Goal: Task Accomplishment & Management: Contribute content

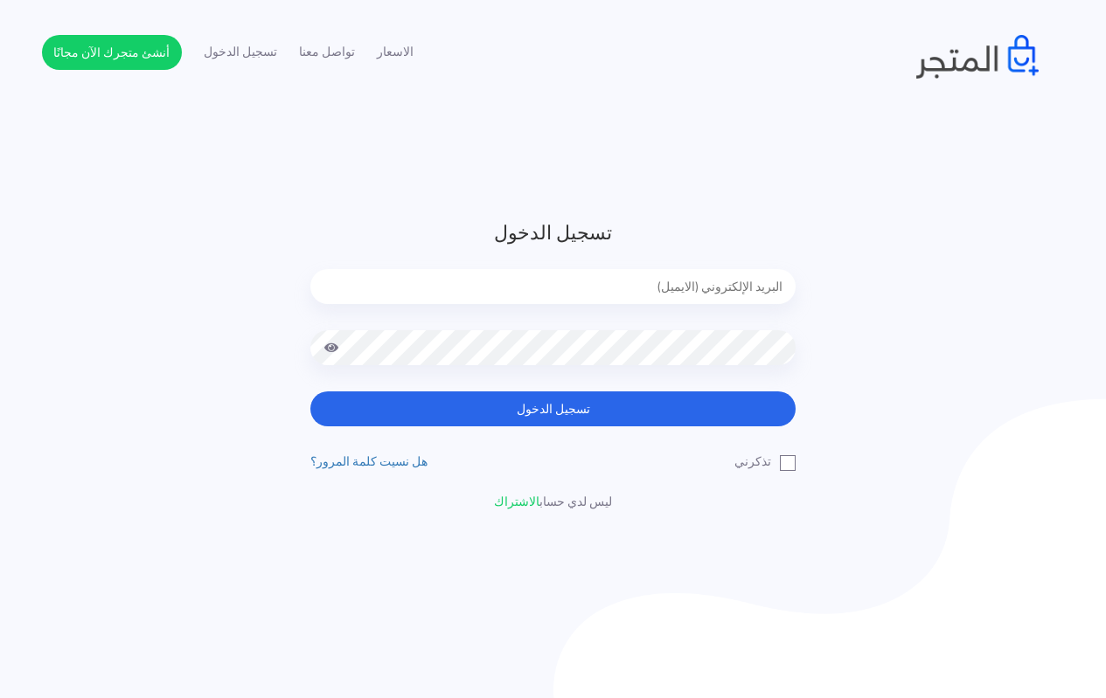
click at [677, 274] on input "email" at bounding box center [552, 286] width 485 height 35
type input "[EMAIL_ADDRESS][DOMAIN_NAME]"
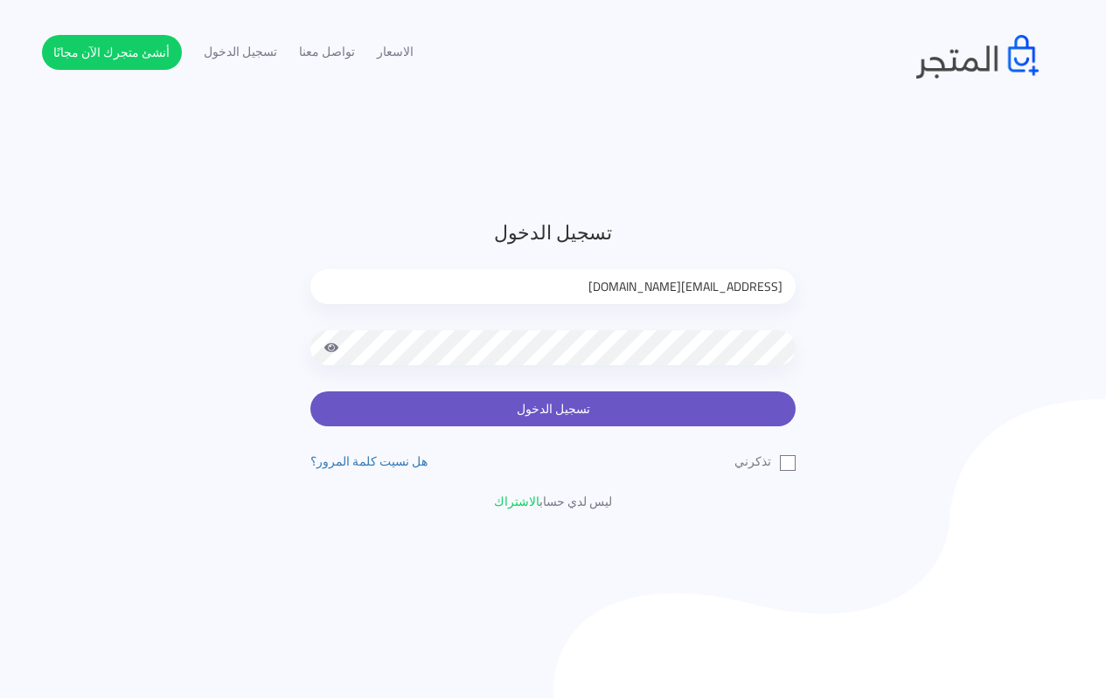
click at [544, 404] on button "تسجيل الدخول" at bounding box center [552, 409] width 485 height 35
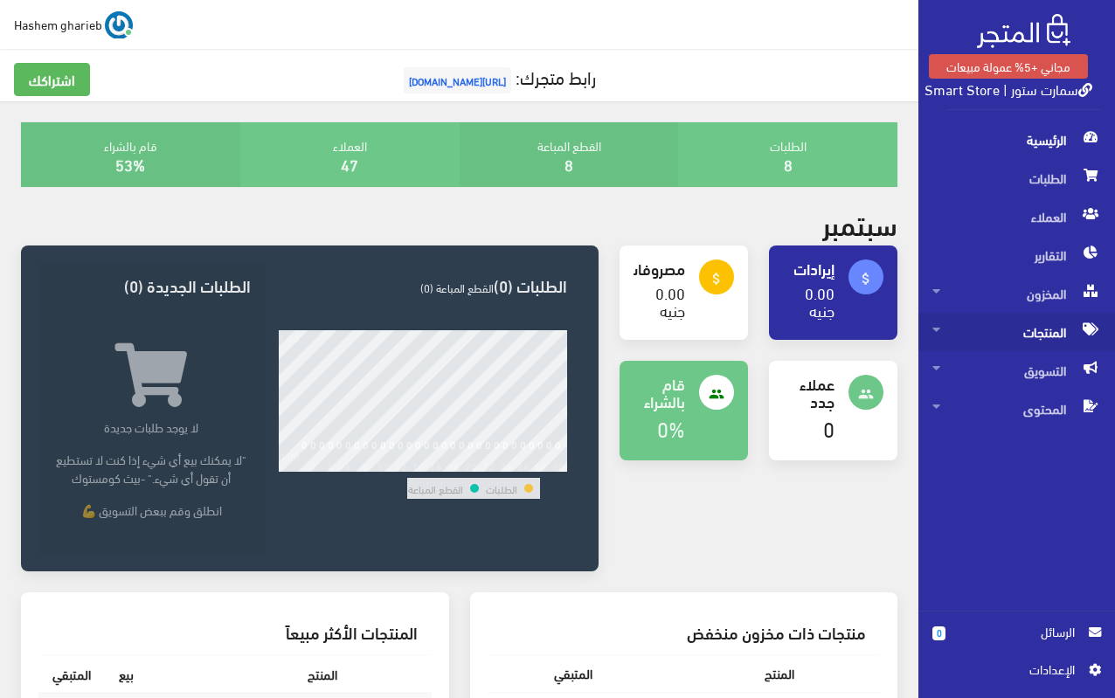
click at [1003, 332] on span "المنتجات" at bounding box center [1017, 332] width 169 height 38
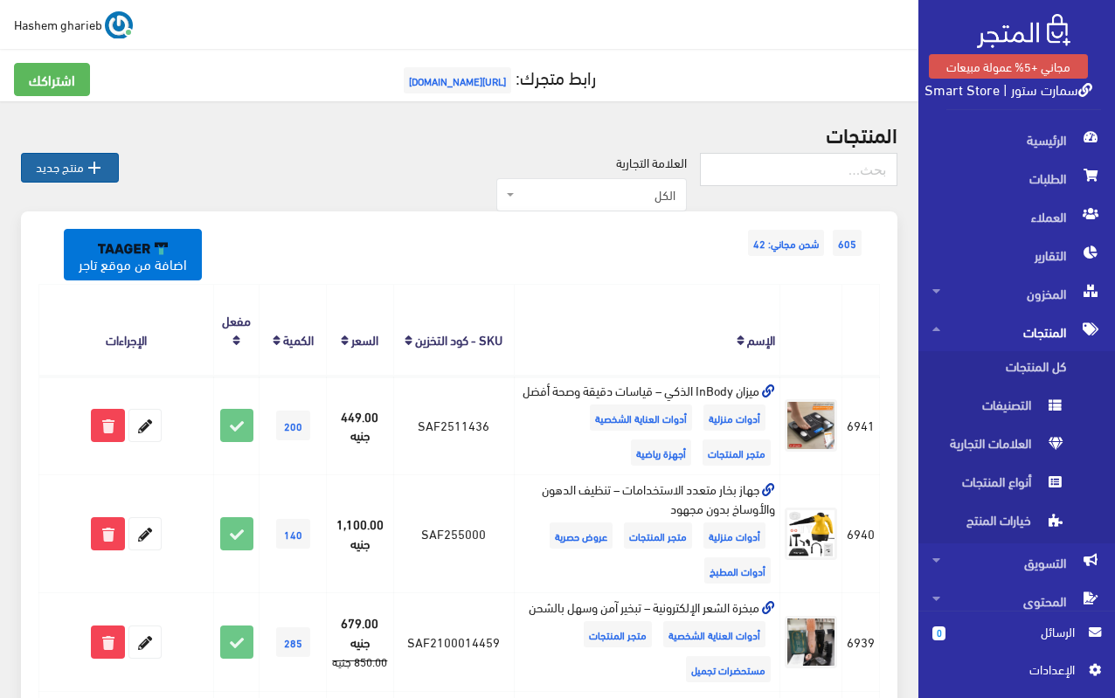
click at [65, 162] on link " منتج جديد" at bounding box center [70, 168] width 98 height 30
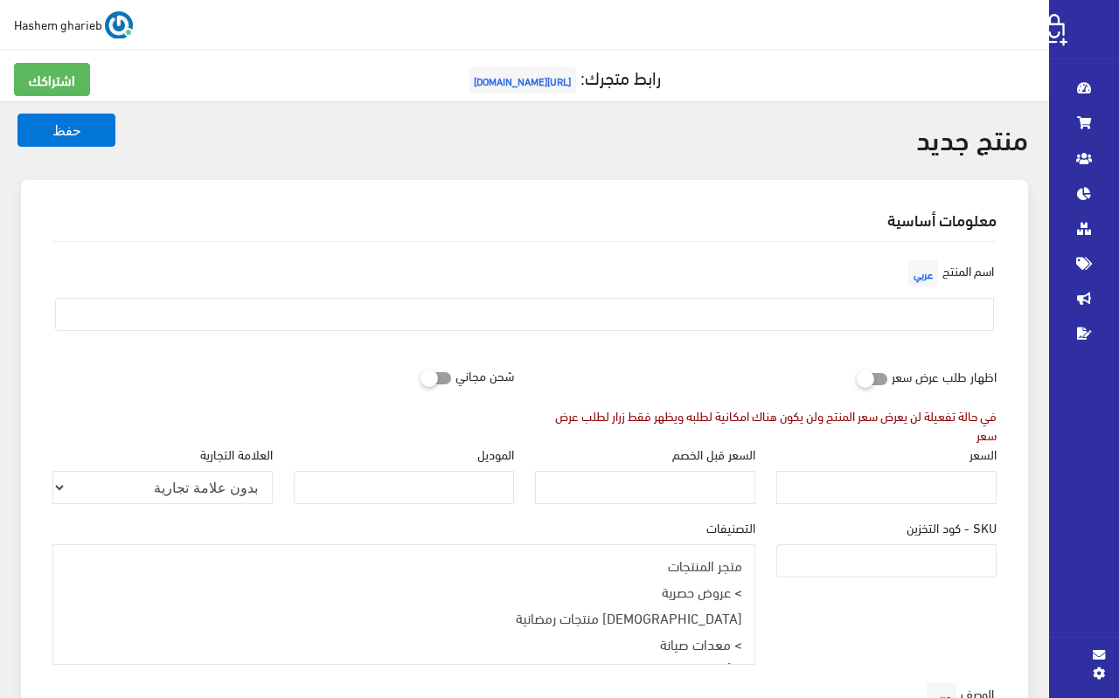
select select
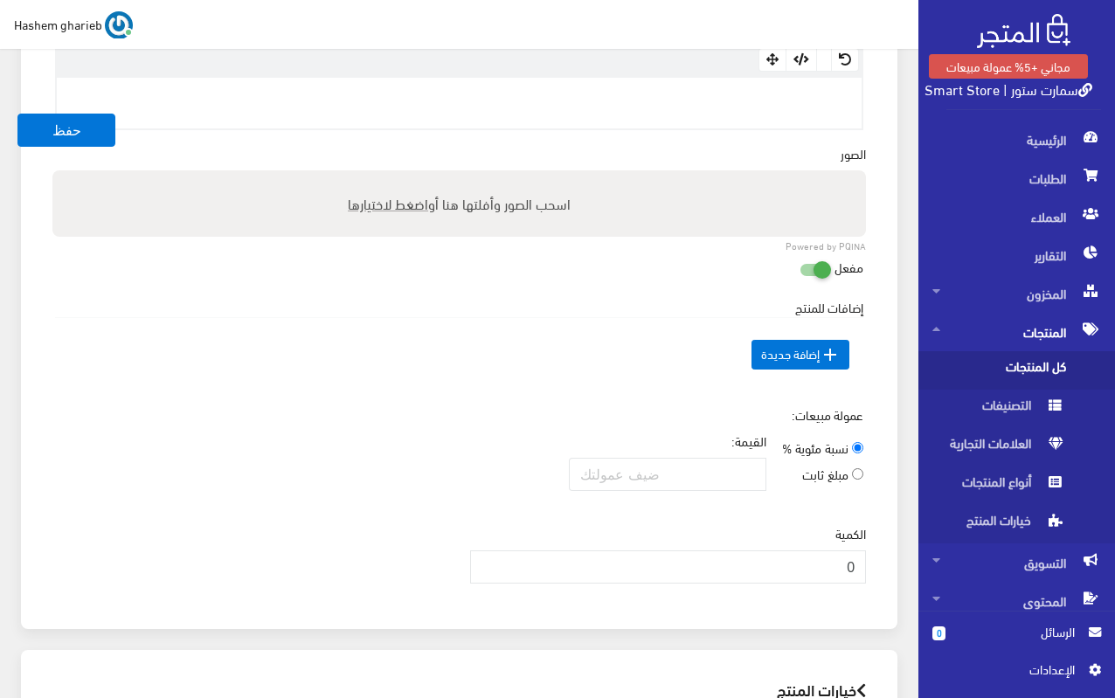
scroll to position [524, 0]
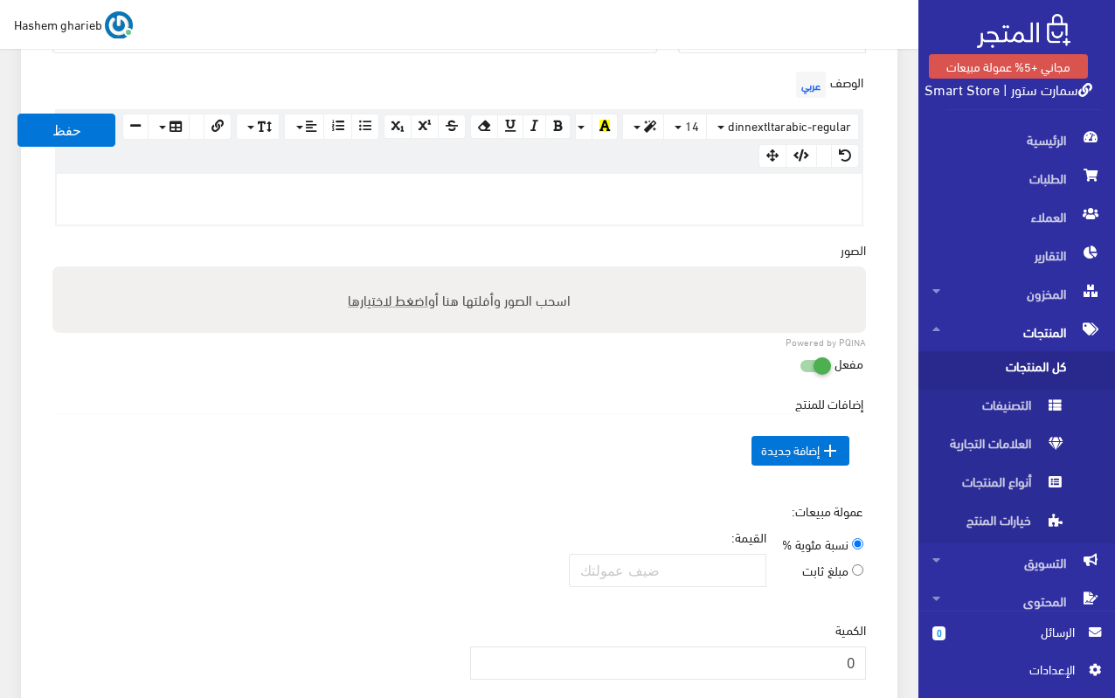
click at [384, 298] on span "اضغط لاختيارها" at bounding box center [388, 299] width 80 height 25
click at [384, 272] on input "اسحب الصور وأفلتها هنا أو اضغط لاختيارها" at bounding box center [459, 269] width 814 height 5
type input "C:\fakepath\deep-tissue-massage-gun-wireless-and-lightweight.jpg"
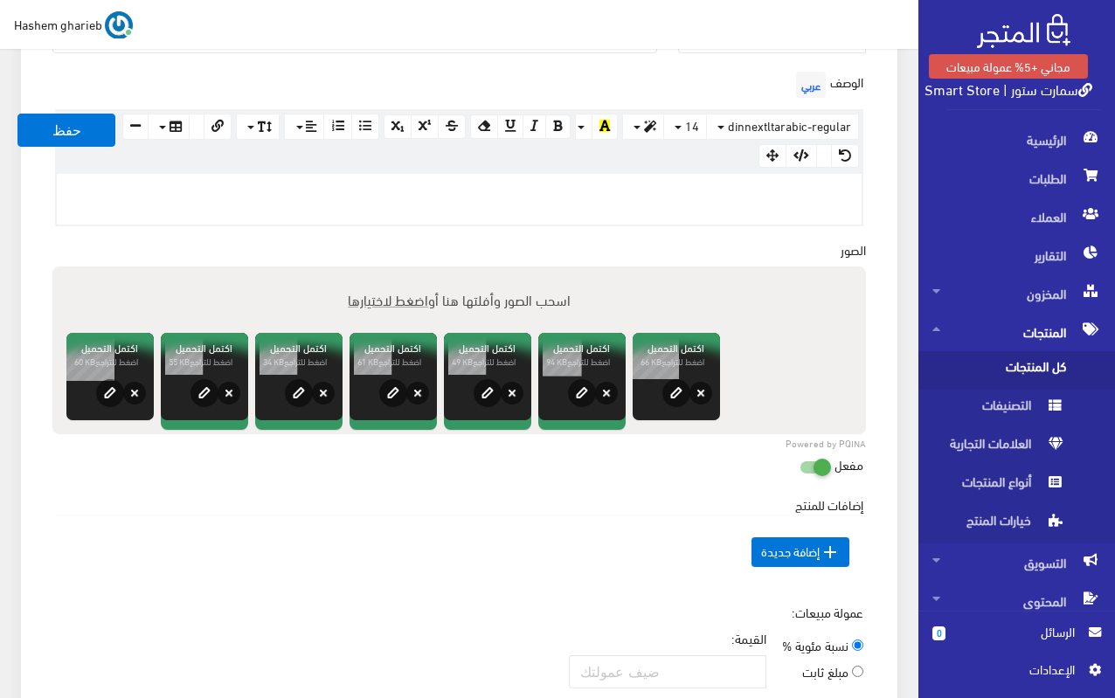
click at [726, 207] on div at bounding box center [459, 199] width 805 height 51
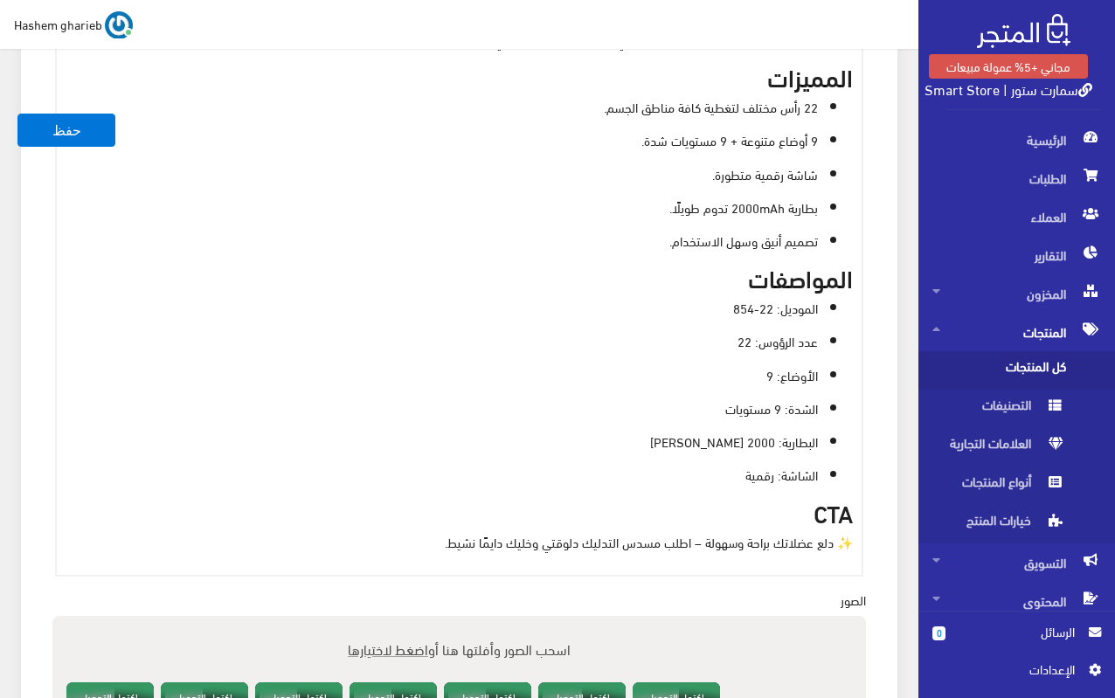
scroll to position [899, 0]
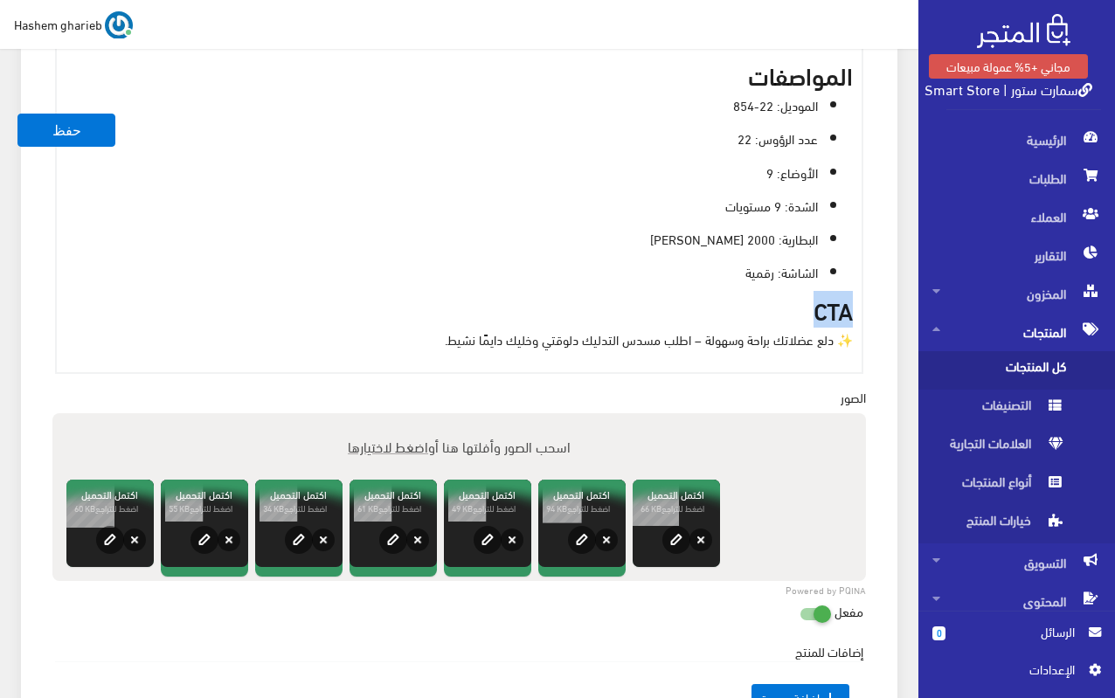
drag, startPoint x: 809, startPoint y: 314, endPoint x: 881, endPoint y: 314, distance: 72.6
click at [881, 314] on div "معلومات أساسية اسم المنتج عربي اظهار طلب عرض سعر في حالة تفعيلة لن يعرض سعر الم…" at bounding box center [459, 127] width 877 height 1693
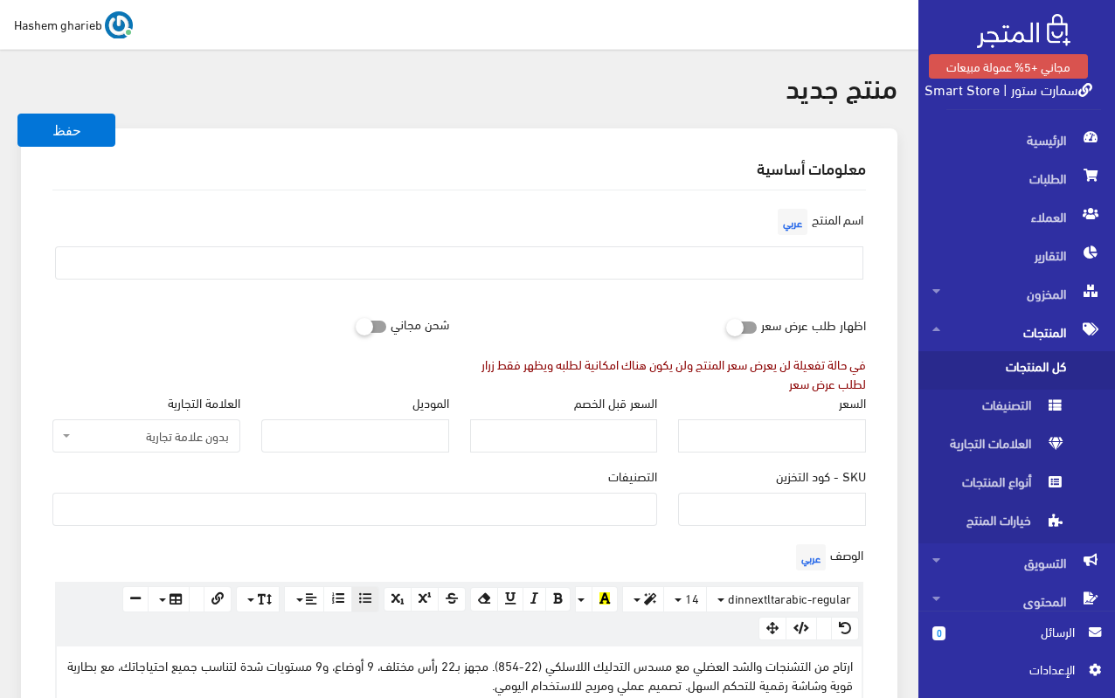
scroll to position [0, 0]
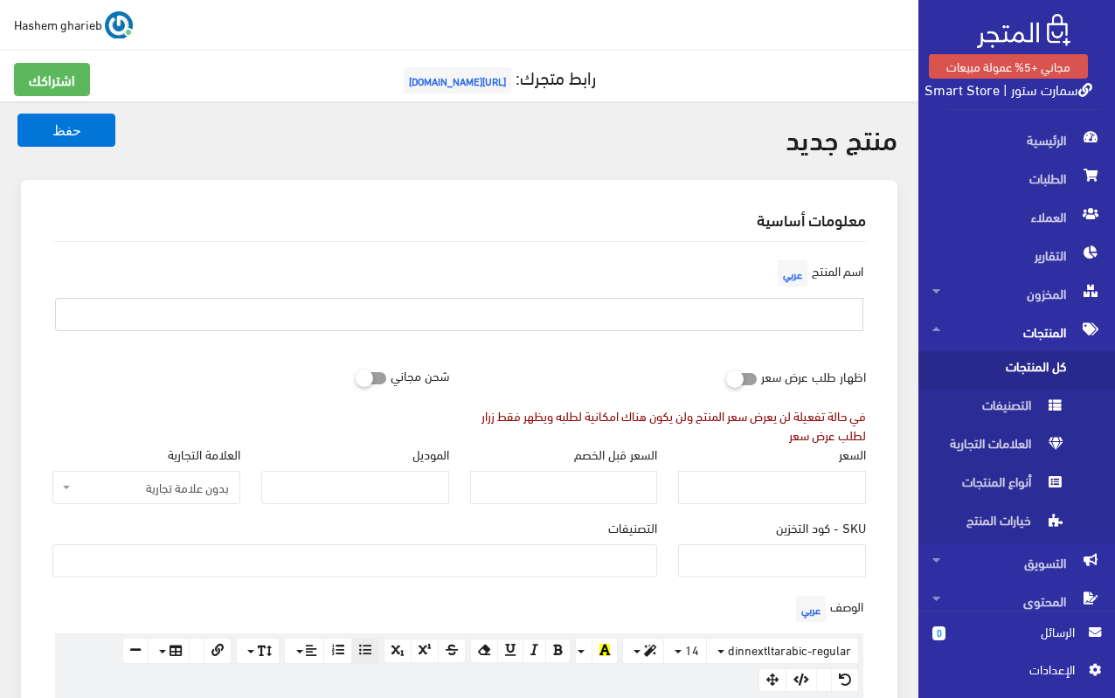
click at [800, 321] on input "text" at bounding box center [459, 314] width 809 height 33
paste input "جهاز مساج محمول 22 رأس – مسدس تدليك لاسلكي 22-854"
type input "جهاز مساج محمول 22 رأس – مسدس تدليك لاسلكي 22-854"
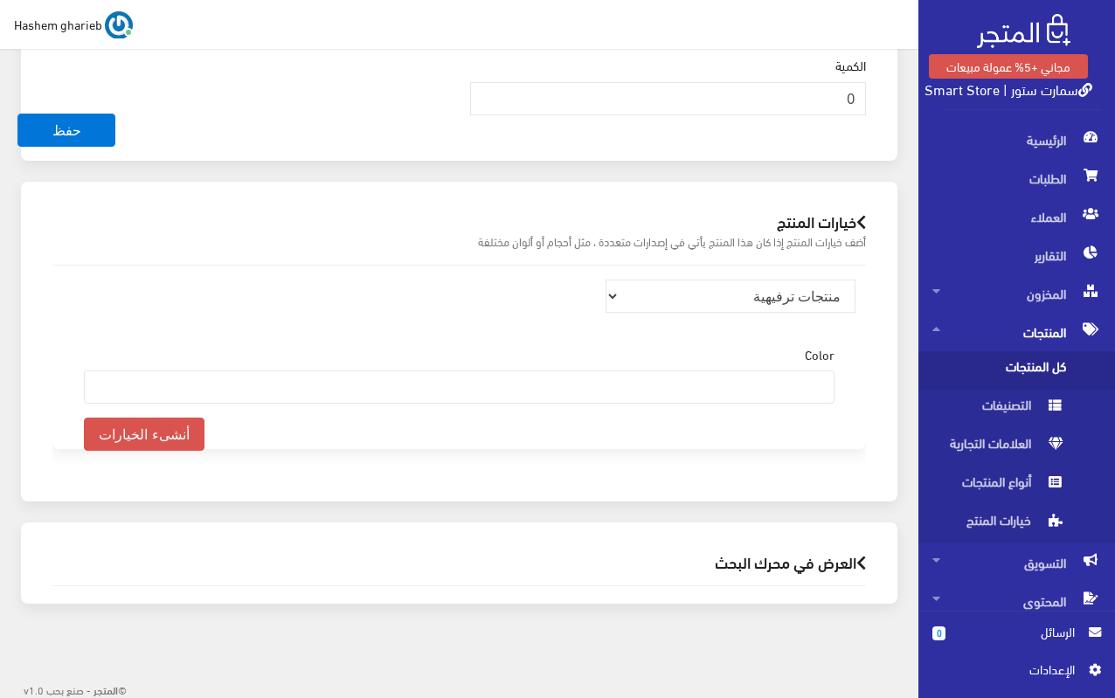
scroll to position [1680, 0]
click at [756, 559] on h2 "العرض في محرك البحث" at bounding box center [459, 560] width 814 height 17
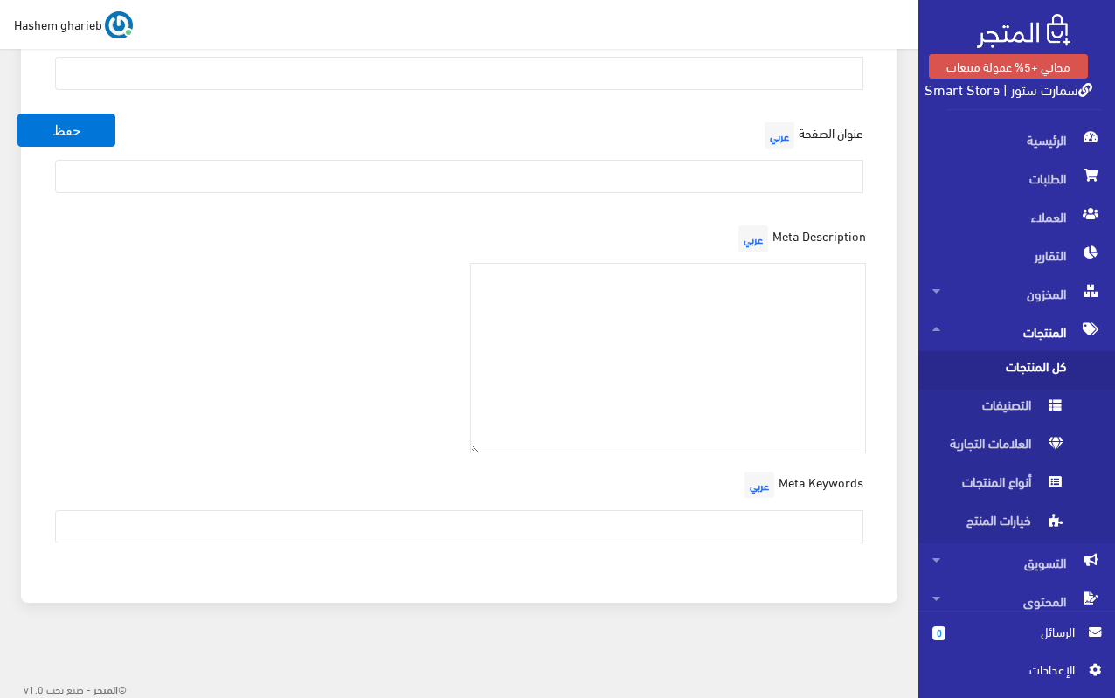
scroll to position [2265, 0]
click at [812, 312] on textarea at bounding box center [668, 357] width 397 height 191
paste textarea "مسدس مساج لاسلكي مع 22 رأس تدليك، 9 أوضاع و9 مستويات شدة، بطارية قوية 2000mAh و…"
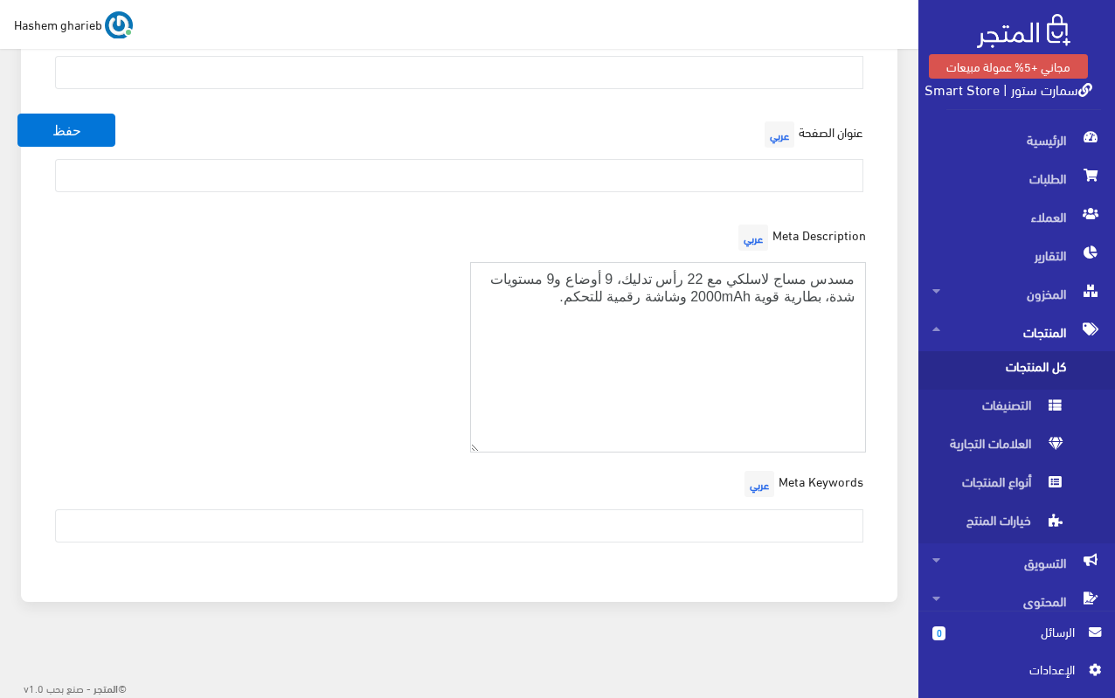
type textarea "مسدس مساج لاسلكي مع 22 رأس تدليك، 9 أوضاع و9 مستويات شدة، بطارية قوية 2000mAh و…"
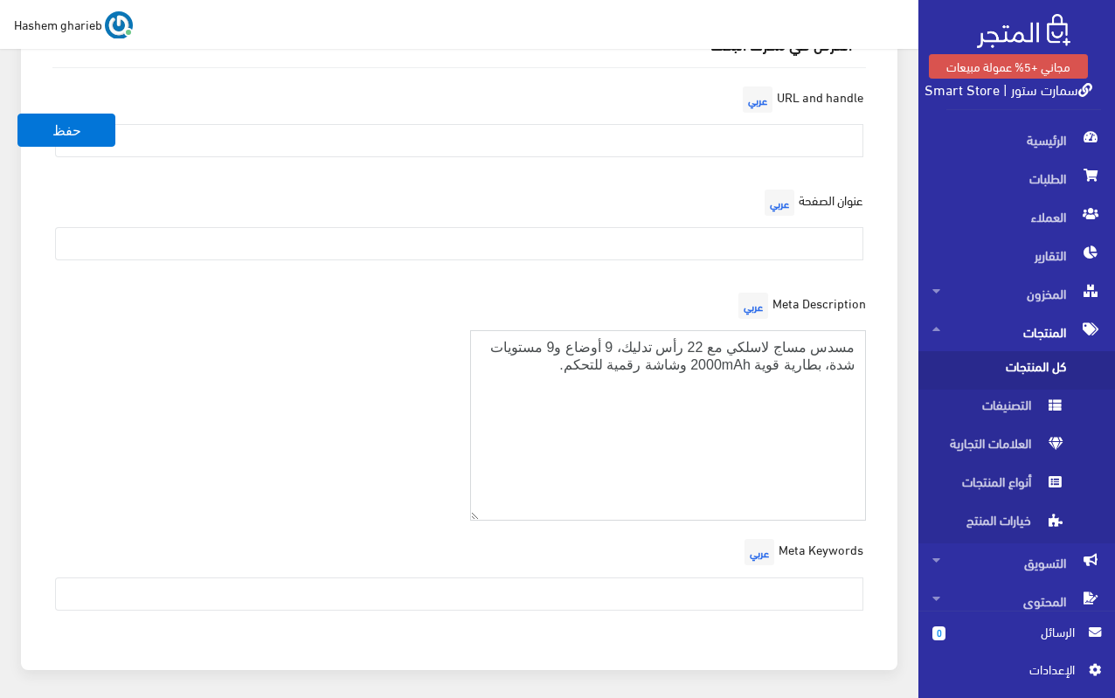
scroll to position [2090, 0]
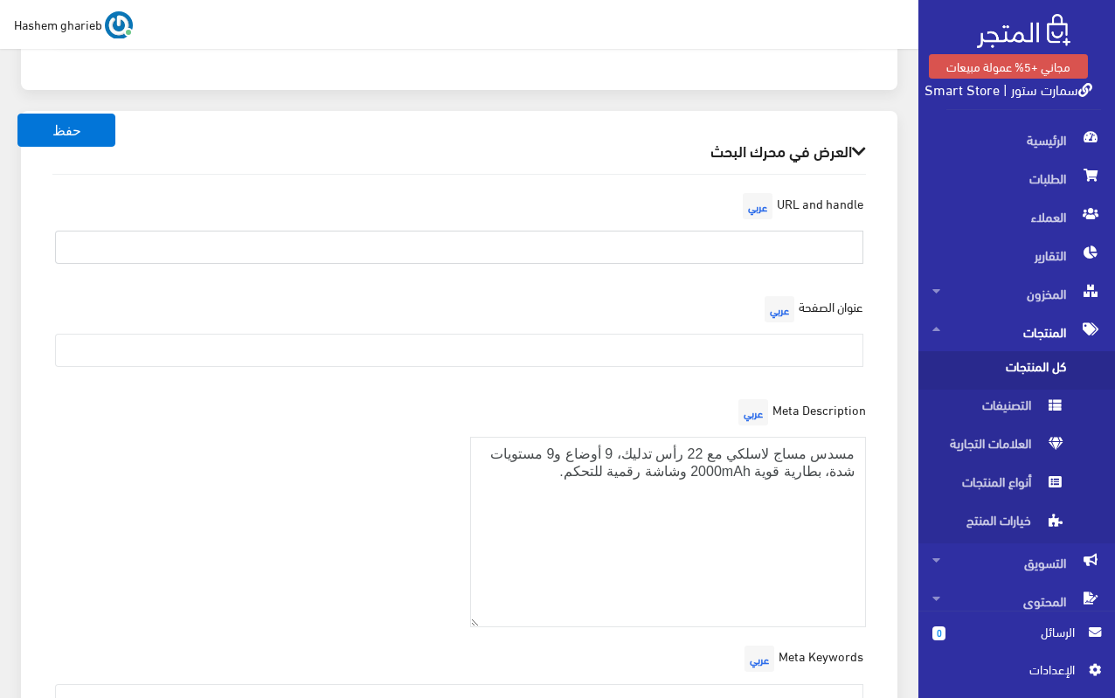
click at [811, 253] on input "text" at bounding box center [459, 247] width 809 height 33
paste input "massage-gun-22-heads-22-854"
type input "massage-gun-22-heads-22-854"
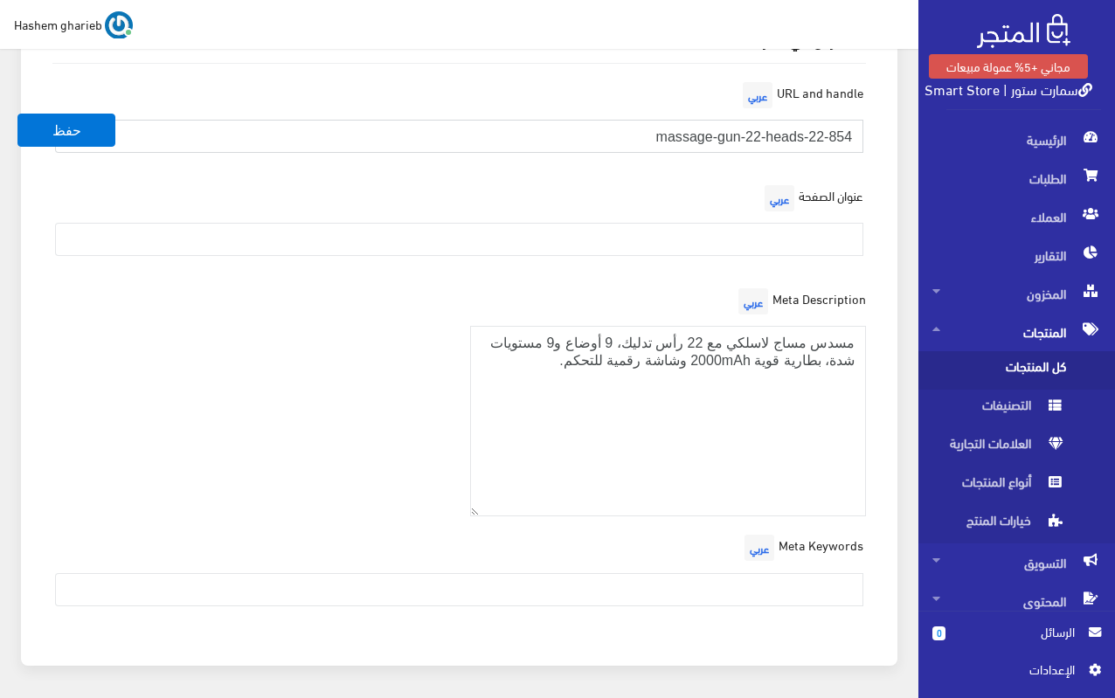
scroll to position [2265, 0]
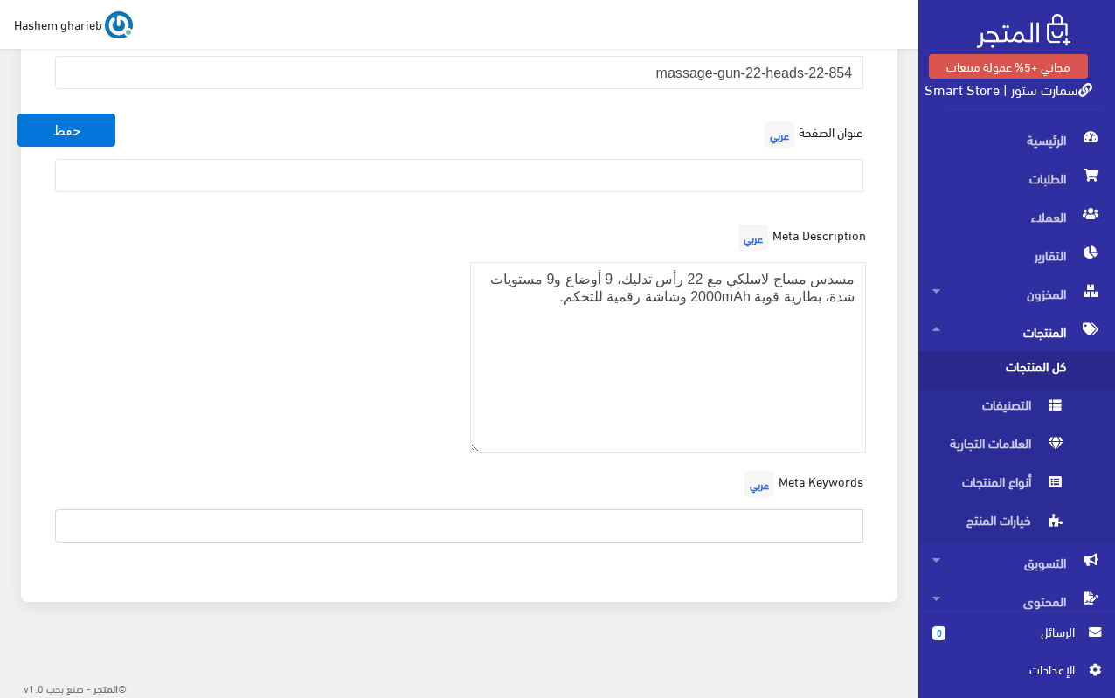
click at [681, 516] on input "text" at bounding box center [459, 526] width 809 height 33
paste input "مسدس تدليك، جهاز مساج، مسدس مساج لاسلكي، جهاز تدليك 22 رأس، جهاز مساج لتخفيف ال…"
type input "مسدس تدليك، جهاز مساج، مسدس مساج لاسلكي، جهاز تدليك 22 رأس، جهاز مساج لتخفيف ال…"
click at [372, 355] on div "Meta Description عربي مسدس مساج لاسلكي مع 22 رأس تدليك، 9 أوضاع و9 مستويات شدة،…" at bounding box center [459, 343] width 835 height 247
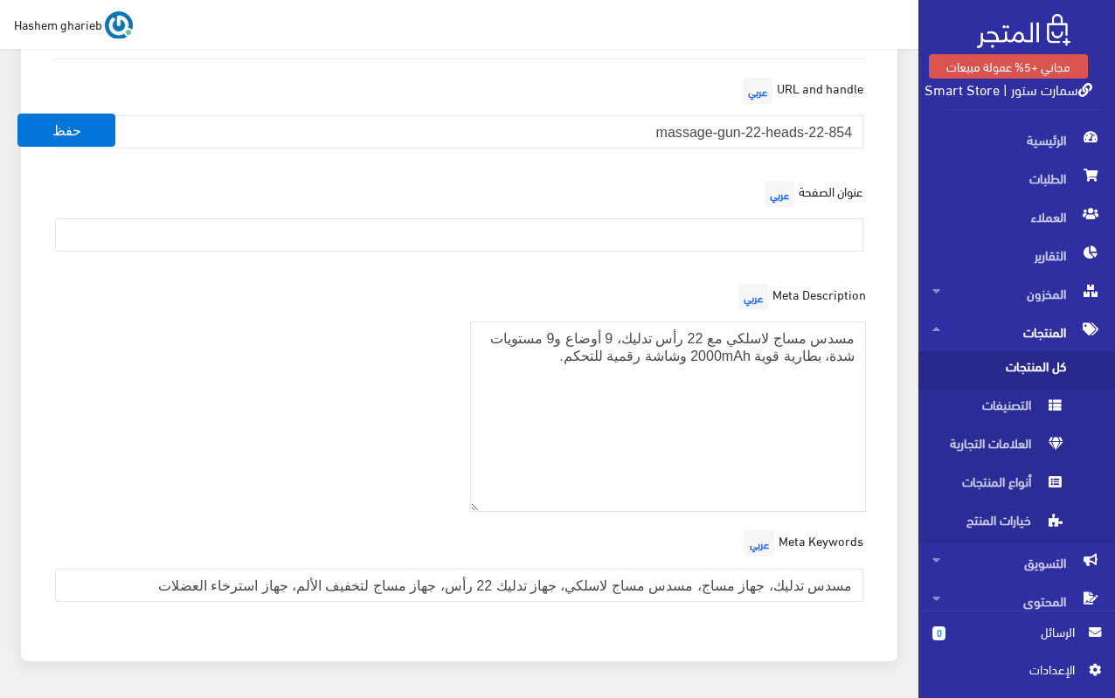
scroll to position [2177, 0]
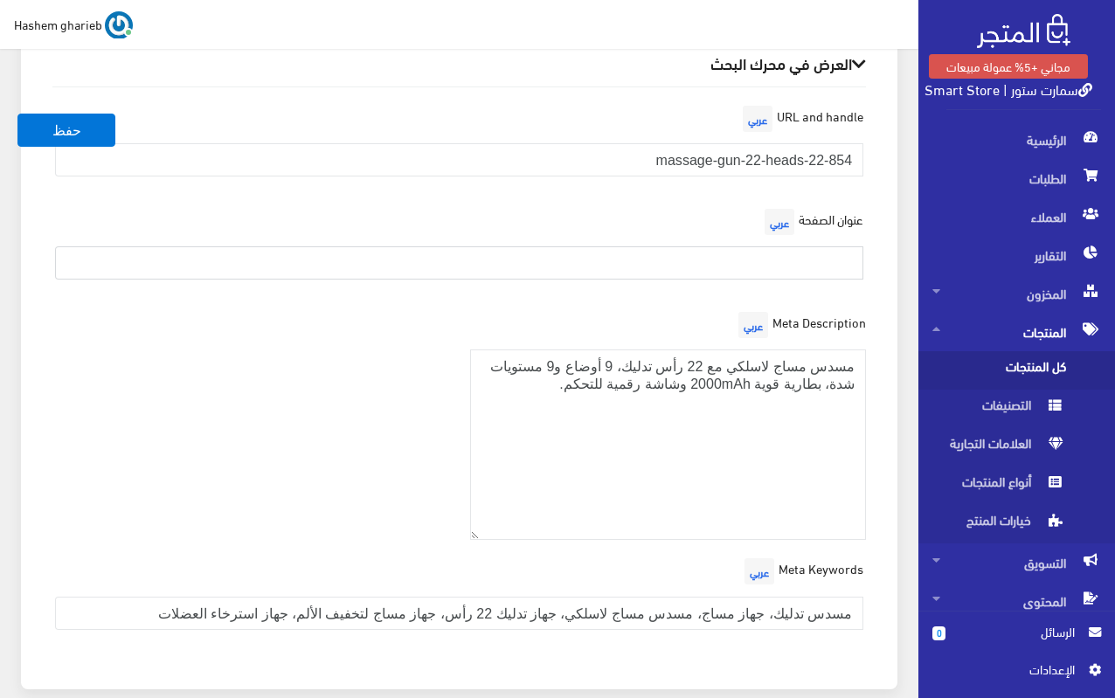
click at [822, 248] on input "text" at bounding box center [459, 262] width 809 height 33
paste input "جهاز مساج محمول 22 رأس – مسدس تدليك لاسلكي 22-854"
type input "جهاز مساج محمول 22 رأس – مسدس تدليك لاسلكي 22-854"
click at [886, 378] on div "العرض في محرك البحث URL and handle عربي massage-gun-22-heads-22-854 عنوان الصفح…" at bounding box center [459, 356] width 877 height 665
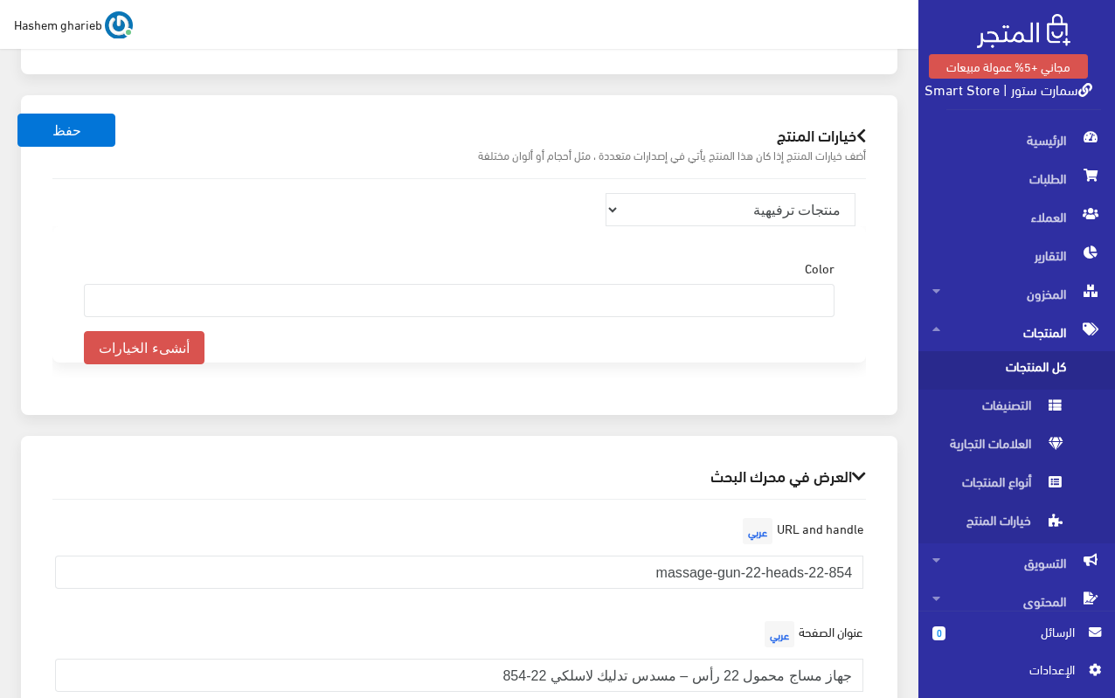
scroll to position [1740, 0]
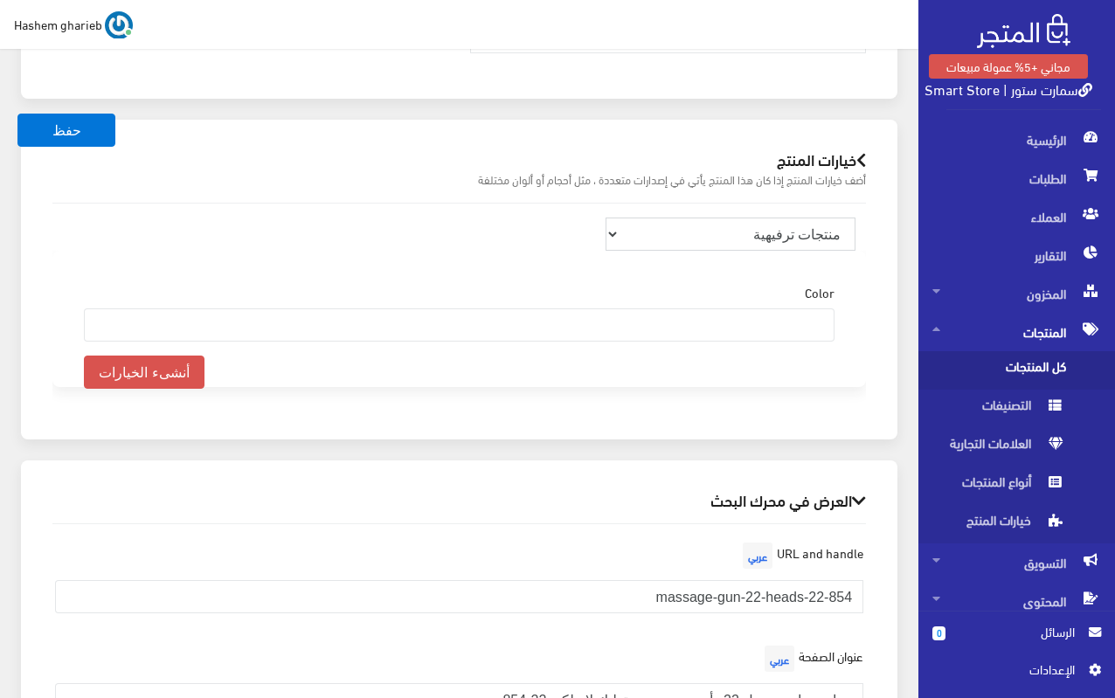
click at [766, 227] on select "منتجات ترفيهية الكترونيات اكسسوارات الهواتف الصحة والجمال تحف ومقتنيات موضة وأز…" at bounding box center [731, 234] width 250 height 33
select select "28"
click at [606, 218] on select "منتجات ترفيهية الكترونيات اكسسوارات الهواتف الصحة والجمال تحف ومقتنيات موضة وأز…" at bounding box center [731, 234] width 250 height 33
click at [889, 210] on div "خيارات المنتج أضف خيارات المنتج إذا كان هذا المنتج يأتي في إصدارات متعددة ، مثل…" at bounding box center [459, 280] width 877 height 320
select select
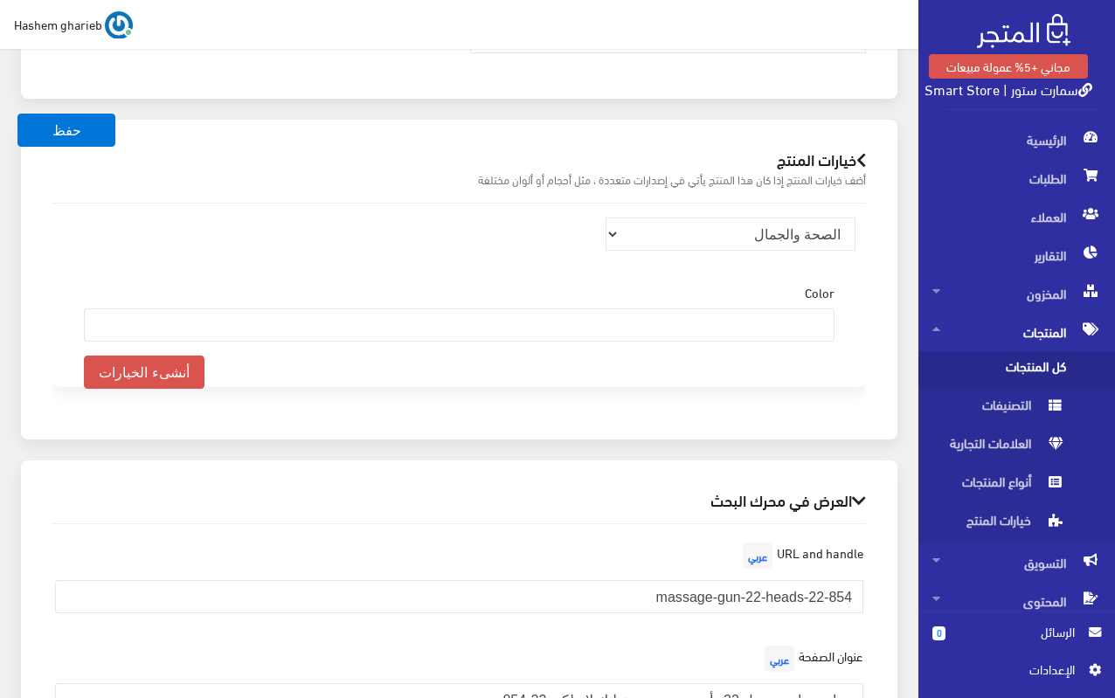
select select
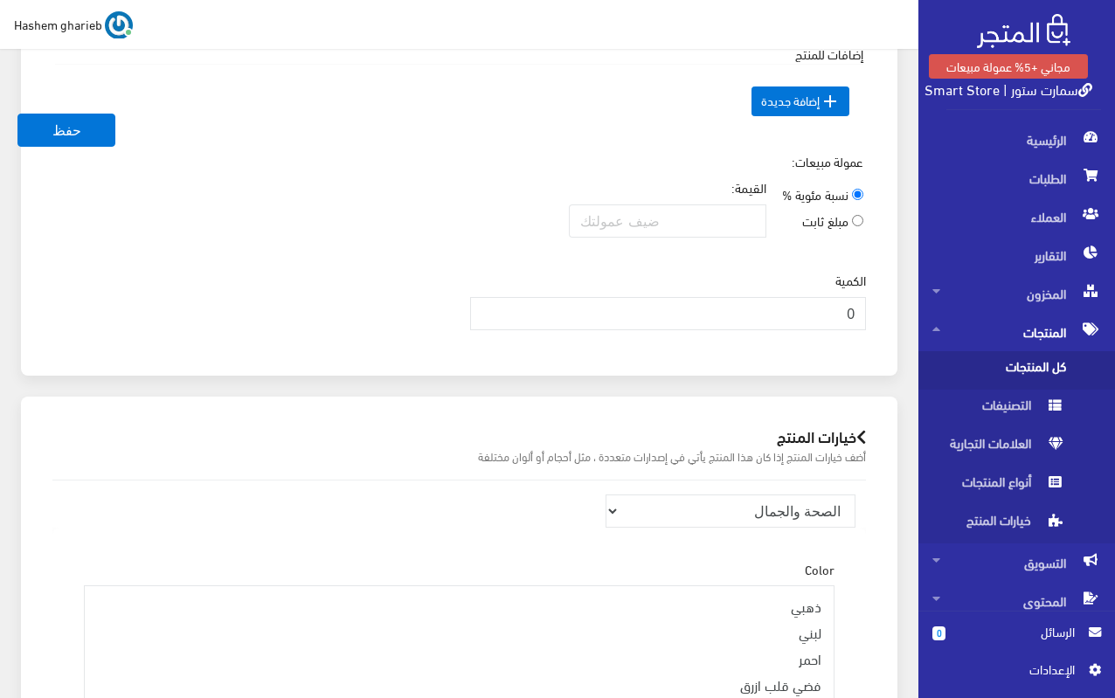
scroll to position [1566, 0]
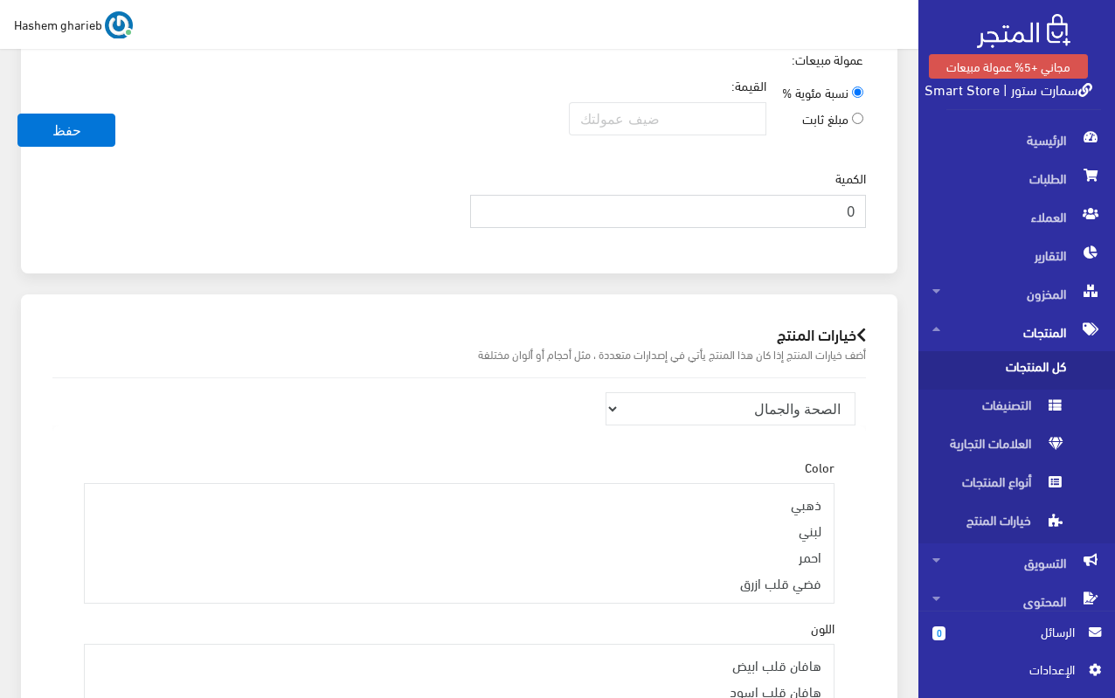
drag, startPoint x: 832, startPoint y: 221, endPoint x: 875, endPoint y: 213, distance: 43.5
click at [875, 213] on div "الكمية 0" at bounding box center [669, 205] width 418 height 73
type input "400"
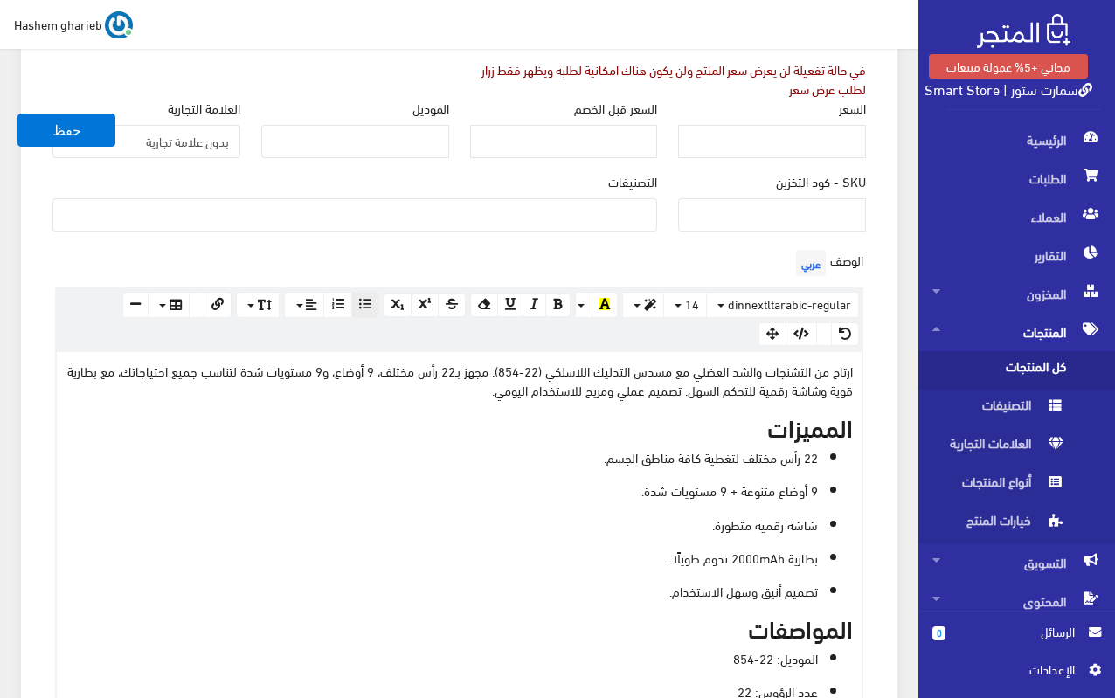
scroll to position [254, 0]
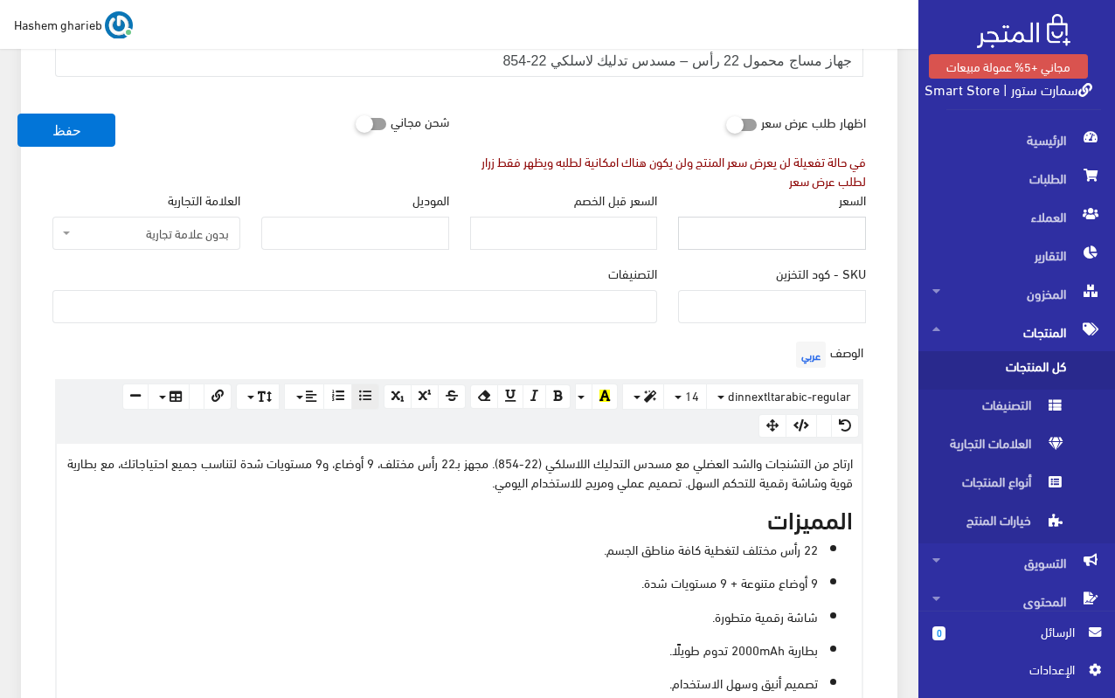
click at [822, 231] on input "السعر" at bounding box center [772, 233] width 188 height 33
type input "1465"
click at [497, 302] on ul at bounding box center [354, 305] width 603 height 28
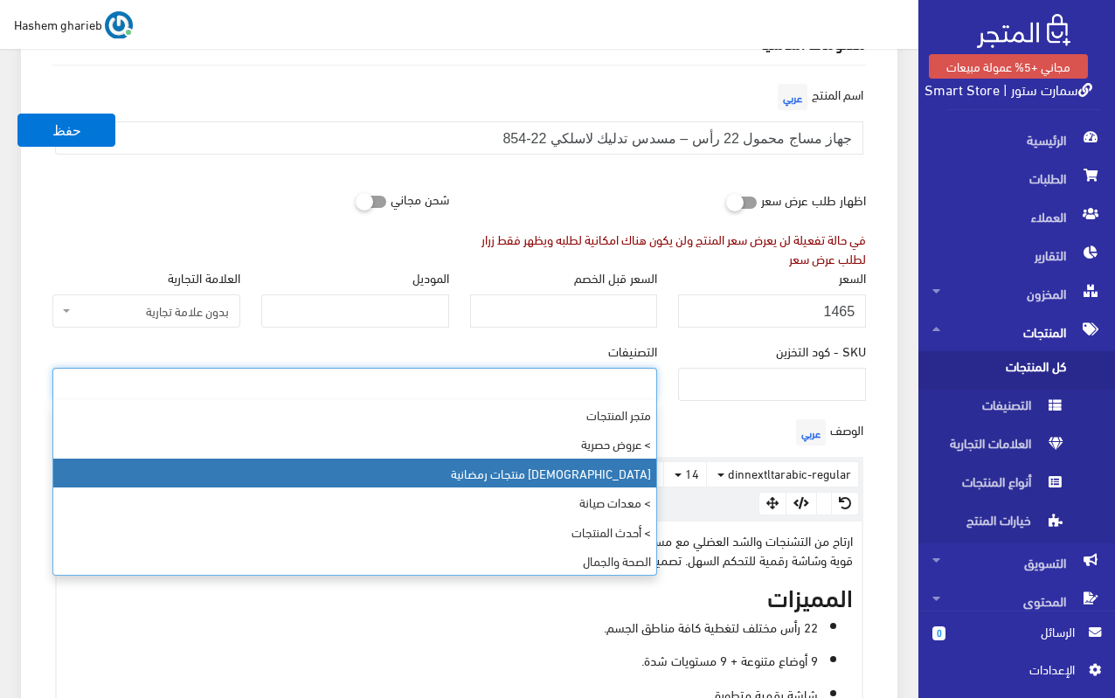
scroll to position [167, 0]
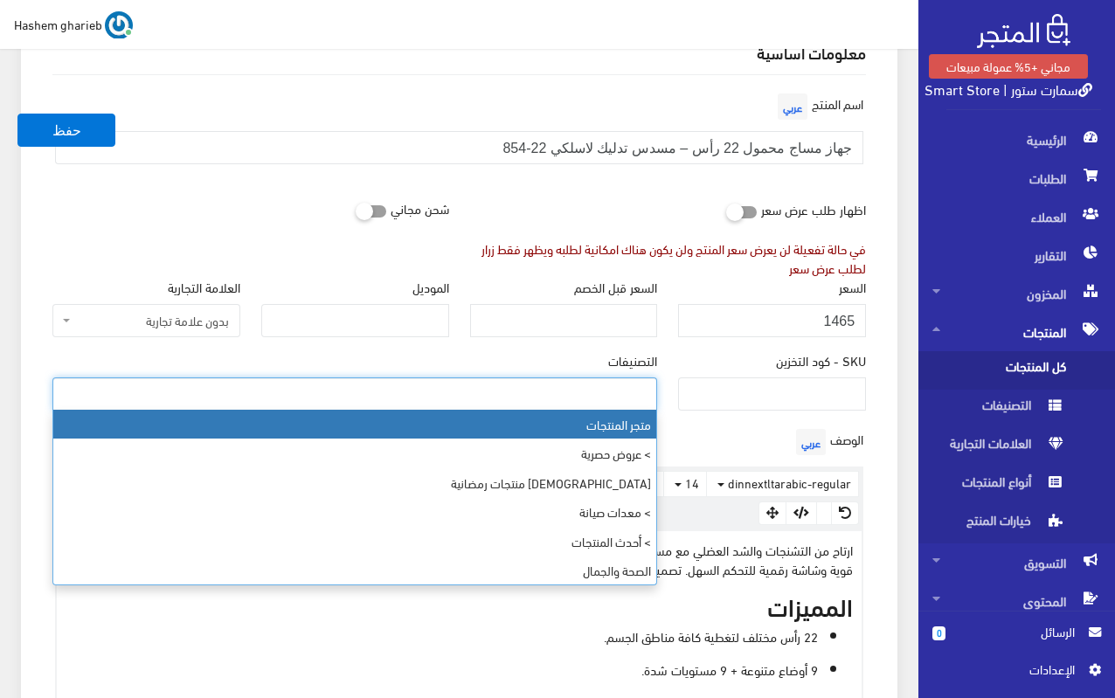
select select "403"
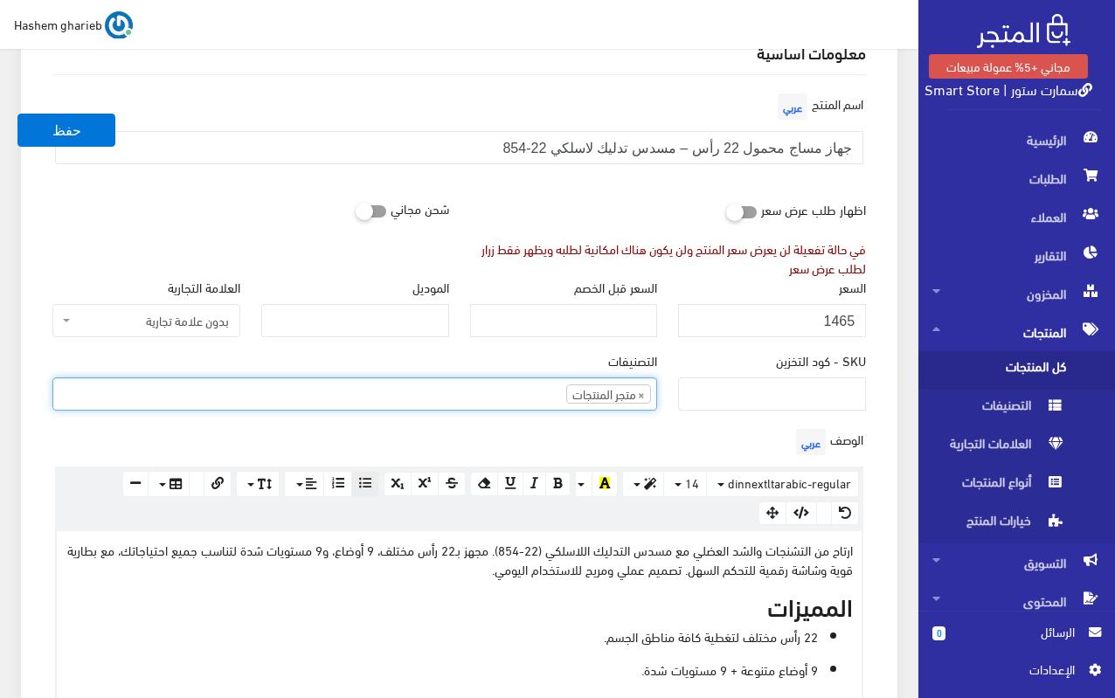
click at [461, 385] on ul "× متجر المنتجات" at bounding box center [354, 392] width 603 height 28
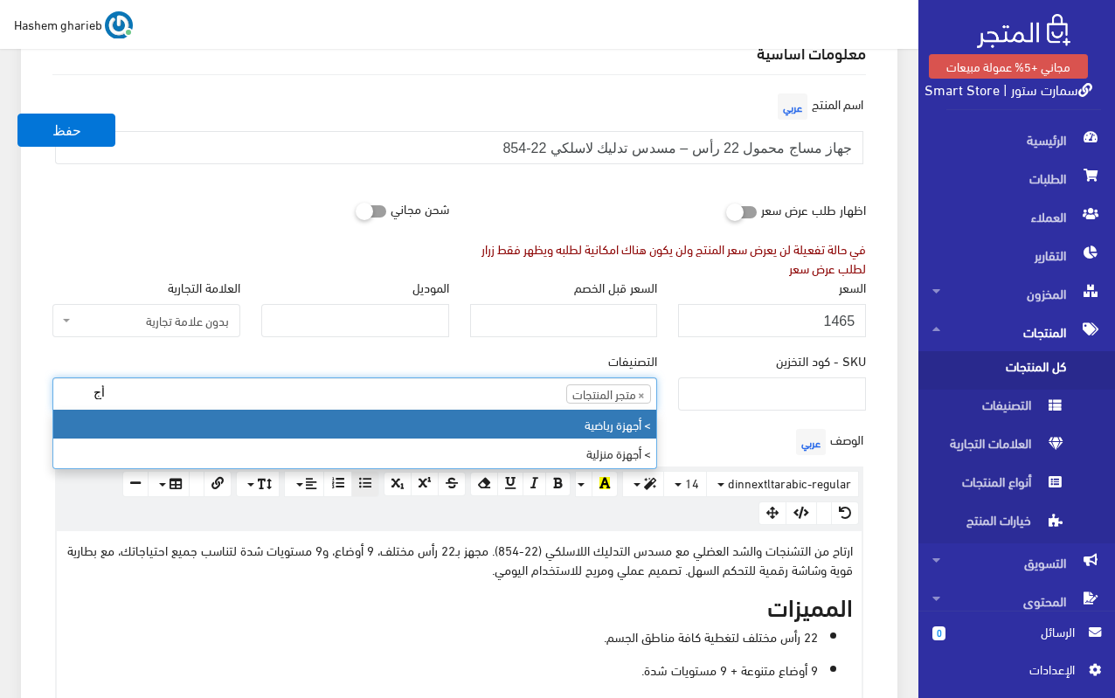
type input "أج"
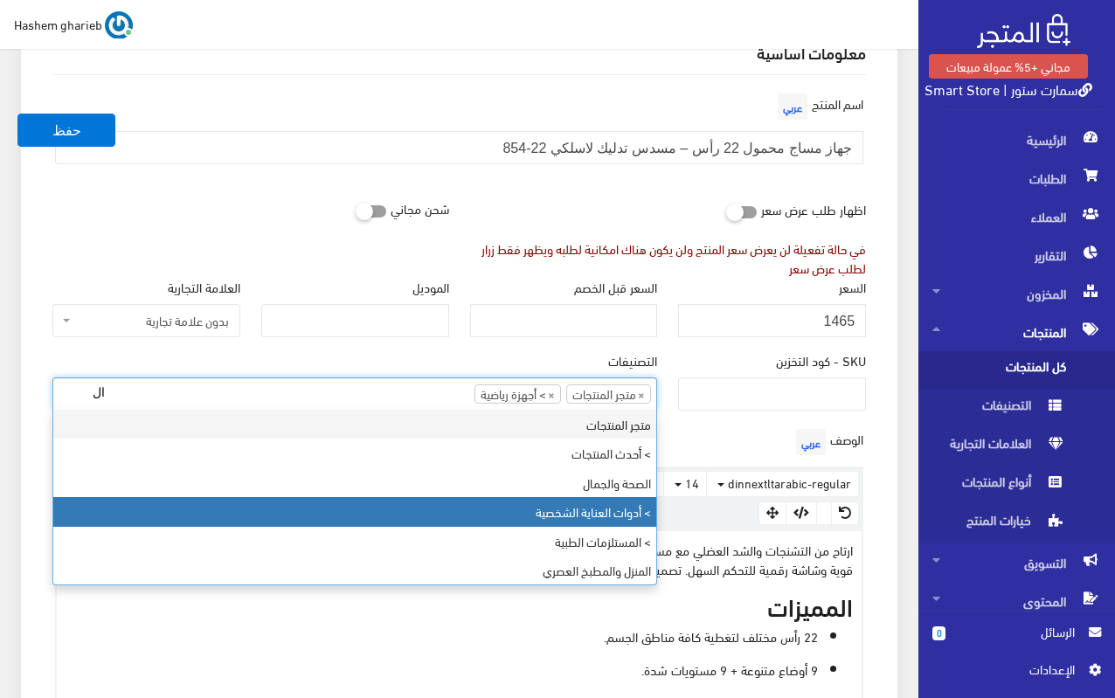
type input "ال"
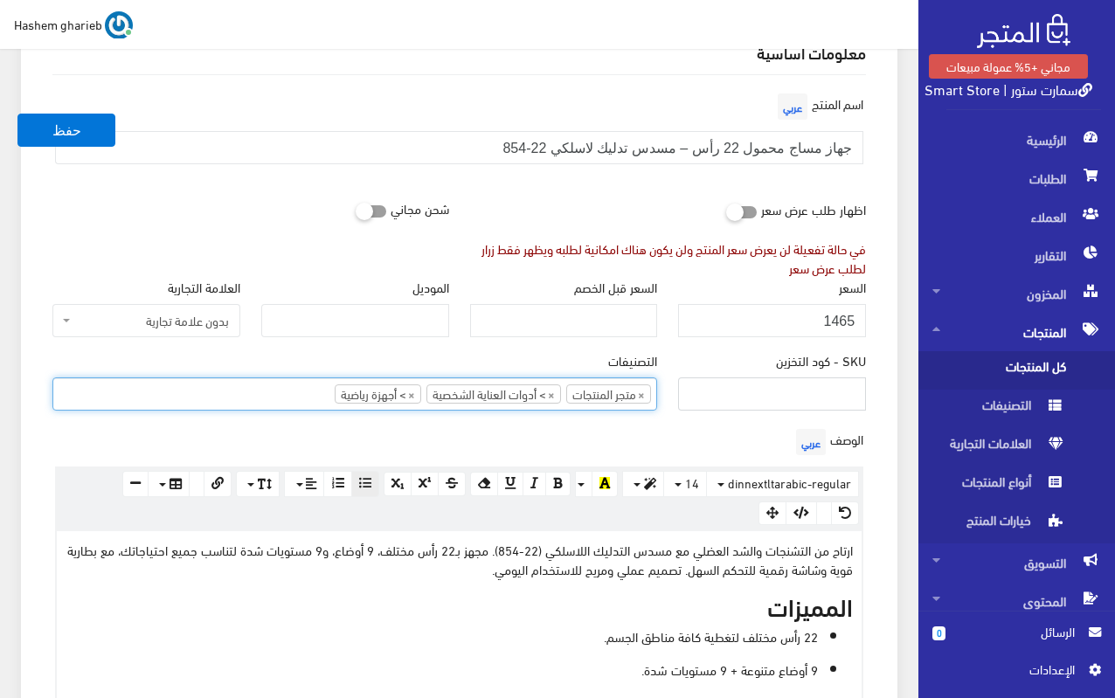
click at [758, 392] on input "SKU - كود التخزين" at bounding box center [772, 394] width 188 height 33
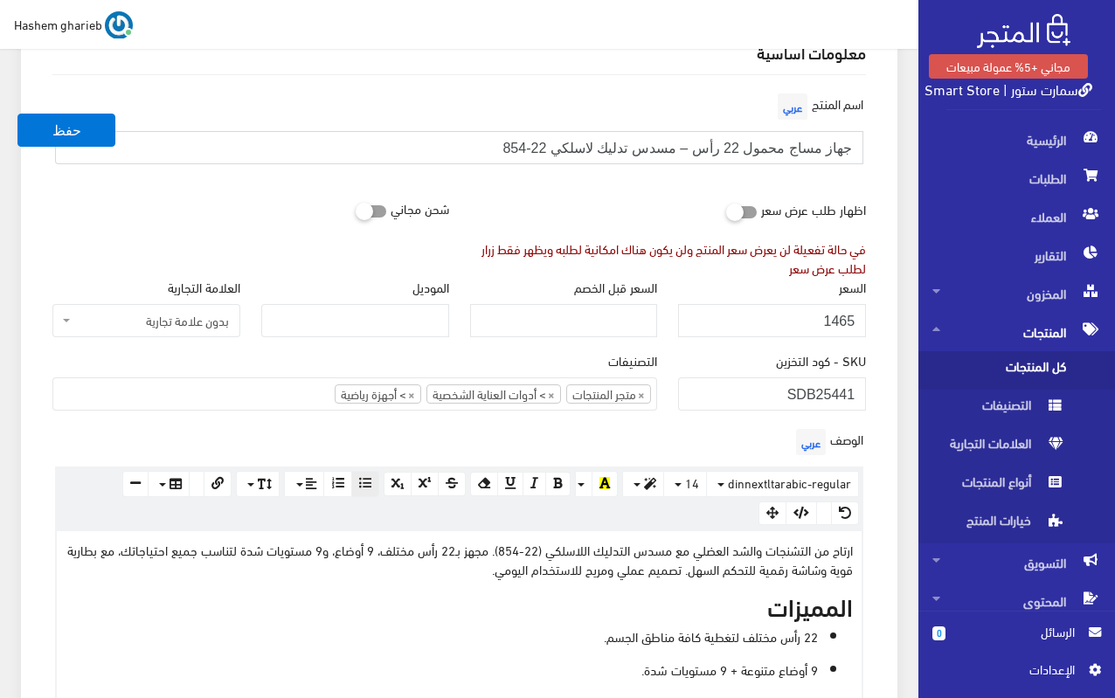
drag, startPoint x: 510, startPoint y: 144, endPoint x: 534, endPoint y: 148, distance: 24.7
click at [534, 148] on input "جهاز مساج محمول 22 رأس – مسدس تدليك لاسلكي 22-854" at bounding box center [459, 147] width 809 height 33
drag, startPoint x: 816, startPoint y: 392, endPoint x: 870, endPoint y: 391, distance: 53.3
click at [870, 391] on div "SKU - كود التخزين SDB25441" at bounding box center [772, 387] width 209 height 73
paste input "854"
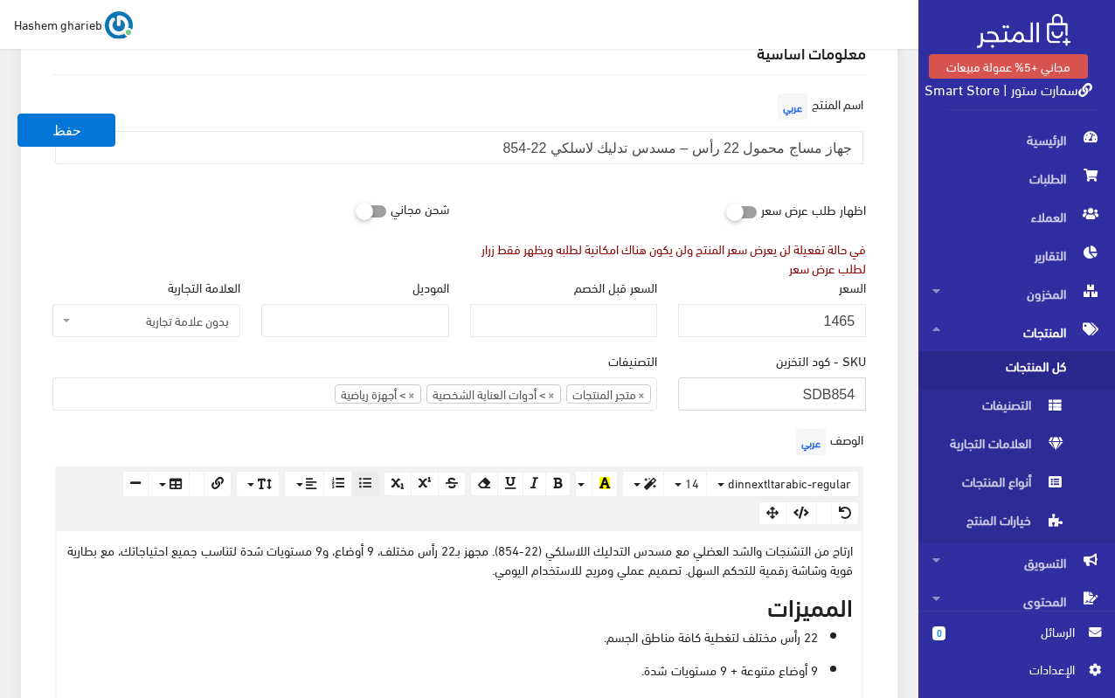
type input "SDB854"
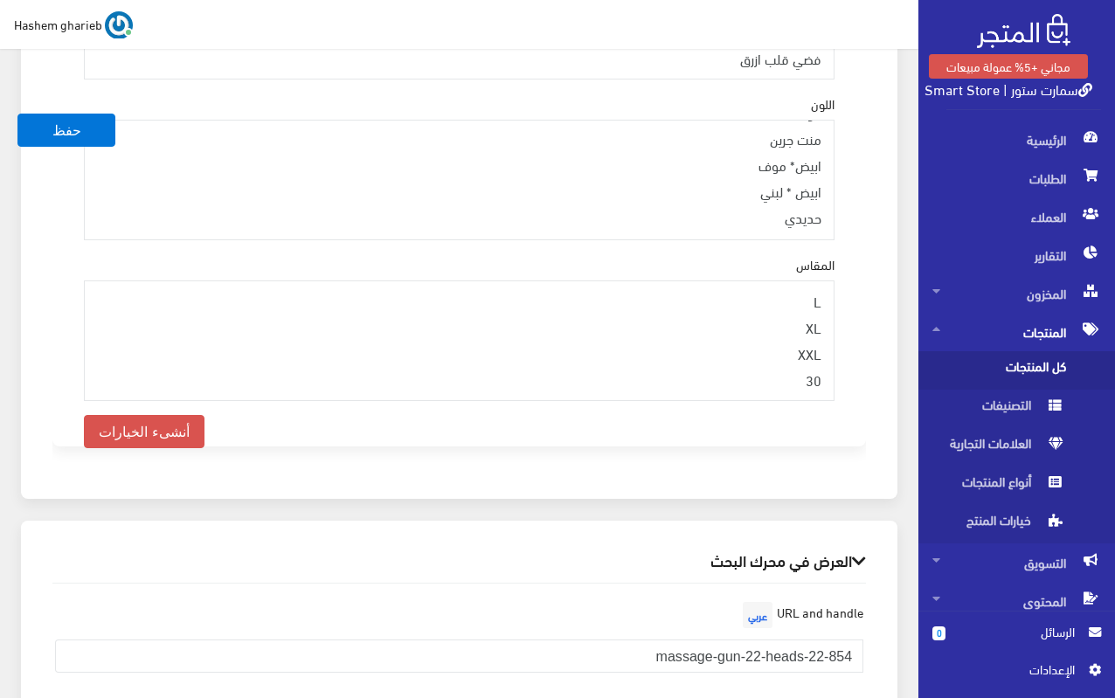
scroll to position [699, 0]
click at [46, 135] on button "حفظ" at bounding box center [66, 130] width 98 height 33
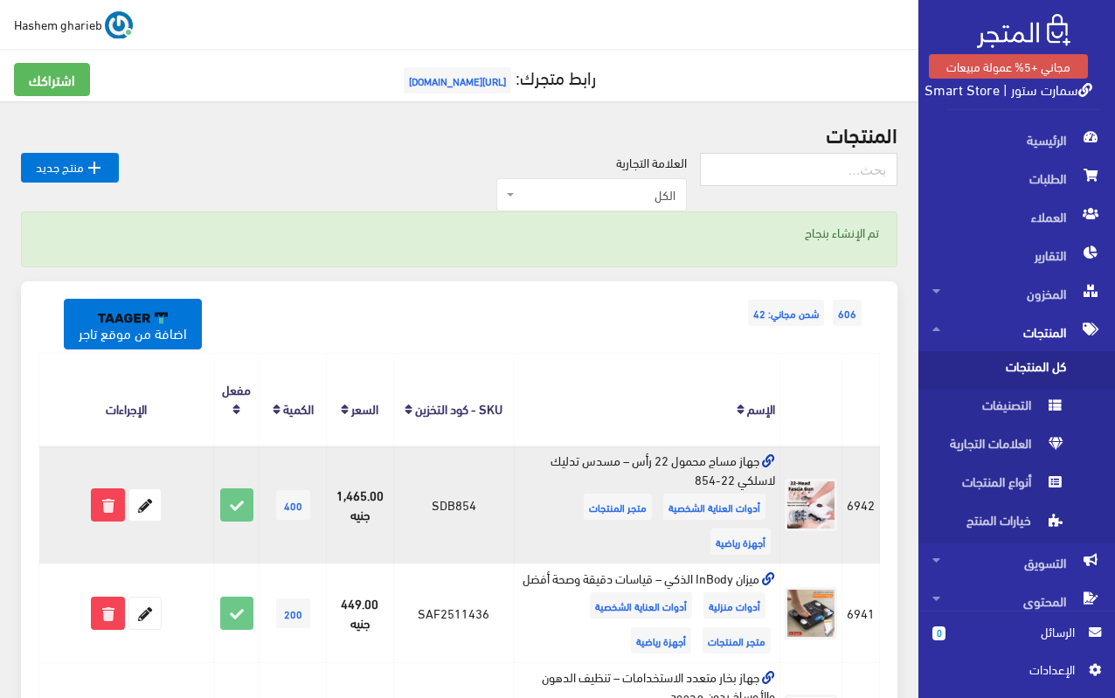
click at [772, 456] on icon at bounding box center [768, 461] width 13 height 13
click at [142, 505] on icon at bounding box center [144, 505] width 31 height 31
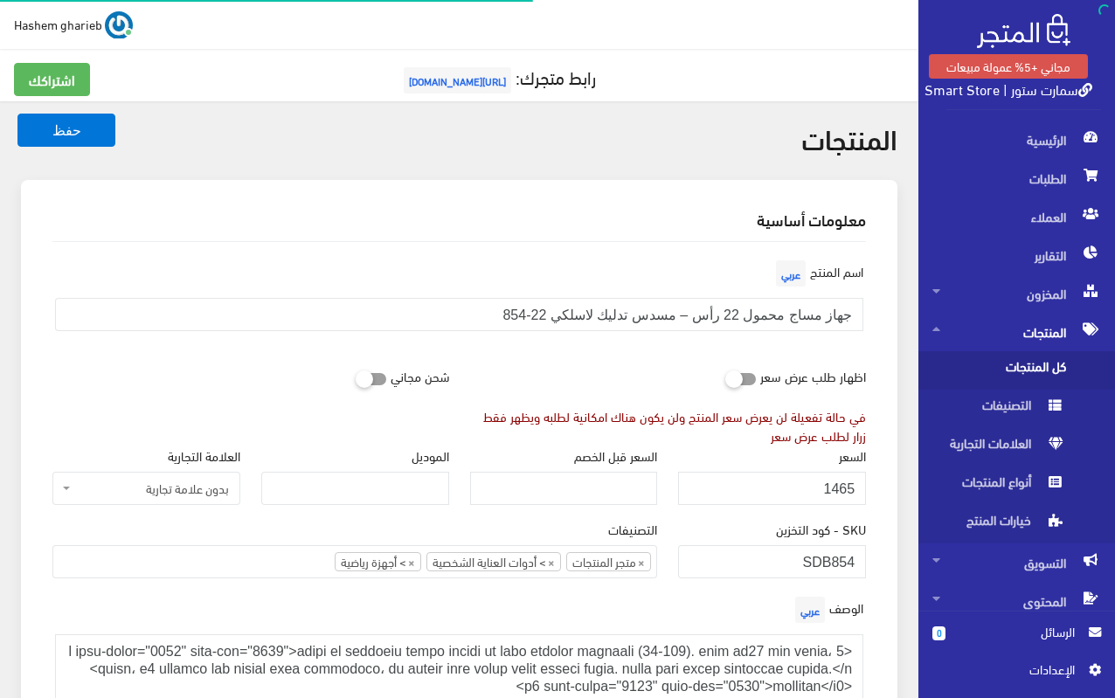
select select
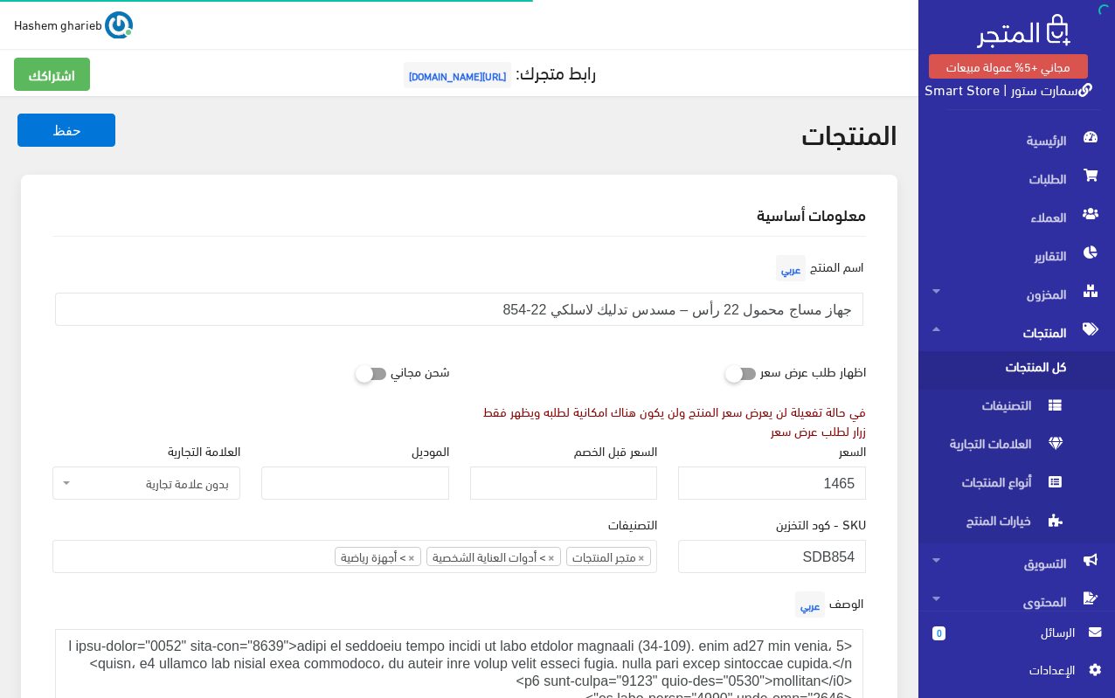
select select "28"
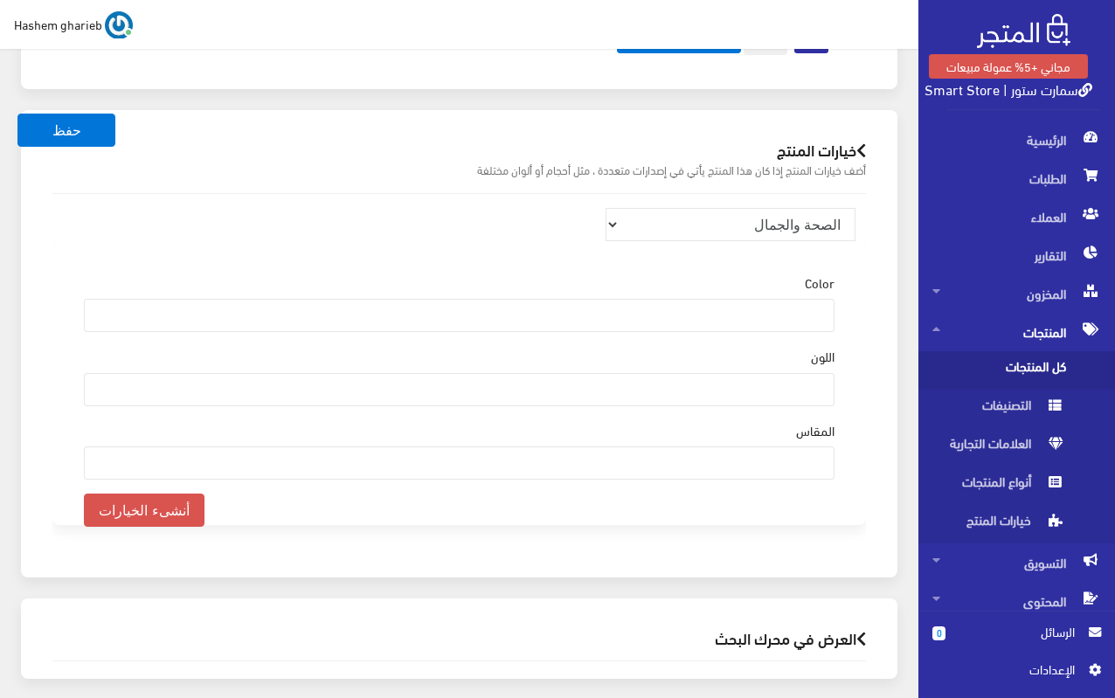
scroll to position [2059, 0]
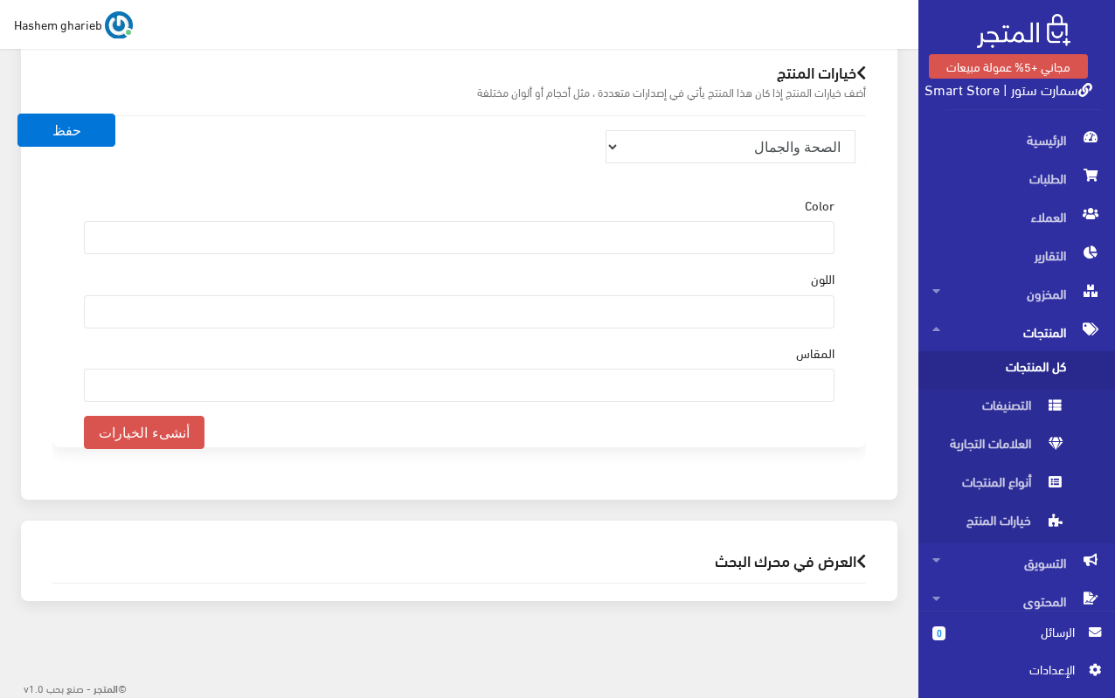
click at [759, 560] on h2 "العرض في محرك البحث" at bounding box center [459, 560] width 814 height 17
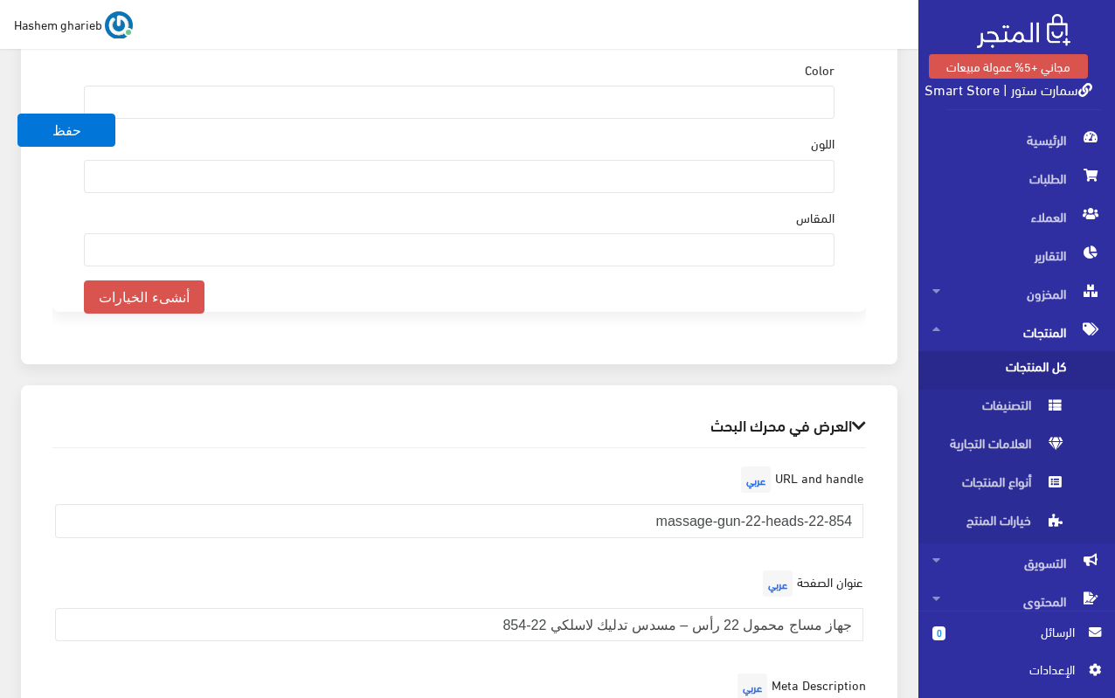
scroll to position [2408, 0]
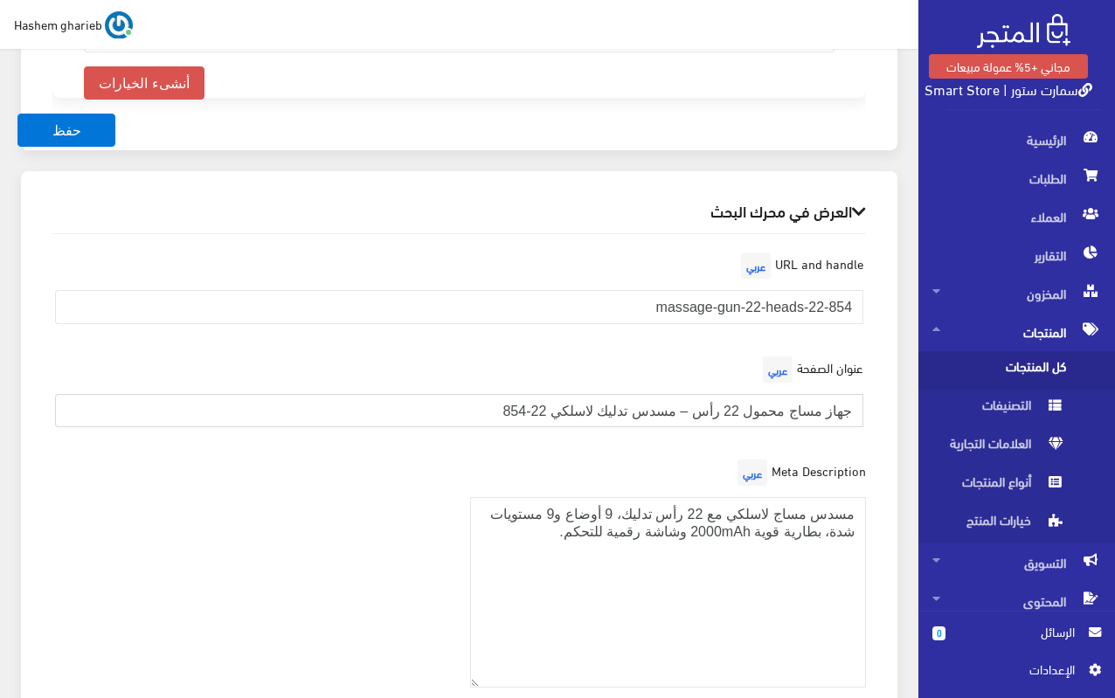
drag, startPoint x: 700, startPoint y: 411, endPoint x: 881, endPoint y: 411, distance: 180.9
click at [881, 411] on div "العرض في محرك البحث URL and handle عربي massage-gun-22-heads-22-854 عنوان الصفح…" at bounding box center [459, 503] width 877 height 665
drag, startPoint x: 626, startPoint y: 305, endPoint x: 886, endPoint y: 307, distance: 260.5
click at [886, 307] on div "العرض في محرك البحث URL and handle عربي massage-gun-22-heads-22-854 عنوان الصفح…" at bounding box center [459, 503] width 877 height 665
paste input "جهاز مساج محمول 22 رأس"
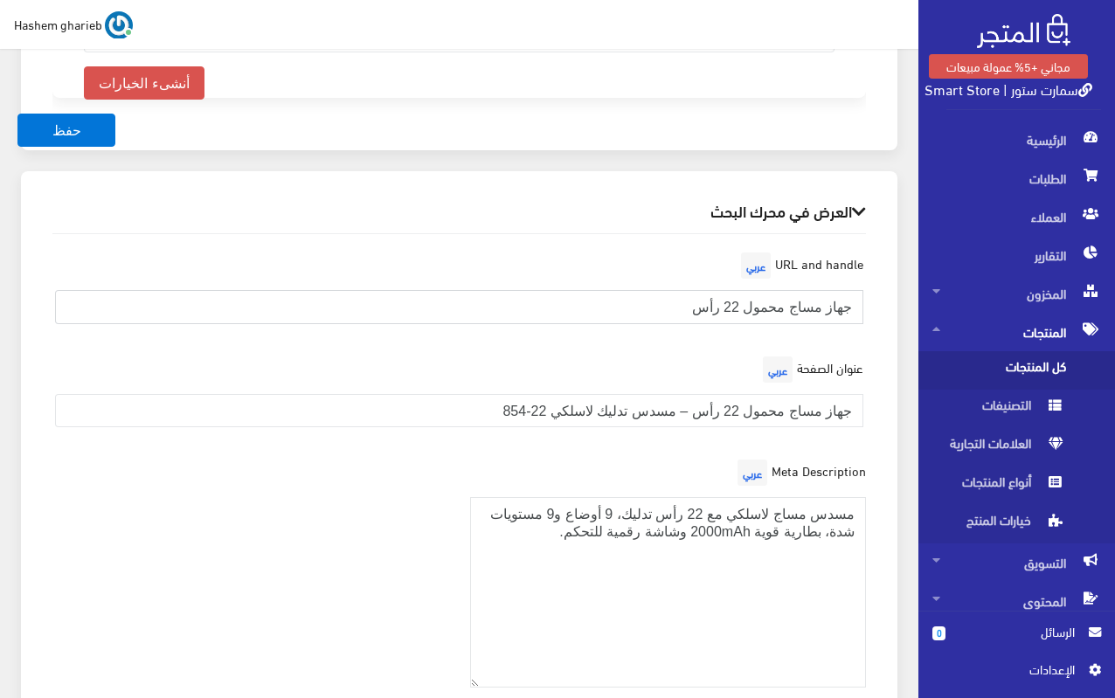
click at [818, 302] on input "جهاز مساج محمول 22 رأس" at bounding box center [459, 306] width 809 height 33
type input "جهاز-مساج-محمول-22-رأس"
click at [904, 377] on div "العرض في محرك البحث URL and handle عربي جهاز-مساج-محمول-22-رأس عنوان الصفحة عرب…" at bounding box center [459, 514] width 898 height 686
click at [60, 125] on button "حفظ" at bounding box center [66, 130] width 98 height 33
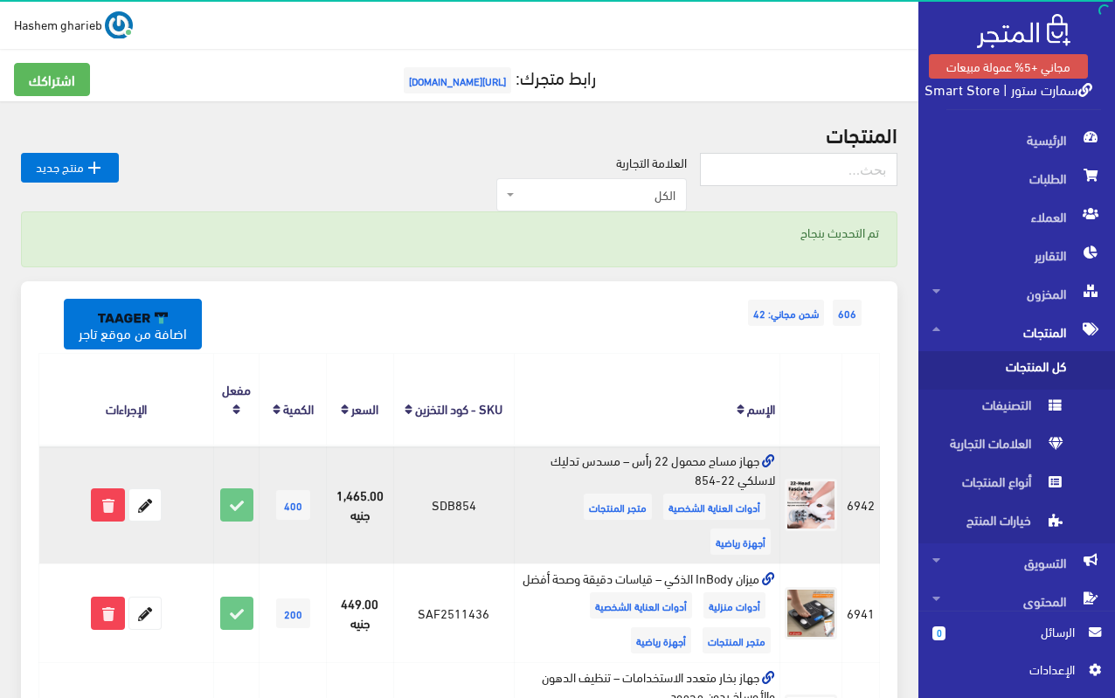
click at [771, 465] on icon at bounding box center [768, 461] width 13 height 13
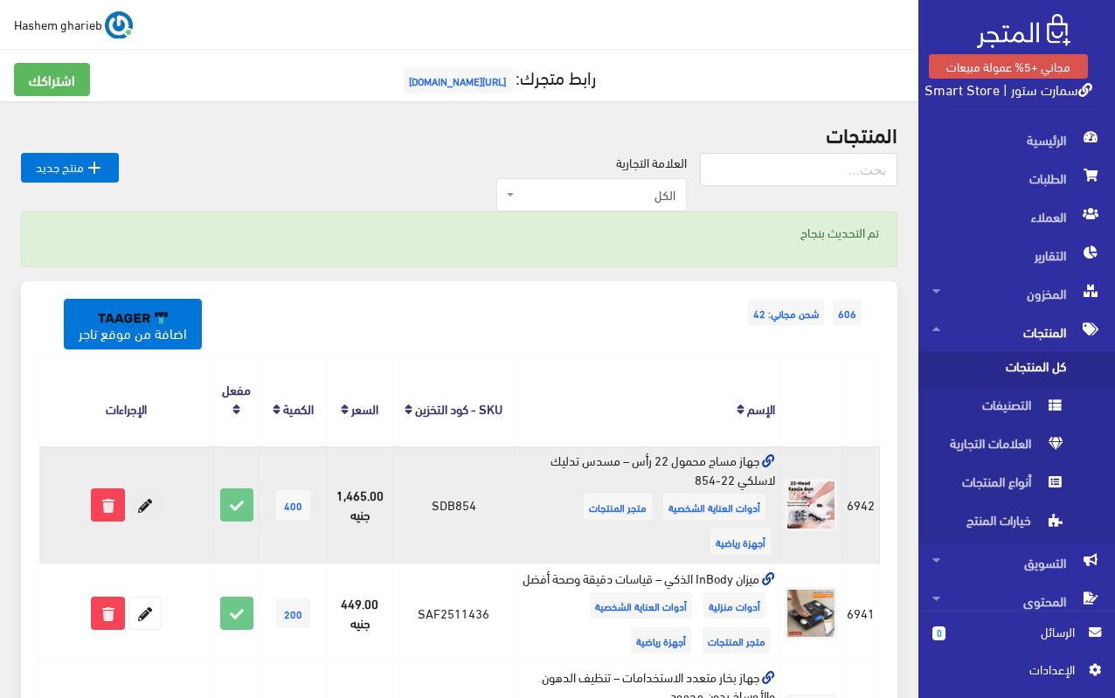
click at [156, 503] on icon at bounding box center [144, 505] width 31 height 31
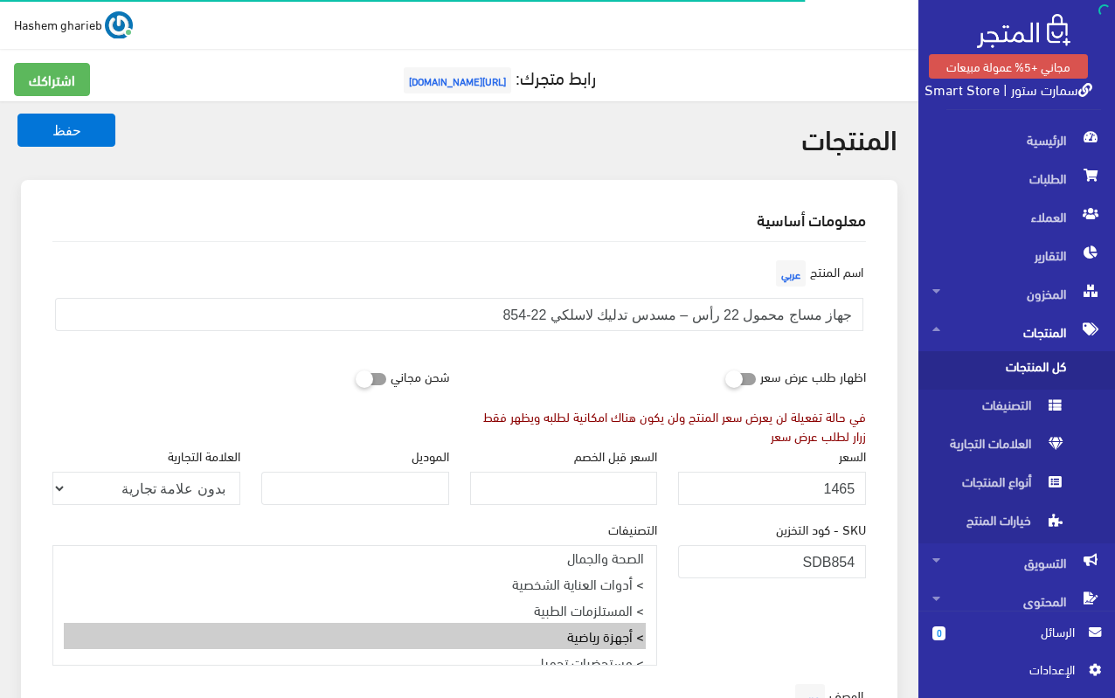
select select
select select "28"
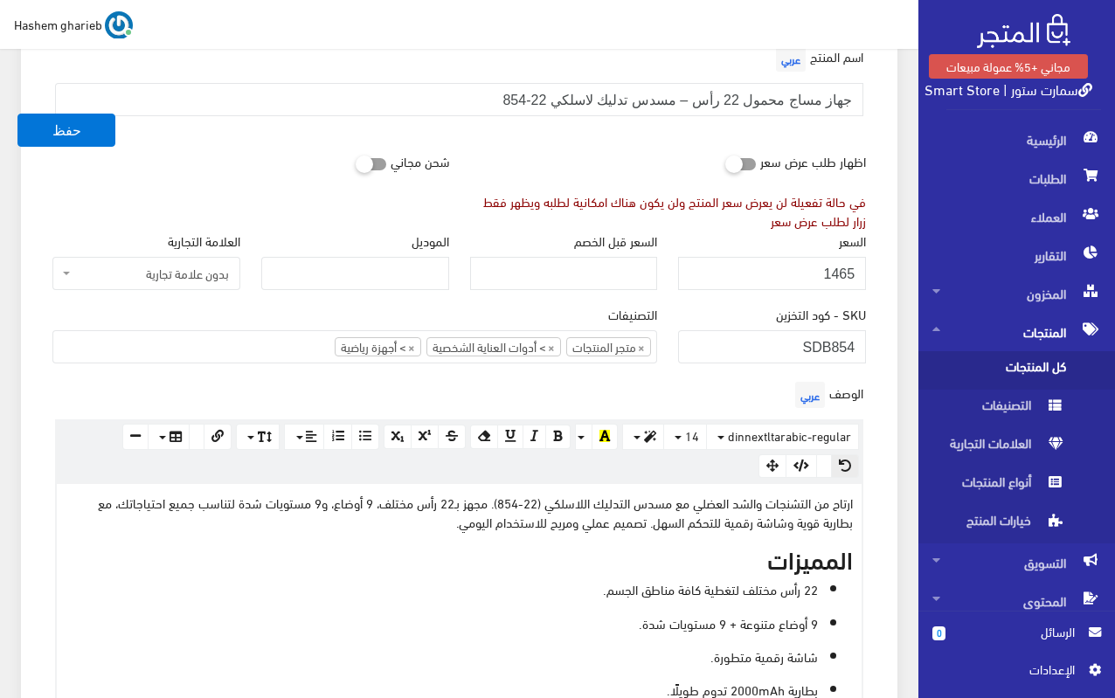
scroll to position [350, 0]
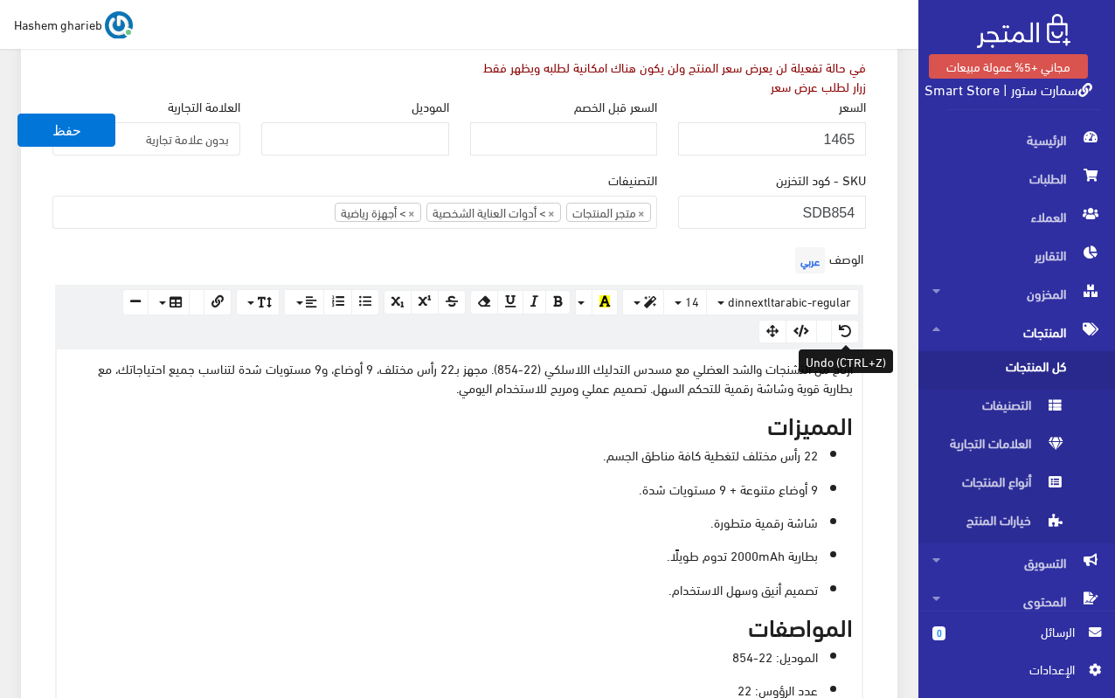
click at [792, 332] on button "button" at bounding box center [801, 332] width 31 height 24
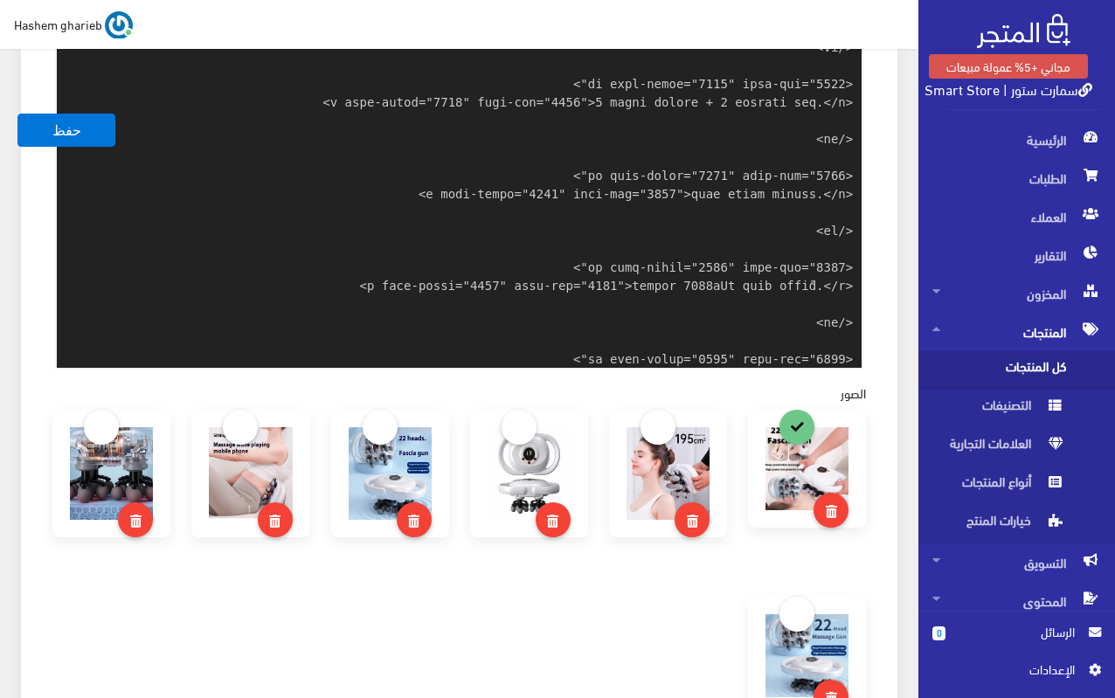
scroll to position [781, 0]
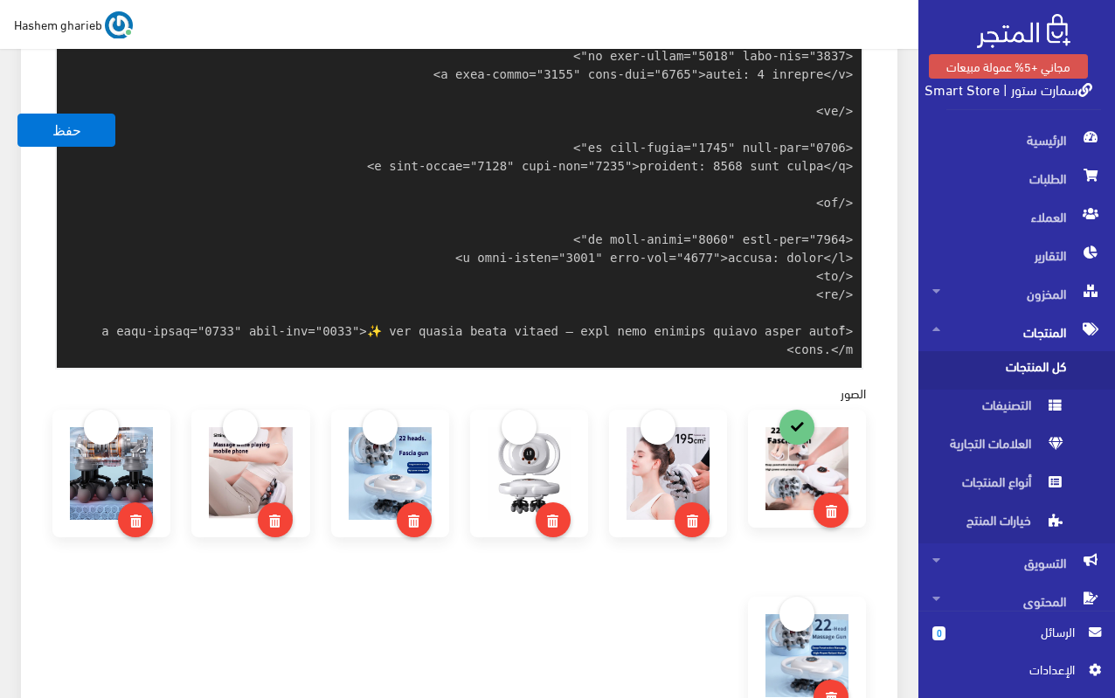
paste textarea "<meta charset="utf-8" /> <meta name="robots" content="index,follow" /> <link re…"
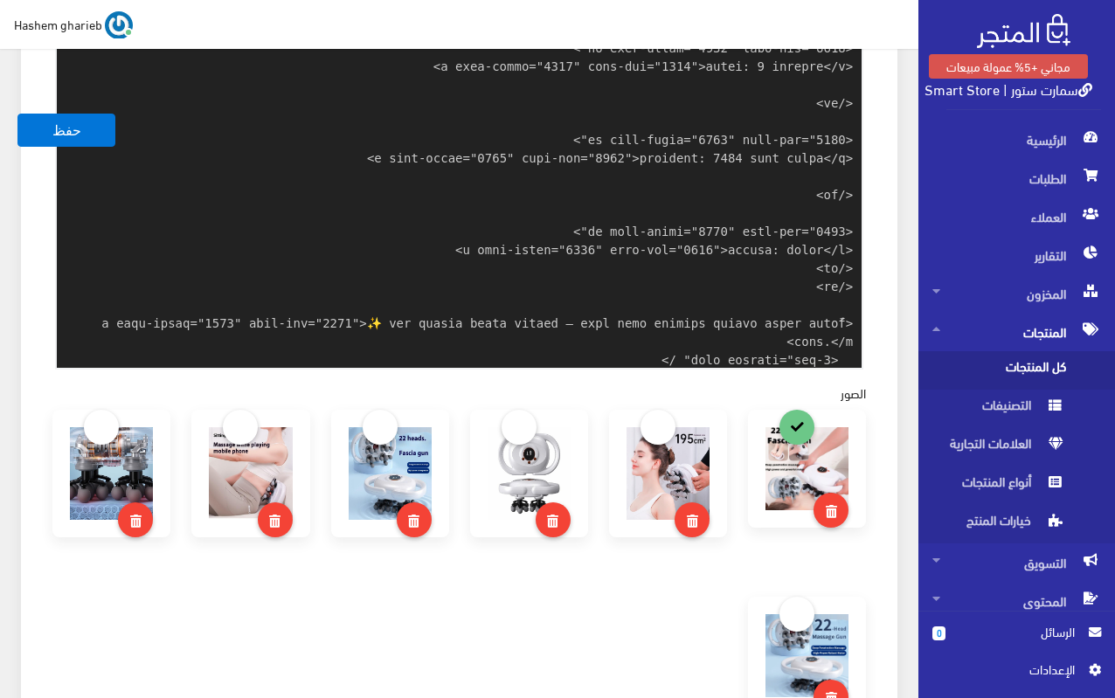
scroll to position [1798, 0]
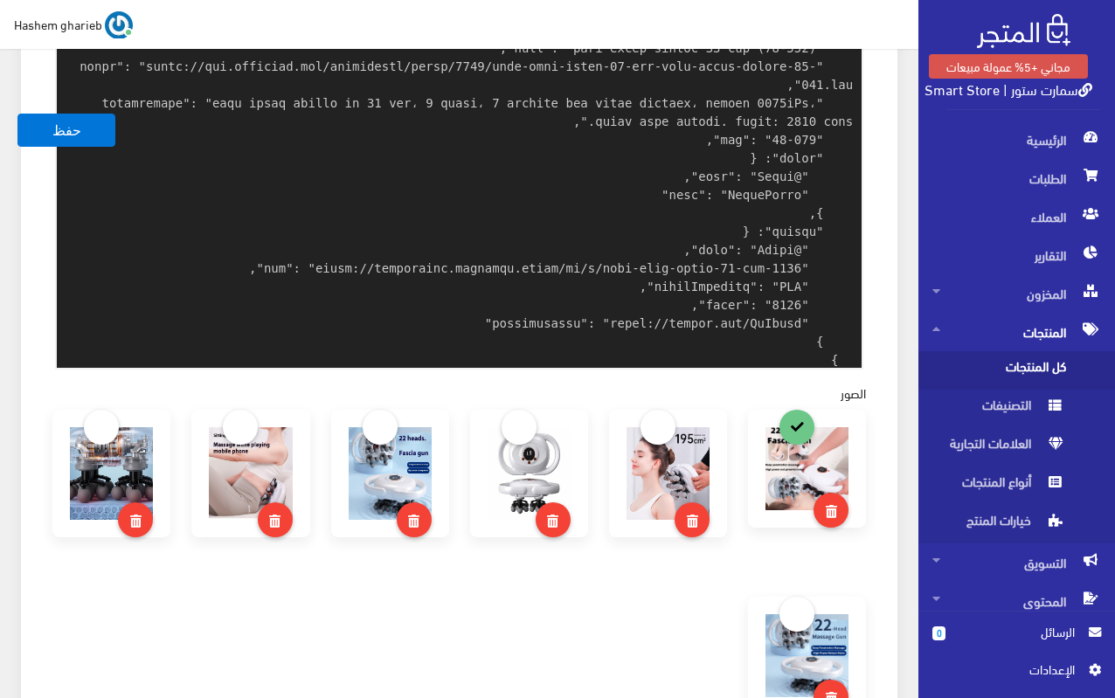
type textarea "<p data-start="1560" data-end="1771">ارتاح من التشنجات والشد العضلي مع مسدس الت…"
click at [896, 163] on div "معلومات أساسية اسم المنتج عربي جهاز مساج محمول 22 رأس – مسدس تدليك لاسلكي 22-85…" at bounding box center [459, 254] width 877 height 1890
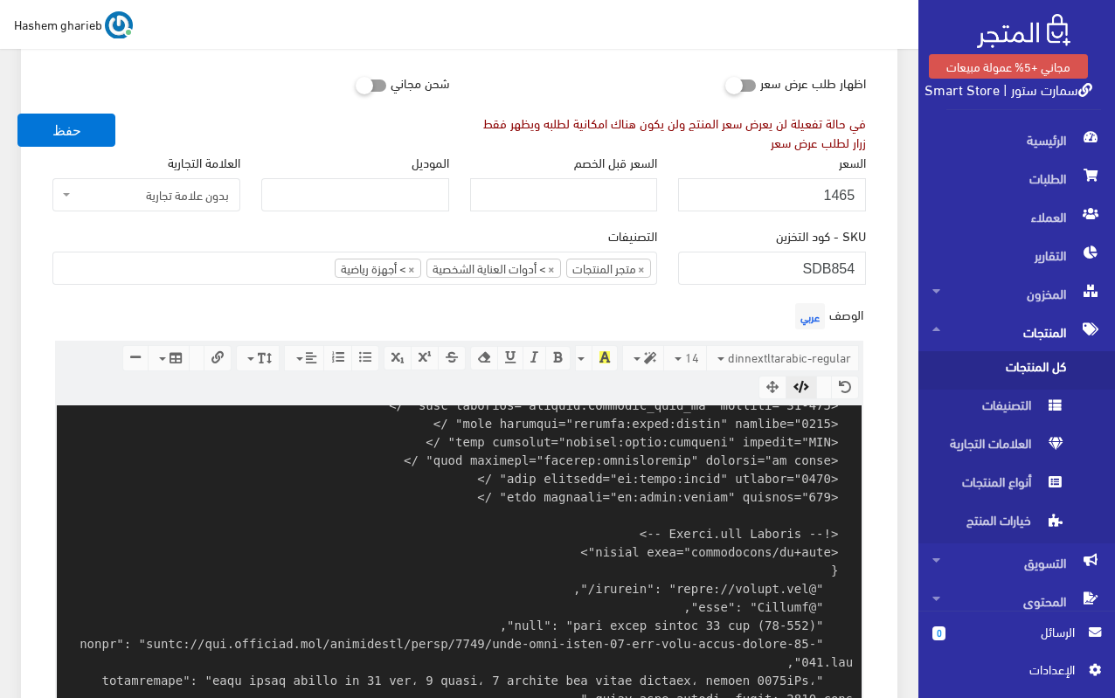
scroll to position [260, 0]
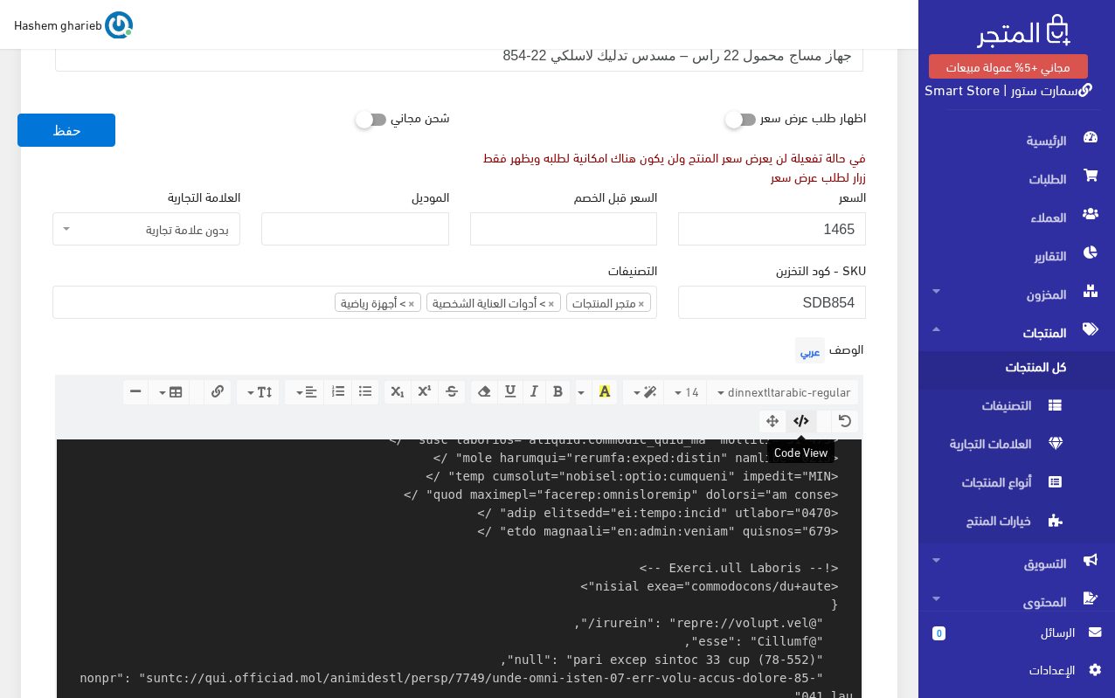
click at [803, 418] on icon "button" at bounding box center [802, 421] width 16 height 12
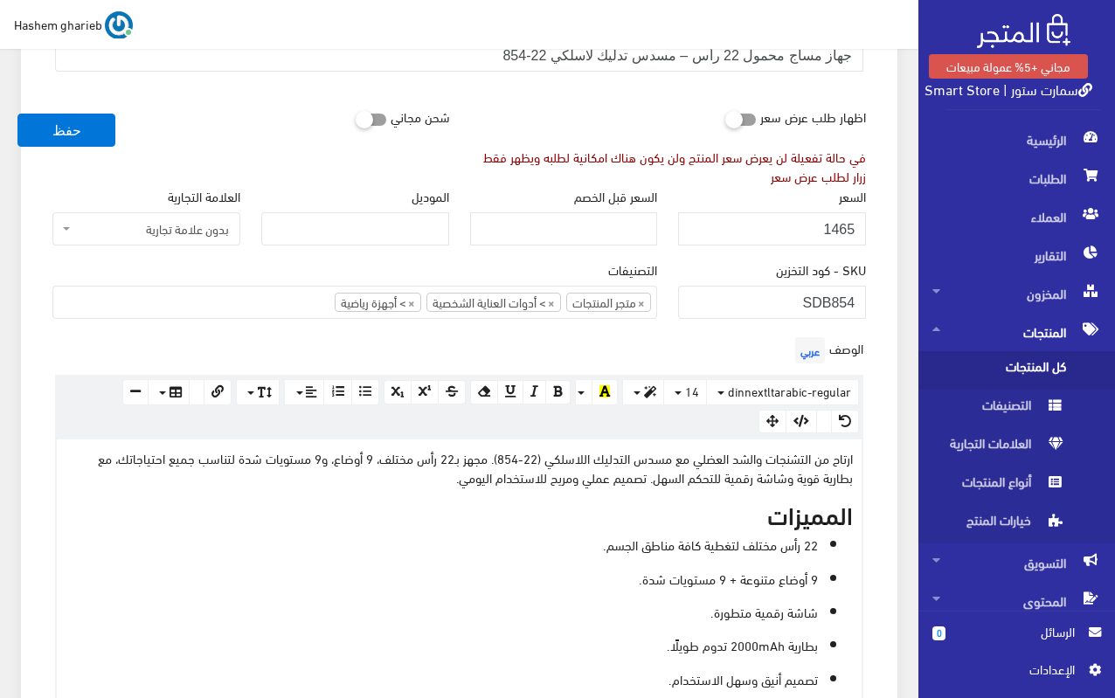
click at [96, 118] on button "حفظ" at bounding box center [66, 130] width 98 height 33
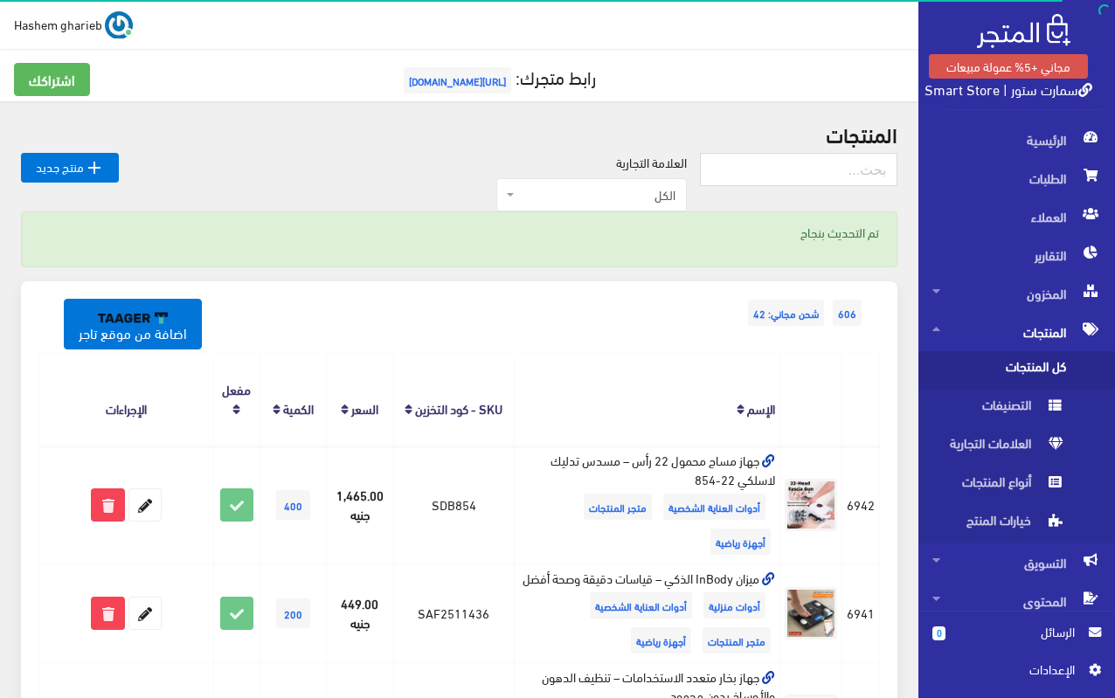
click at [1044, 672] on span "اﻹعدادات" at bounding box center [1011, 669] width 128 height 19
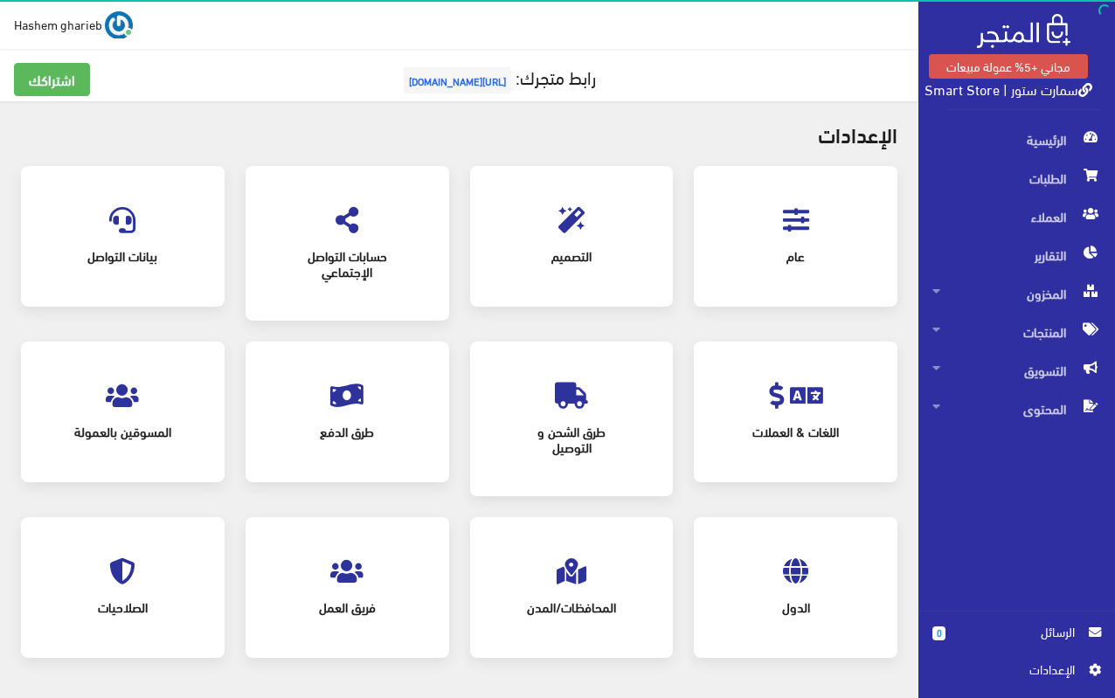
click at [564, 228] on icon at bounding box center [572, 220] width 26 height 26
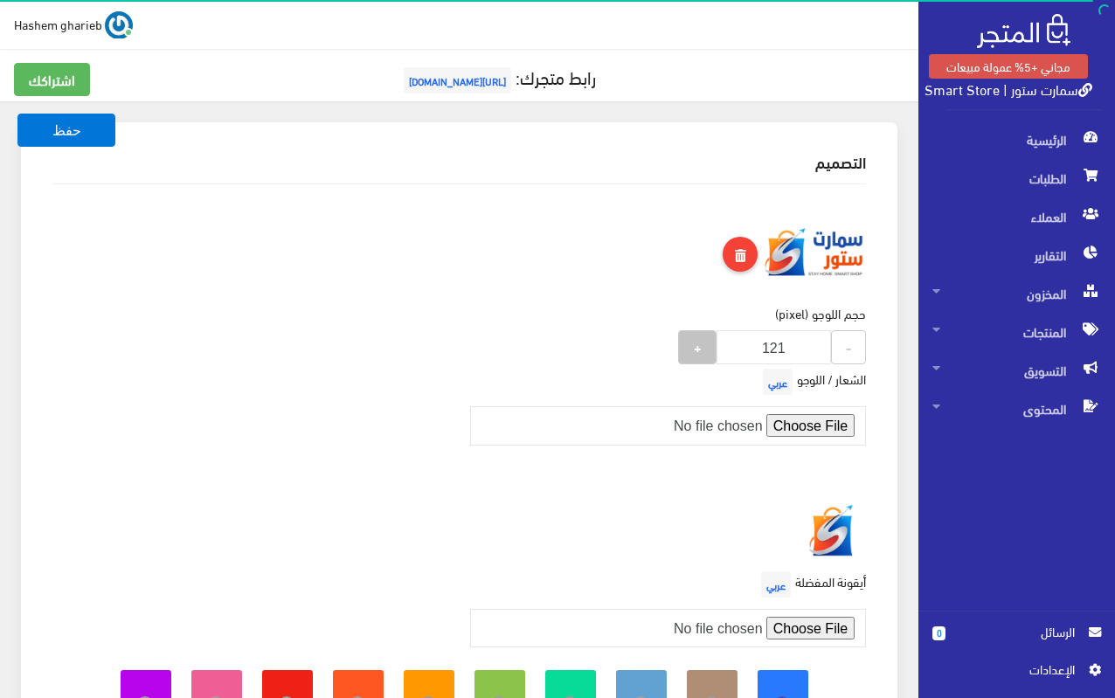
click at [695, 342] on strong "+" at bounding box center [698, 347] width 8 height 20
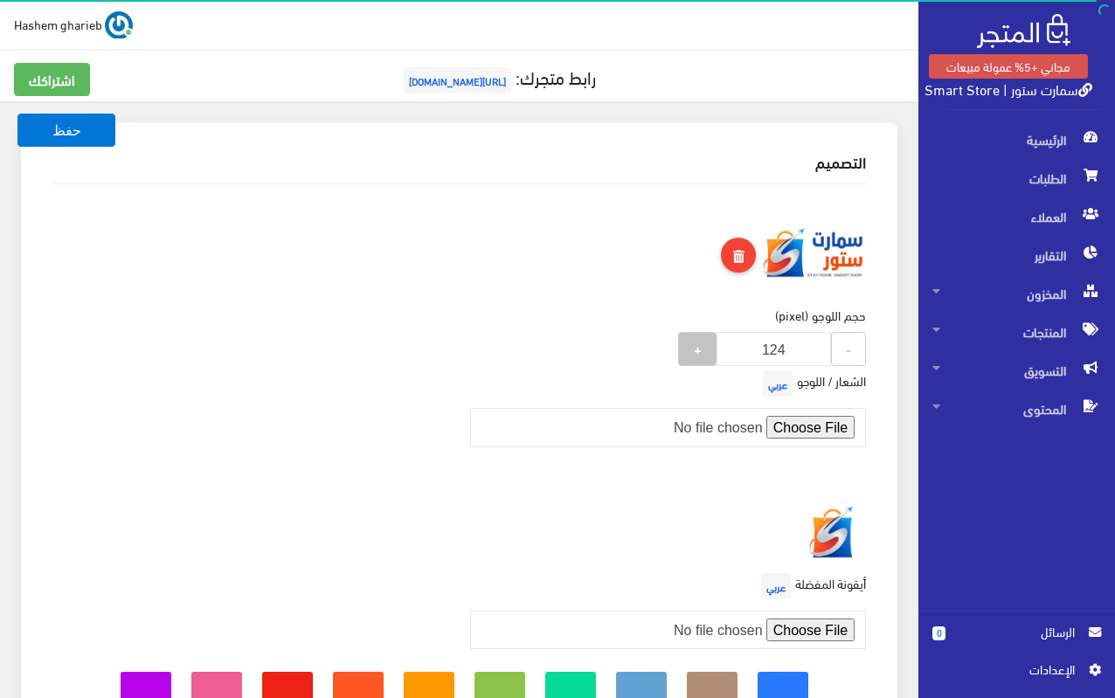
click at [695, 342] on strong "+" at bounding box center [698, 348] width 8 height 20
click at [695, 342] on strong "+" at bounding box center [698, 349] width 8 height 20
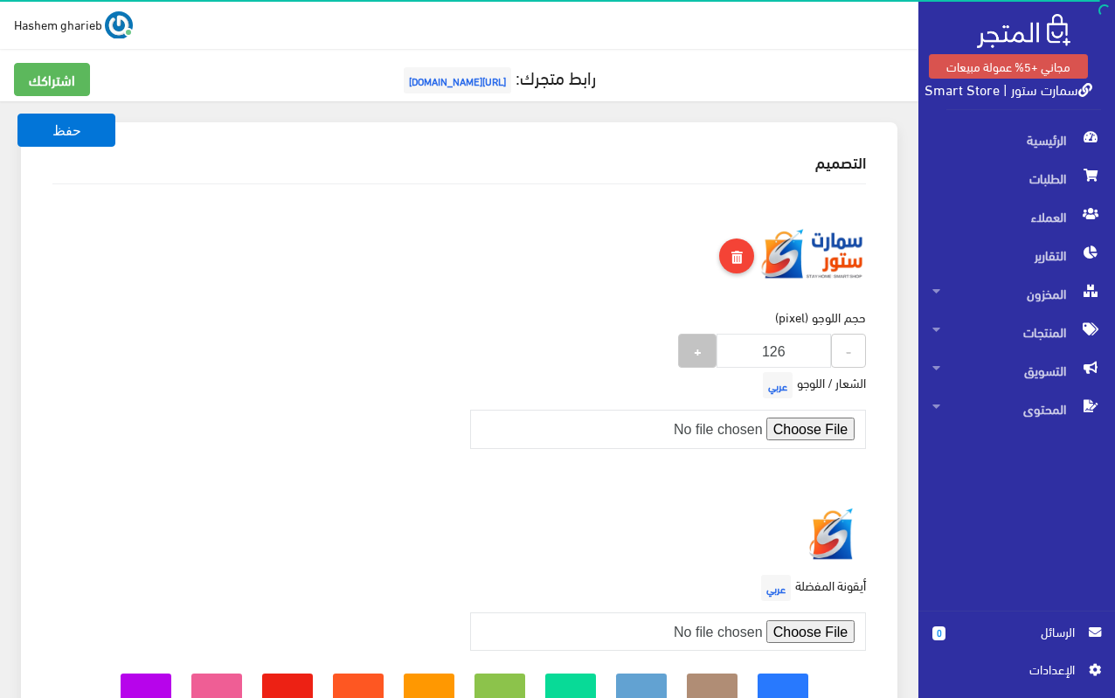
click at [695, 342] on strong "+" at bounding box center [698, 350] width 8 height 20
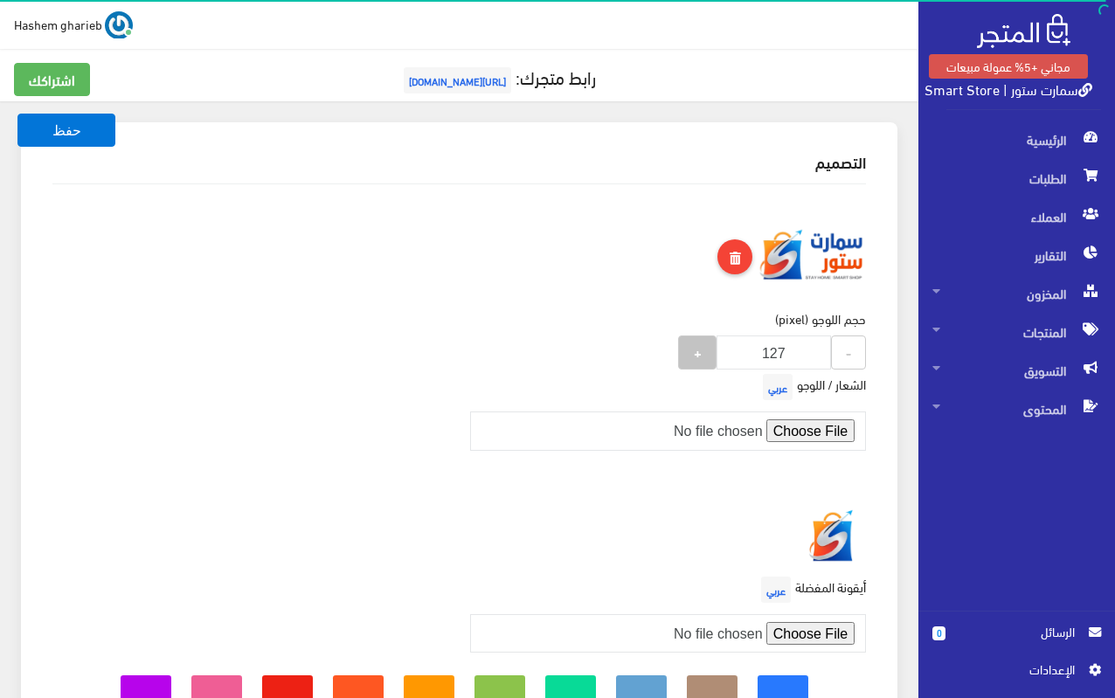
click at [695, 342] on strong "+" at bounding box center [698, 352] width 8 height 20
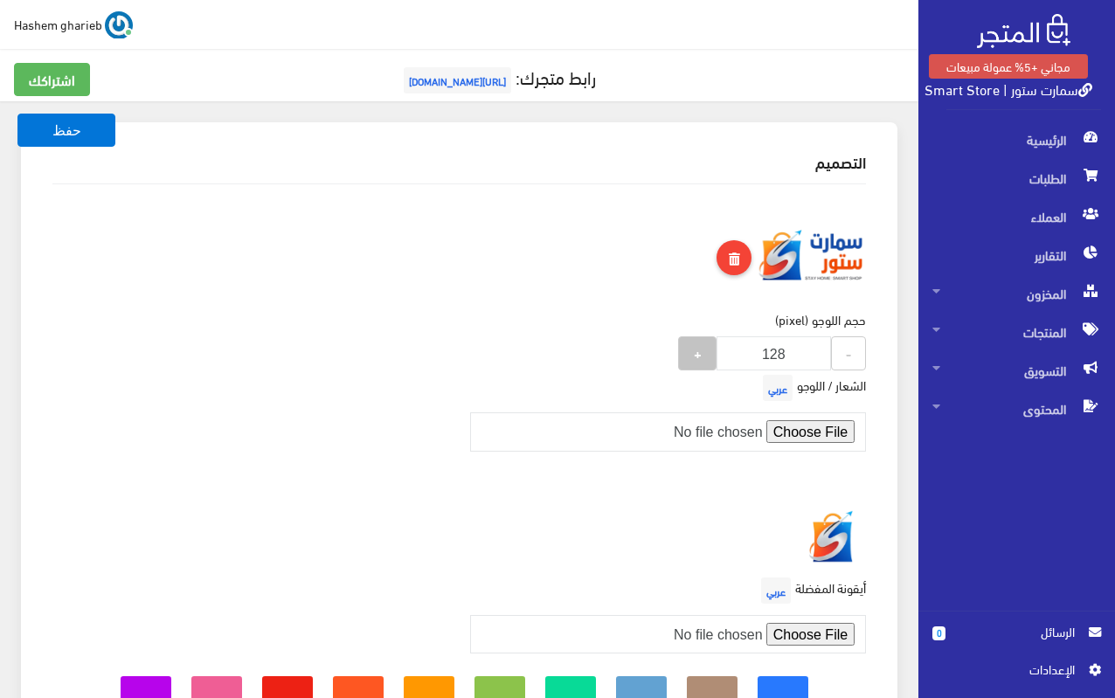
click at [695, 342] on button "+" at bounding box center [697, 354] width 38 height 34
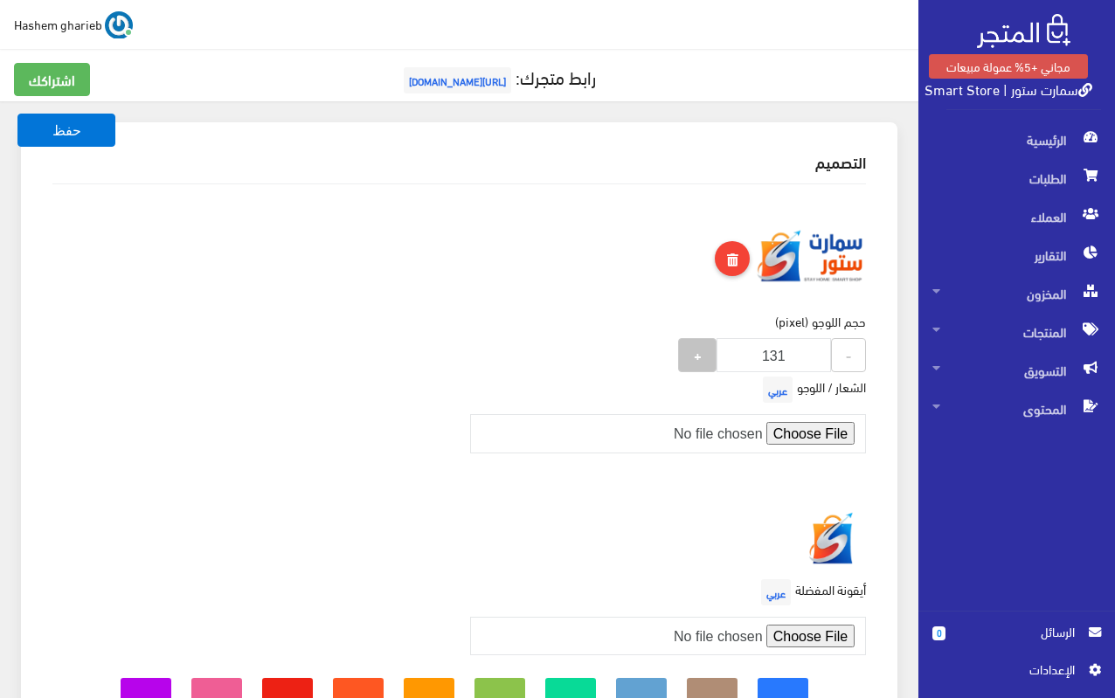
click at [695, 342] on button "+" at bounding box center [697, 355] width 38 height 34
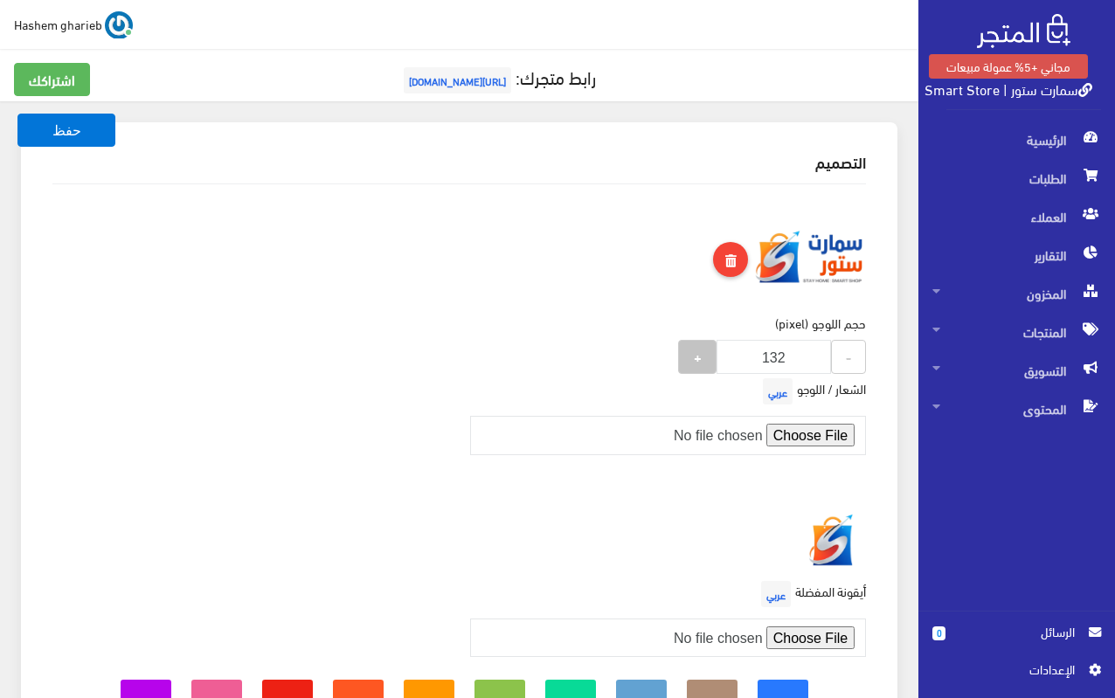
click at [695, 342] on button "+" at bounding box center [697, 357] width 38 height 34
click at [695, 342] on button "+" at bounding box center [697, 358] width 38 height 34
click at [695, 342] on div "حجم اللوجو (pixel) 135 - 135 +" at bounding box center [772, 346] width 209 height 60
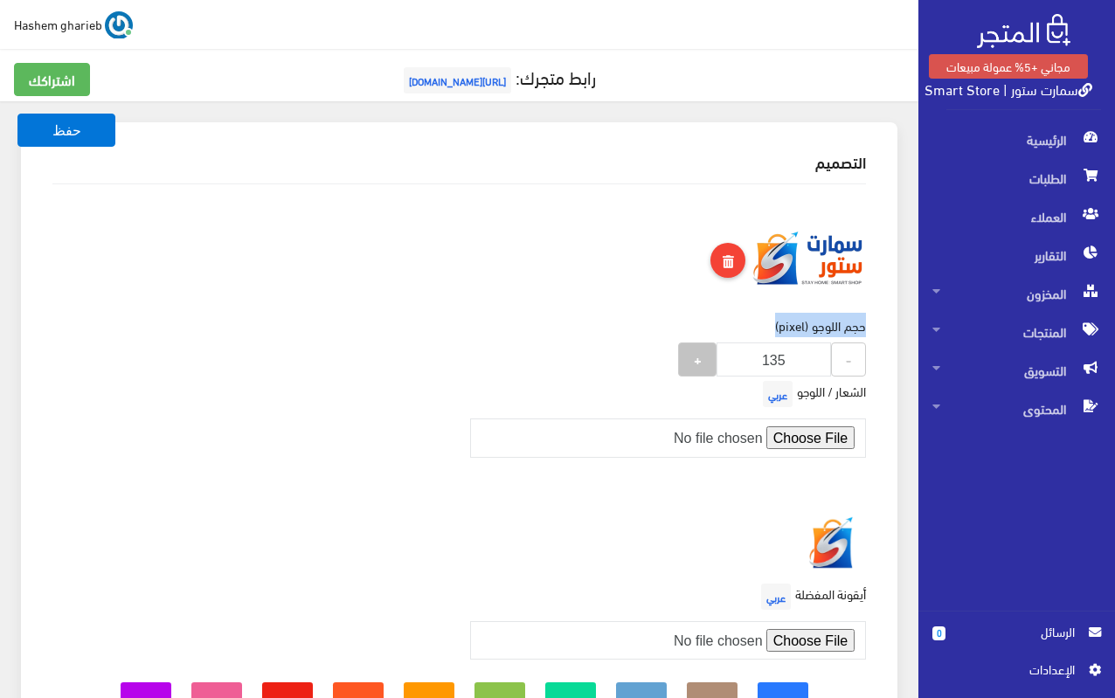
click at [695, 342] on div "حجم اللوجو (pixel) 135 - 135 +" at bounding box center [772, 346] width 209 height 60
click at [695, 347] on button "+" at bounding box center [697, 361] width 38 height 34
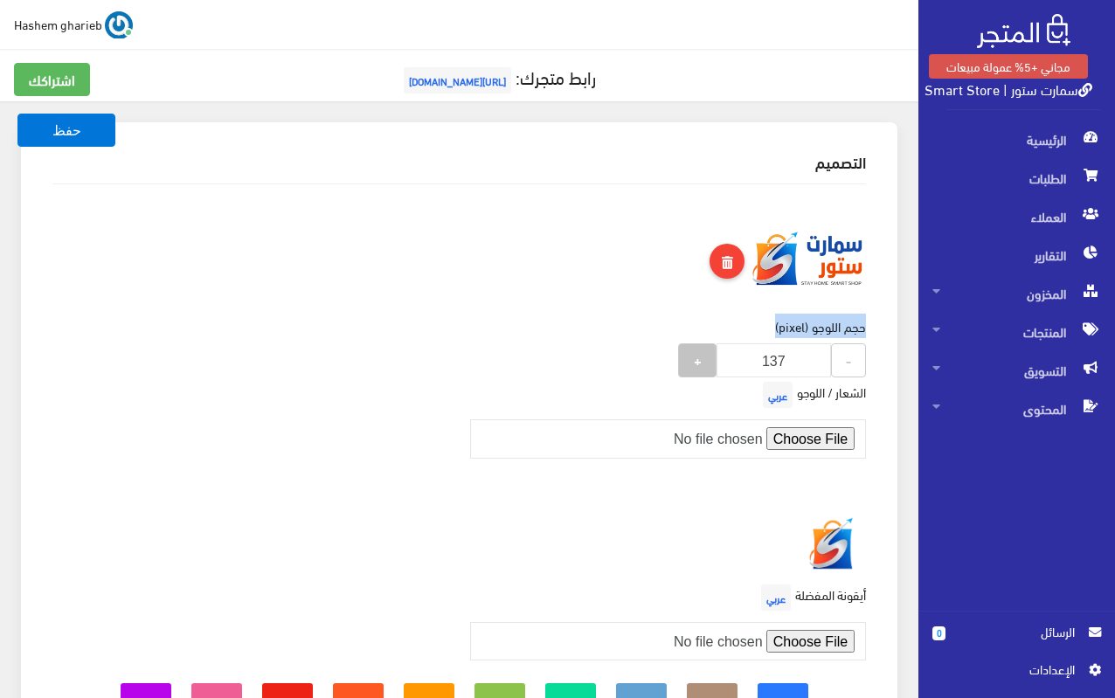
click at [695, 347] on button "+" at bounding box center [697, 361] width 38 height 34
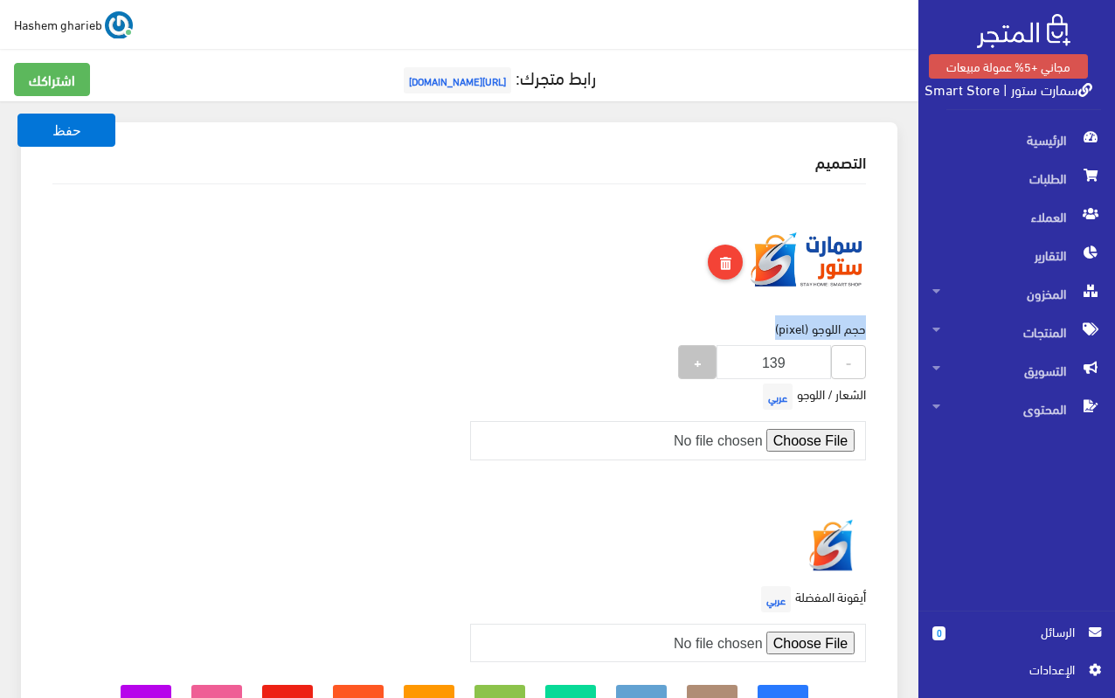
click at [695, 347] on button "+" at bounding box center [697, 362] width 38 height 34
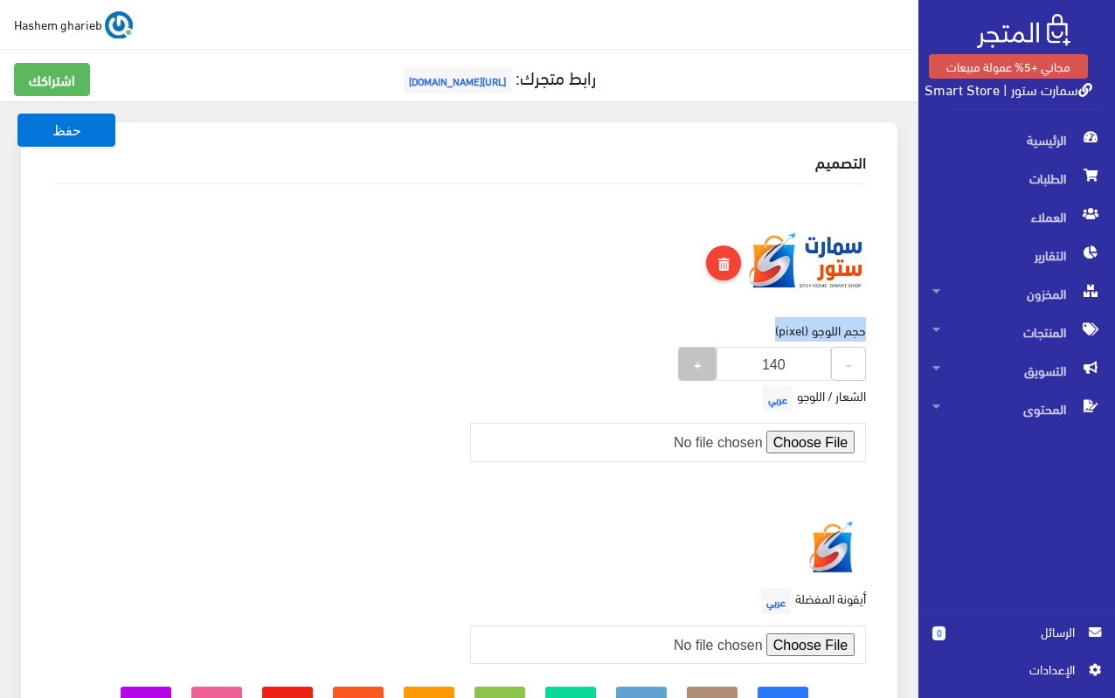
click at [695, 347] on button "+" at bounding box center [697, 364] width 38 height 34
click at [695, 347] on div "حجم اللوجو (pixel) 141 - 141 +" at bounding box center [772, 352] width 209 height 60
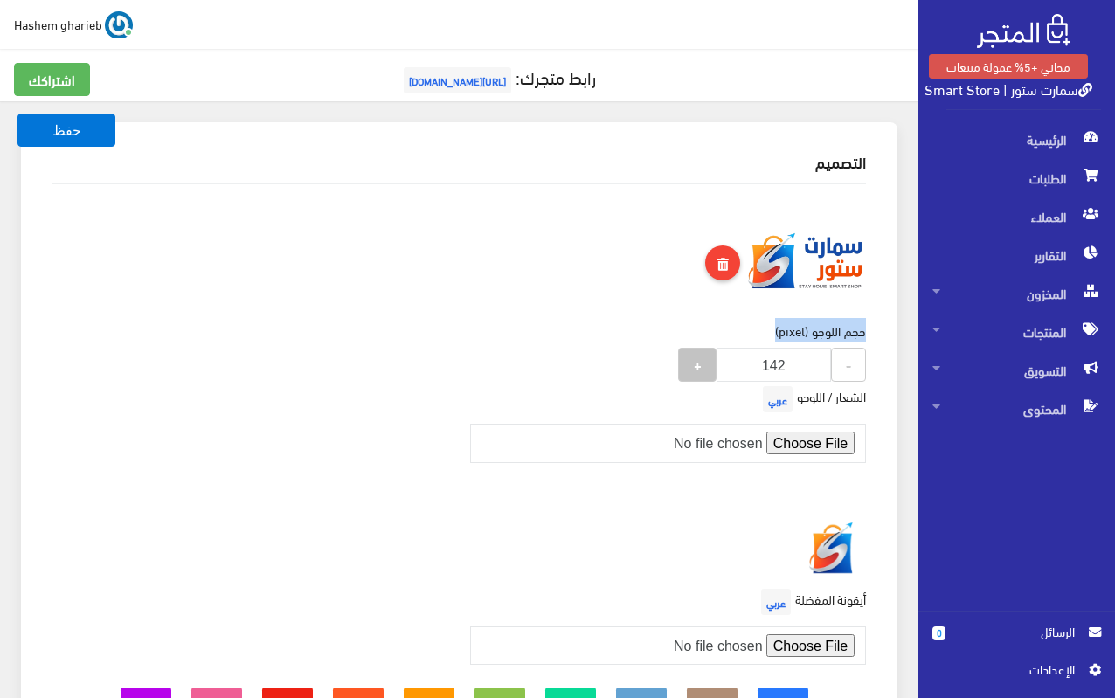
click at [698, 364] on strong "+" at bounding box center [698, 364] width 8 height 20
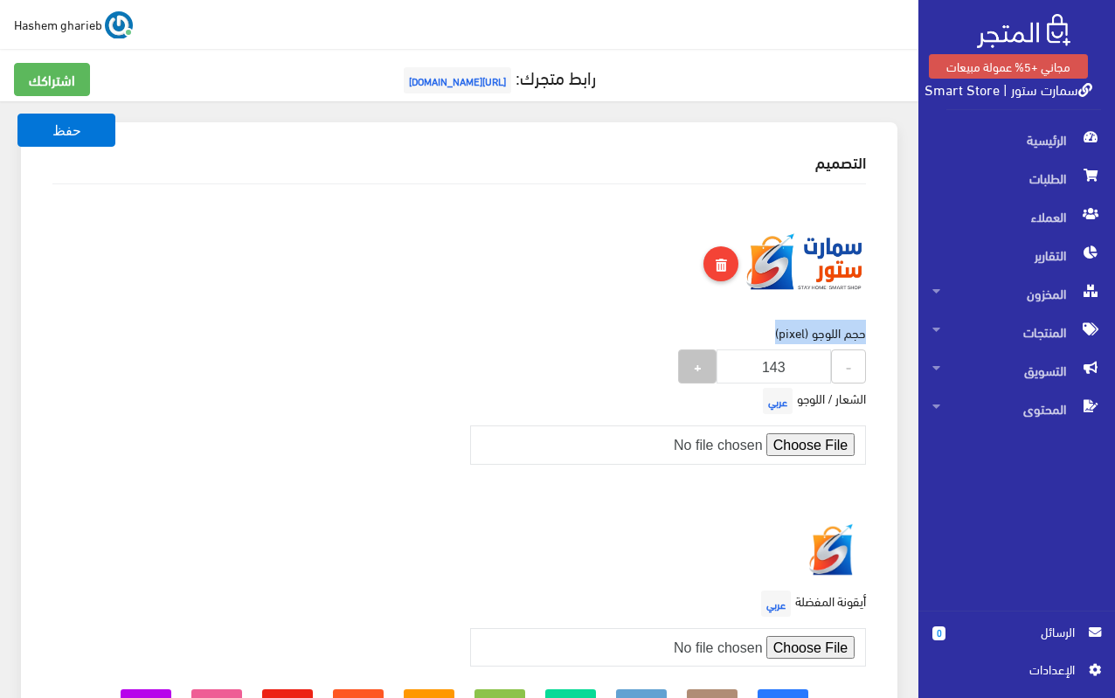
click at [698, 364] on strong "+" at bounding box center [698, 366] width 8 height 20
click at [698, 375] on strong "+" at bounding box center [698, 367] width 8 height 20
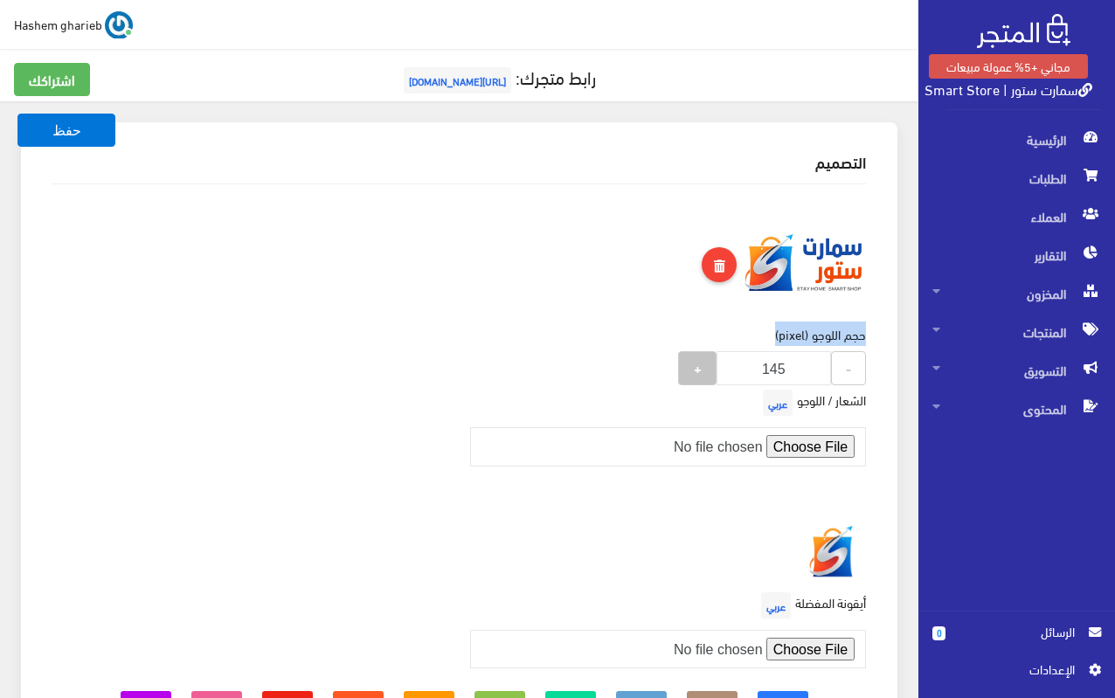
click at [698, 375] on strong "+" at bounding box center [698, 368] width 8 height 20
click at [698, 373] on strong "+" at bounding box center [698, 368] width 8 height 20
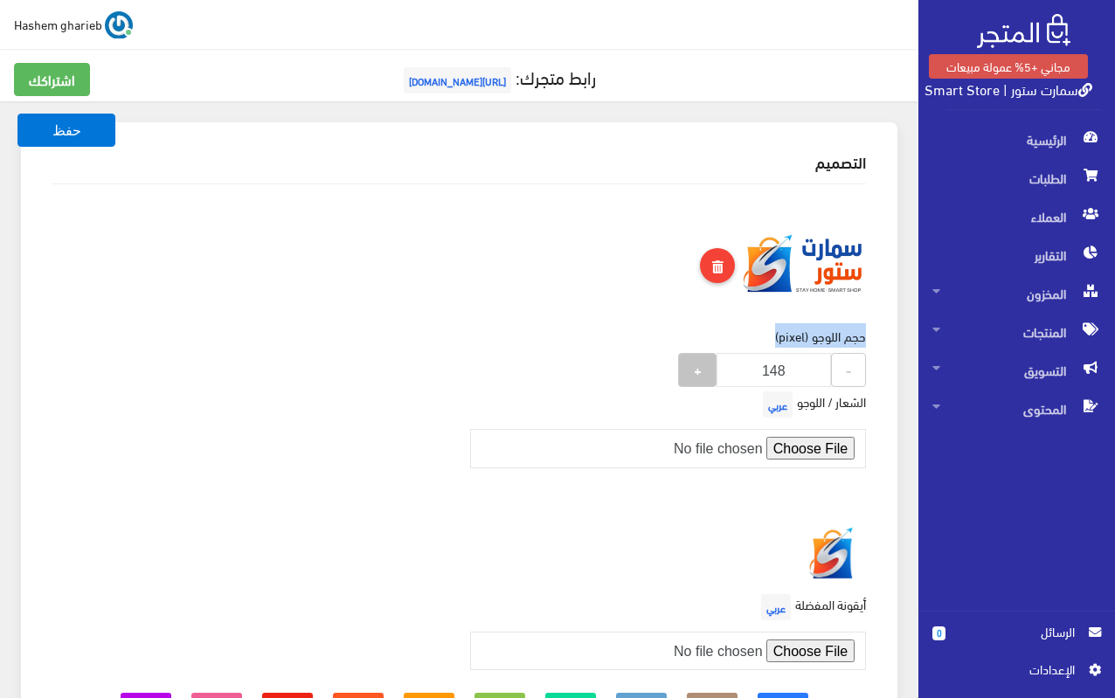
click at [698, 373] on strong "+" at bounding box center [698, 369] width 8 height 20
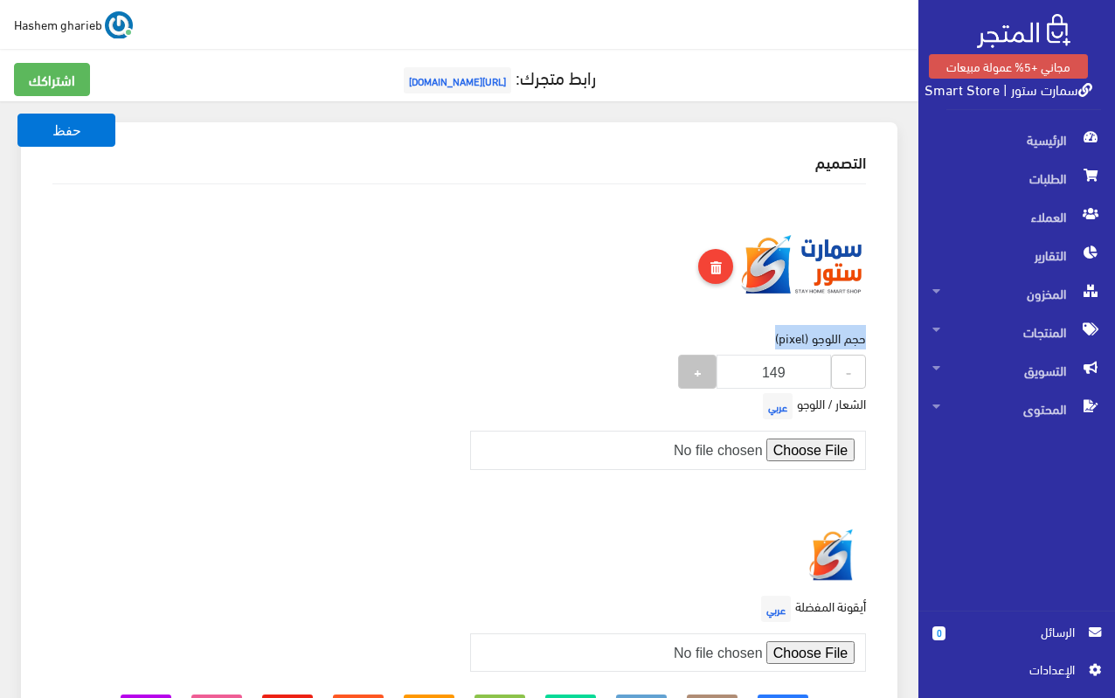
click at [698, 373] on strong "+" at bounding box center [698, 371] width 8 height 20
click at [698, 373] on strong "+" at bounding box center [698, 372] width 8 height 20
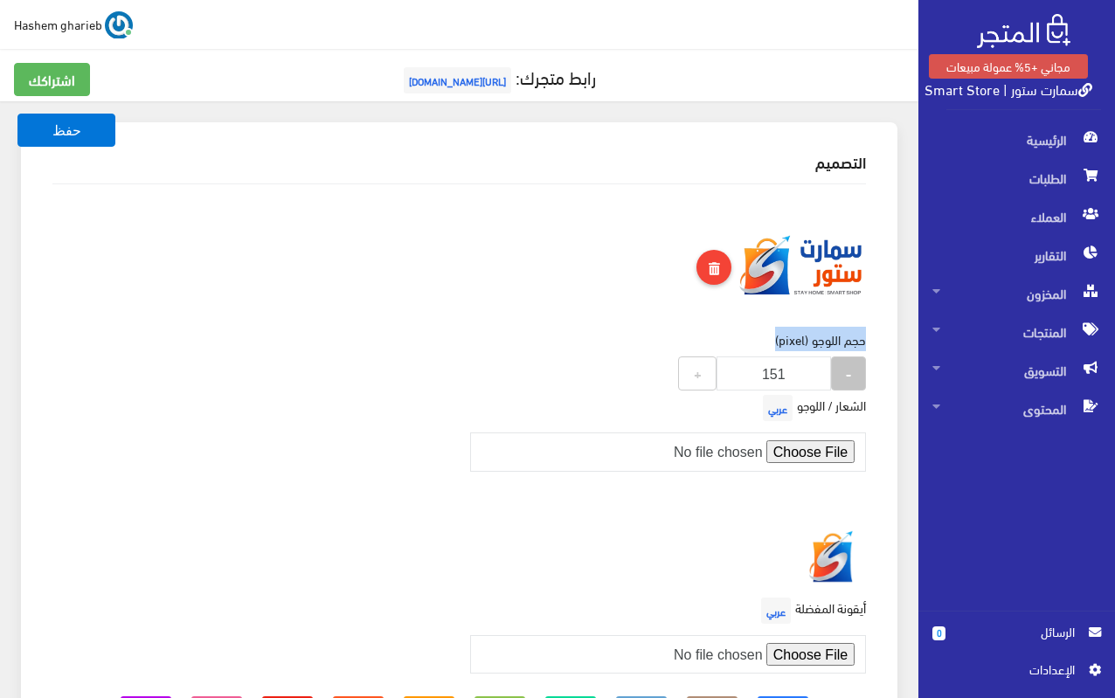
type input "150"
click at [840, 374] on button "-" at bounding box center [848, 374] width 35 height 34
click at [476, 345] on div "حجم اللوجو (pixel) 150 - 150 +" at bounding box center [669, 360] width 418 height 60
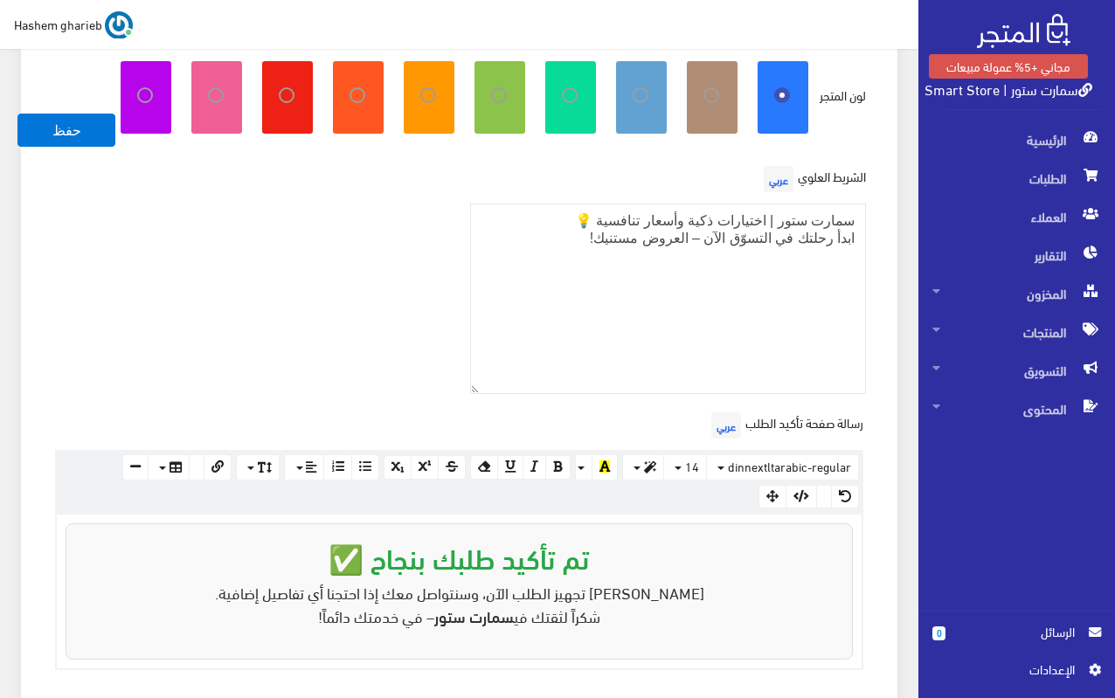
scroll to position [699, 0]
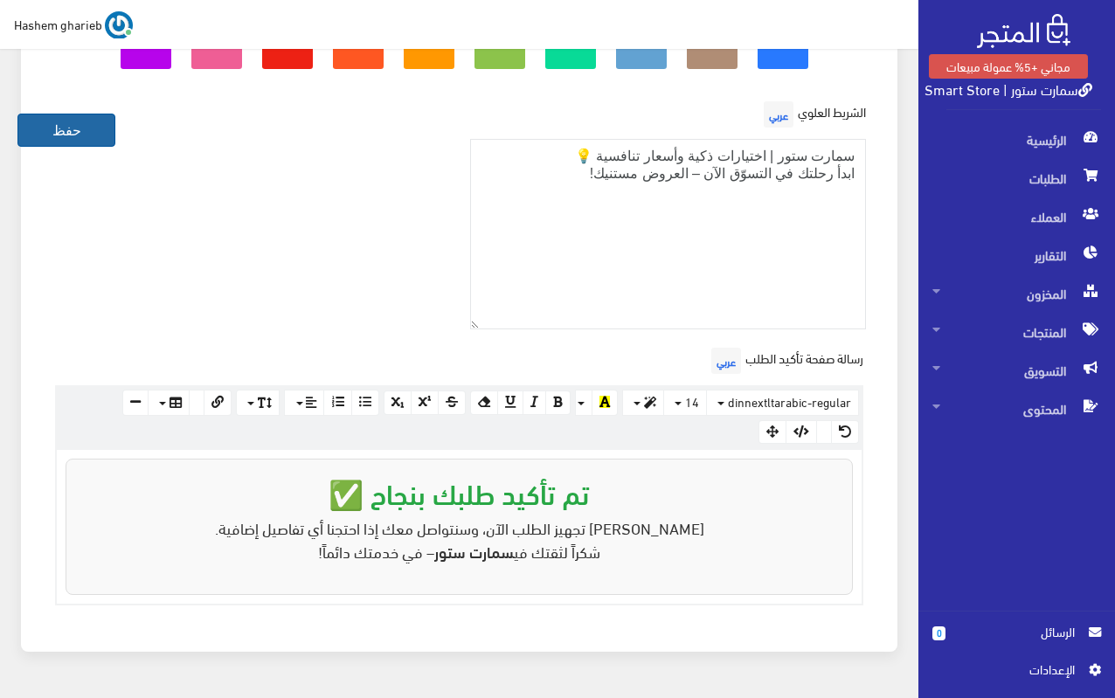
click at [54, 130] on button "حفظ" at bounding box center [66, 130] width 98 height 33
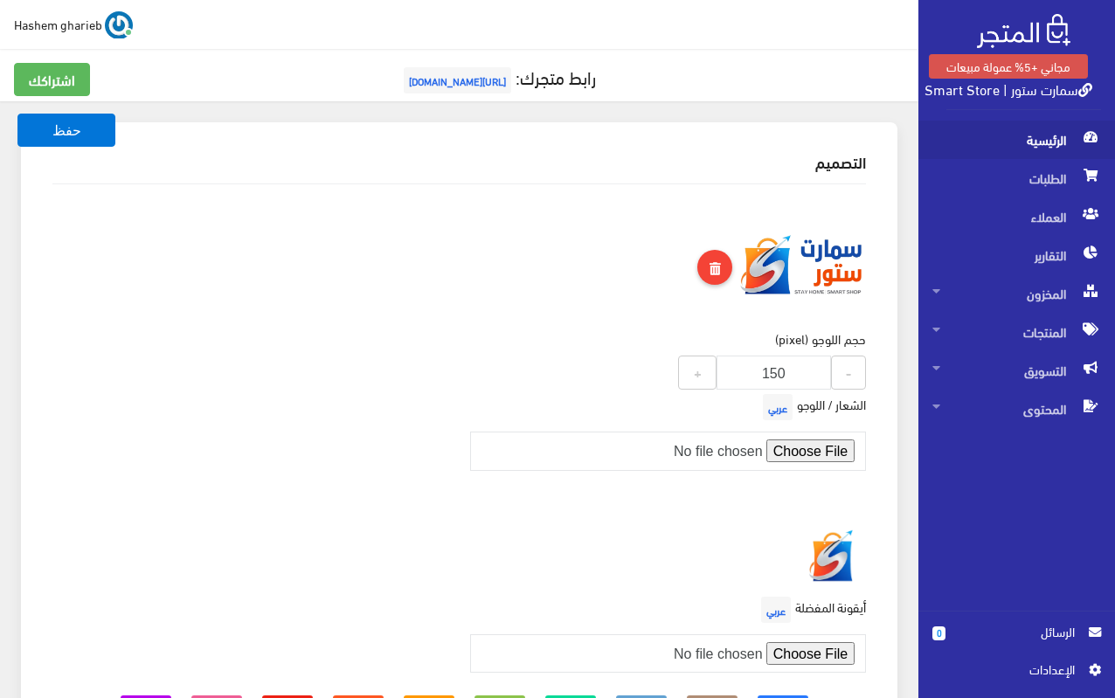
click at [1051, 143] on span "الرئيسية" at bounding box center [1017, 140] width 169 height 38
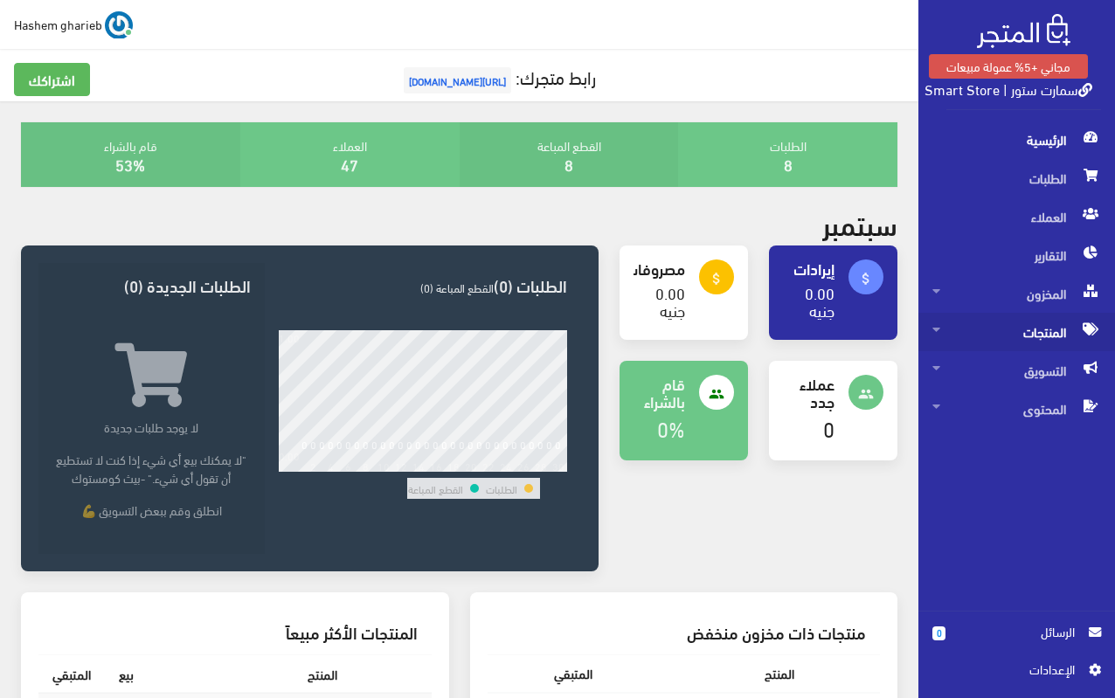
click at [1030, 330] on span "المنتجات" at bounding box center [1017, 332] width 169 height 38
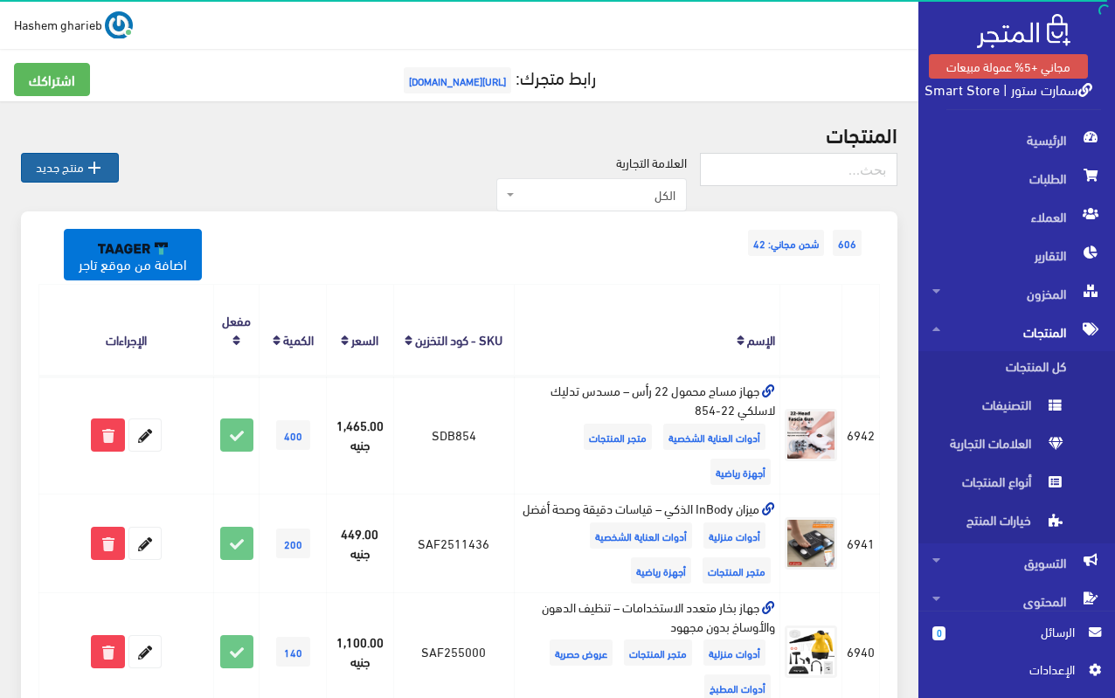
click at [79, 168] on link " منتج جديد" at bounding box center [70, 168] width 98 height 30
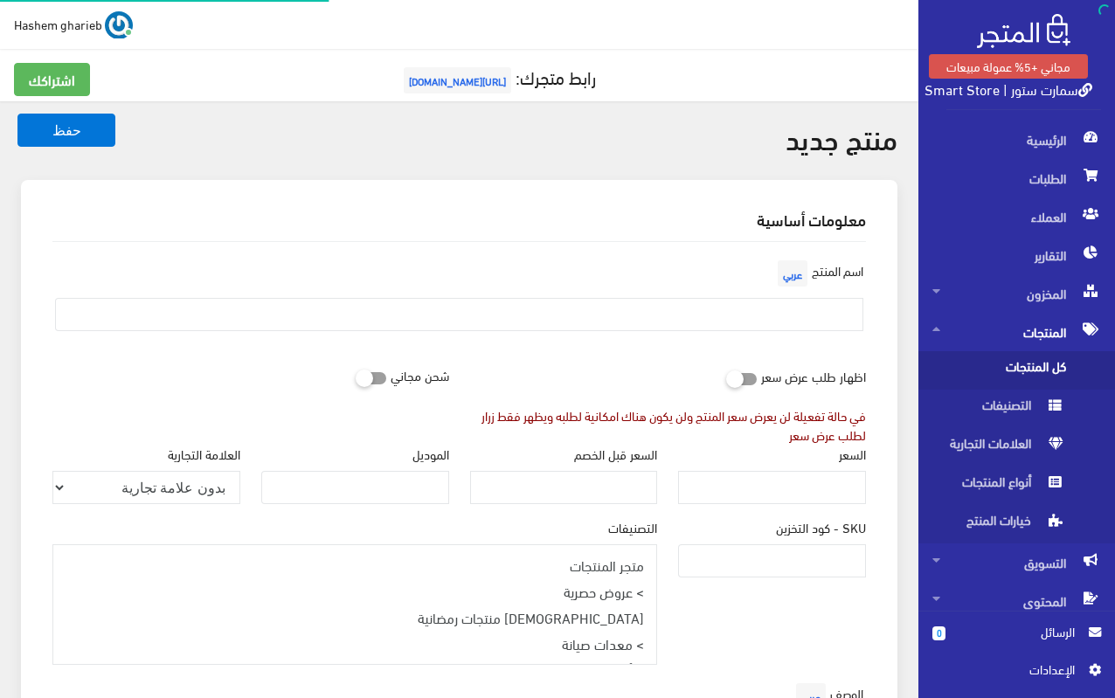
select select
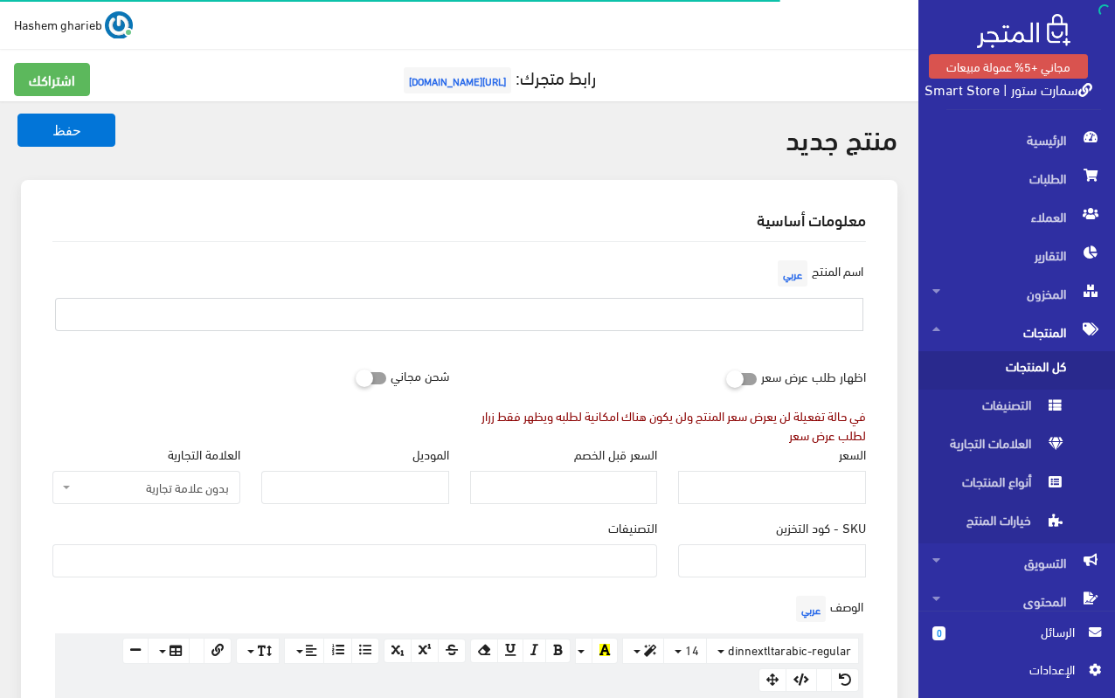
click at [765, 311] on input "text" at bounding box center [459, 314] width 809 height 33
paste input "مصباح مكتب أسود للمذاكرة والقراءة – تصميم معدني متين"
type input "مصباح مكتب أسود للمذاكرة والقراءة – تصميم معدني متين"
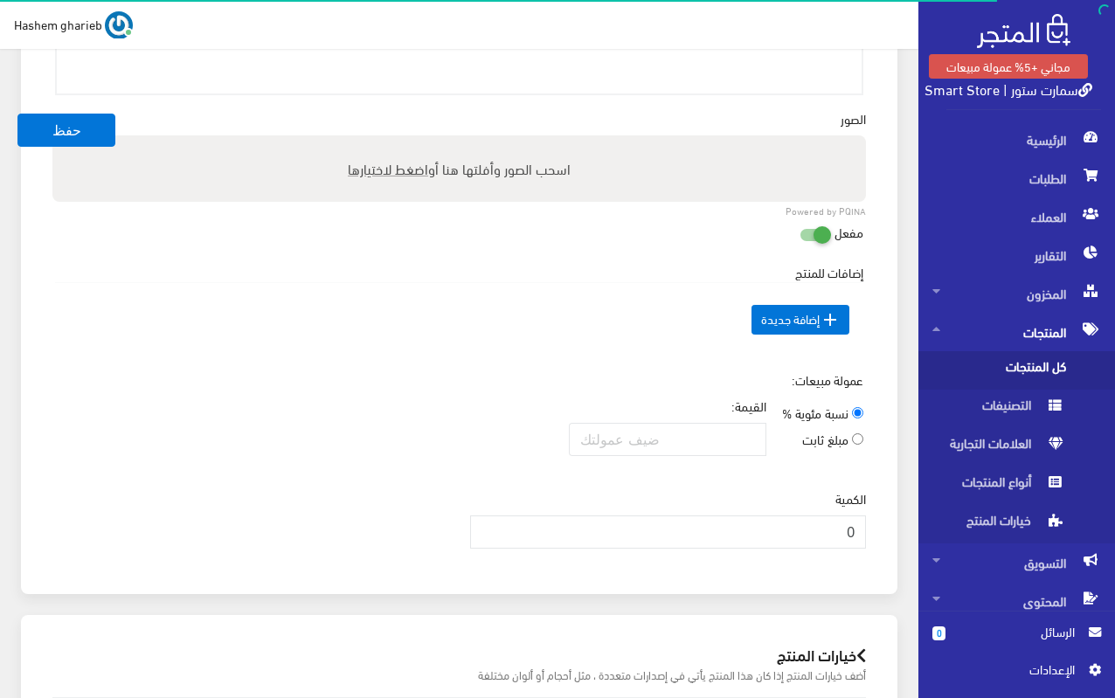
scroll to position [699, 0]
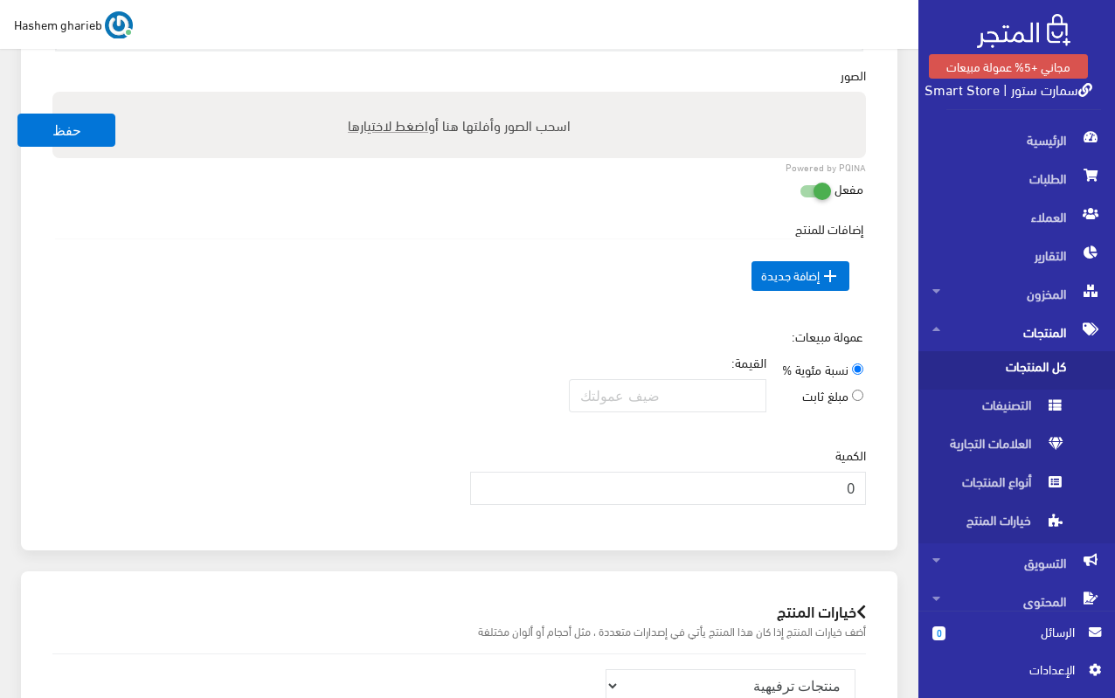
click at [378, 117] on span "اضغط لاختيارها" at bounding box center [388, 124] width 80 height 25
click at [378, 97] on input "اسحب الصور وأفلتها هنا أو اضغط لاختيارها" at bounding box center [459, 94] width 814 height 5
type input "C:\fakepath\black-desk-lamp-for-study-and-reading-metal-design.jpg"
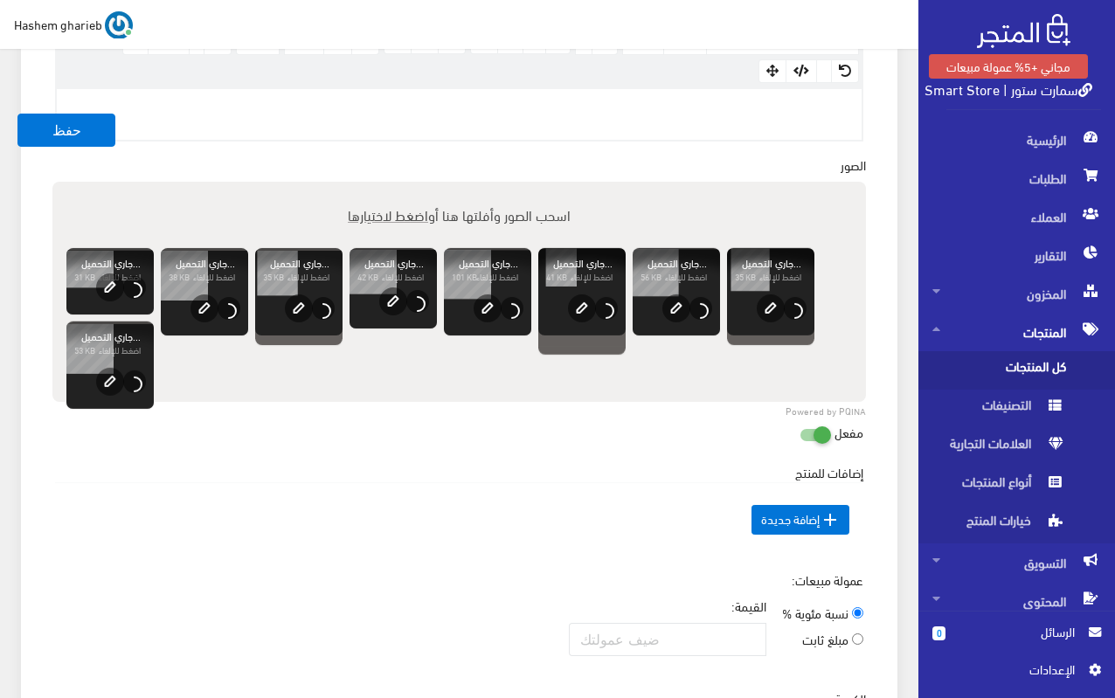
scroll to position [437, 0]
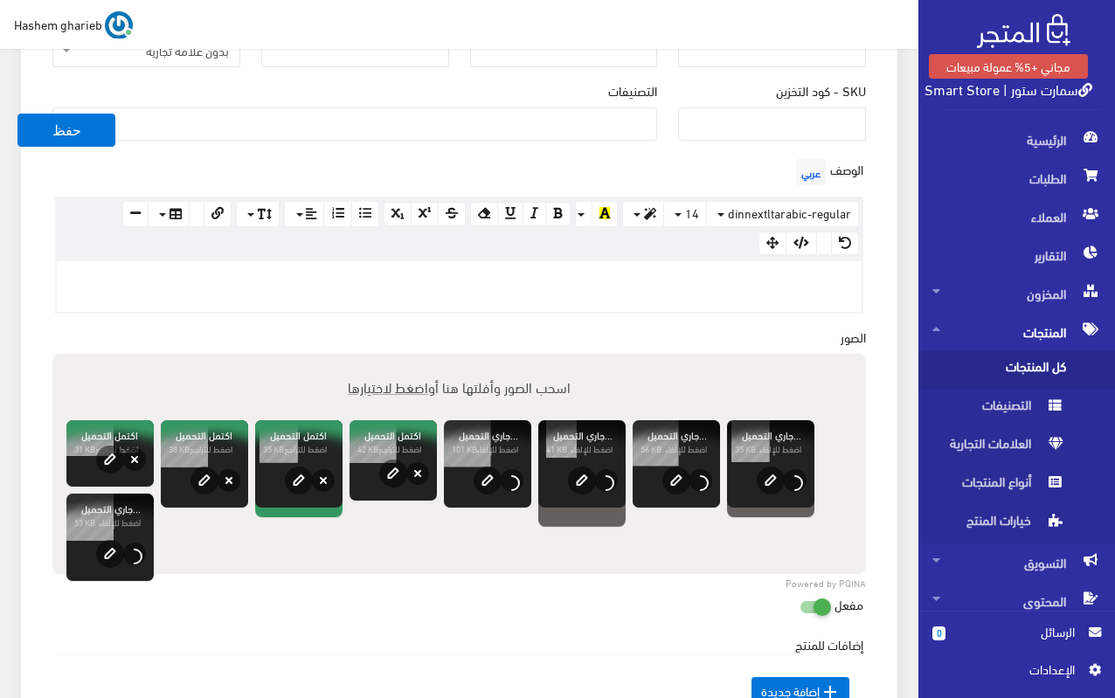
click at [802, 288] on p at bounding box center [460, 279] width 788 height 19
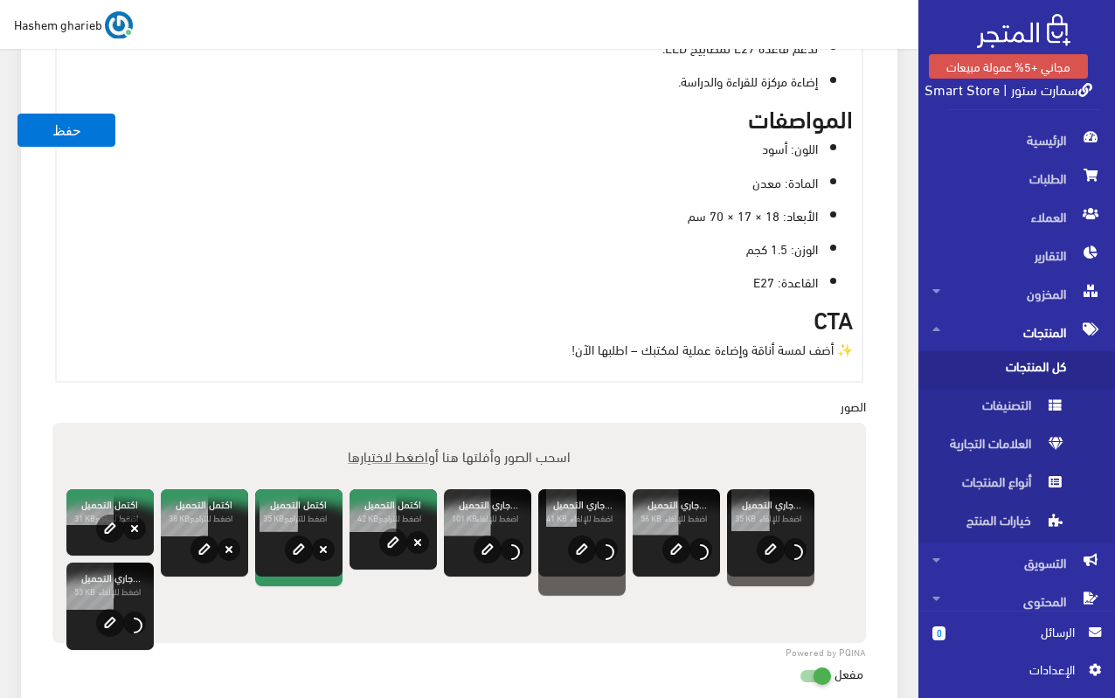
scroll to position [866, 0]
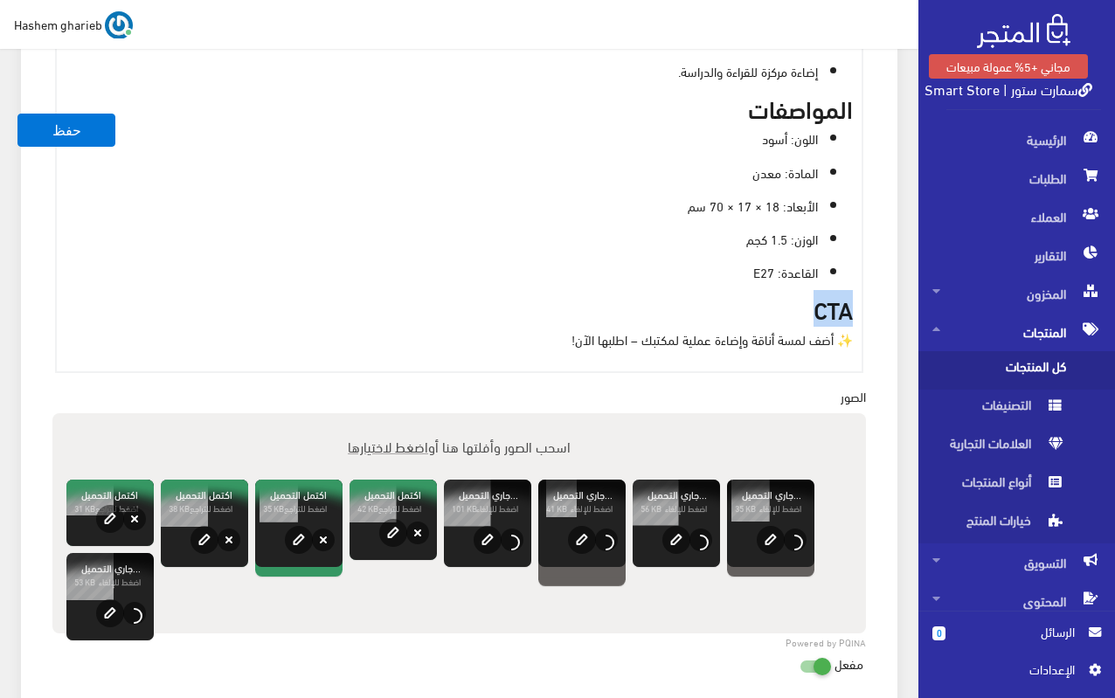
drag, startPoint x: 793, startPoint y: 306, endPoint x: 866, endPoint y: 306, distance: 73.4
click at [863, 306] on div "www.google.com 100% 50% 25% أباجورة مكتب أسود أنيقة تجمع بين التصميم العصري وال…" at bounding box center [459, 101] width 809 height 543
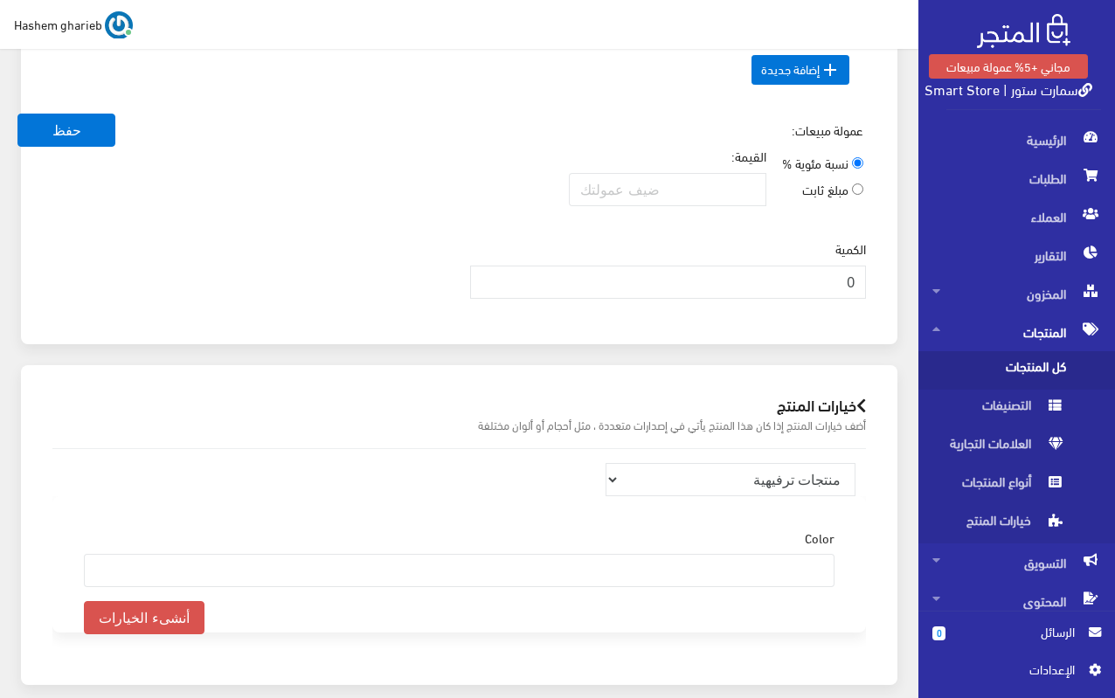
scroll to position [1566, 0]
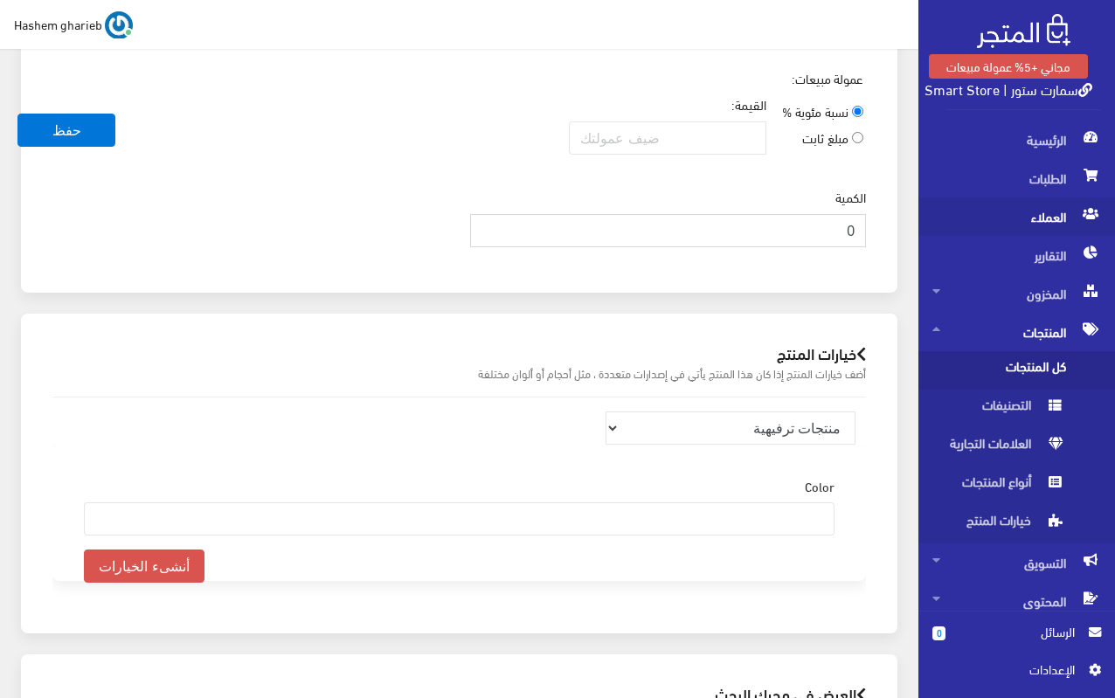
drag, startPoint x: 816, startPoint y: 232, endPoint x: 919, endPoint y: 220, distance: 103.8
type input "350"
click at [744, 436] on select "منتجات ترفيهية الكترونيات اكسسوارات الهواتف الصحة والجمال تحف ومقتنيات موضة وأز…" at bounding box center [731, 428] width 250 height 33
click at [776, 429] on select "منتجات ترفيهية الكترونيات اكسسوارات الهواتف الصحة والجمال تحف ومقتنيات موضة وأز…" at bounding box center [731, 428] width 250 height 33
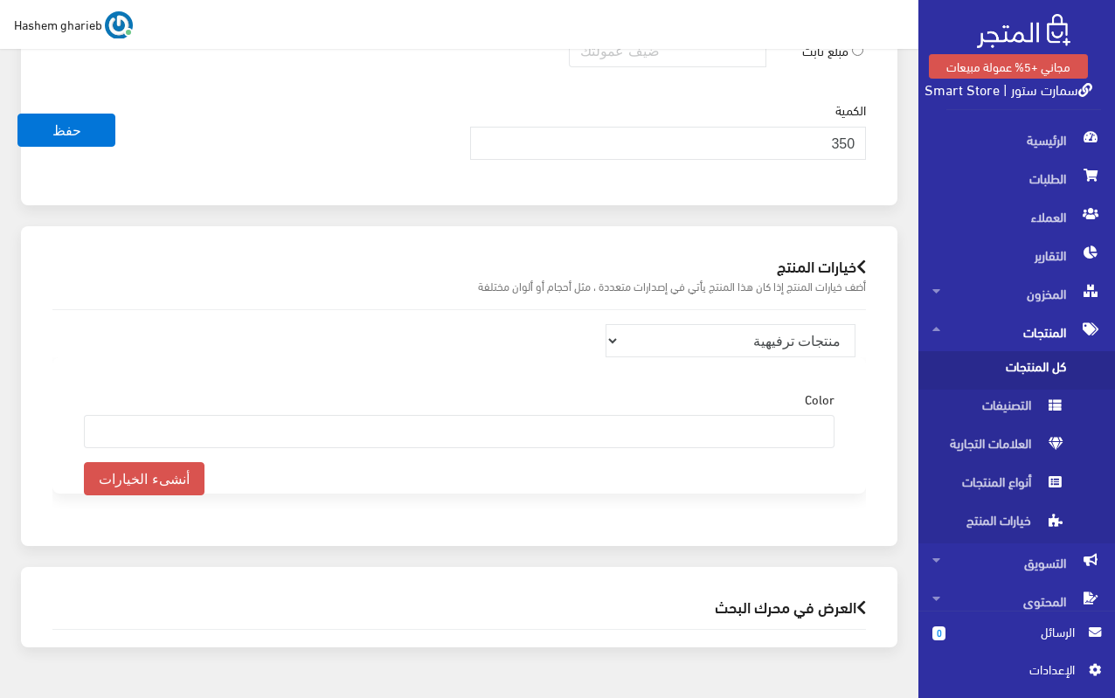
scroll to position [1699, 0]
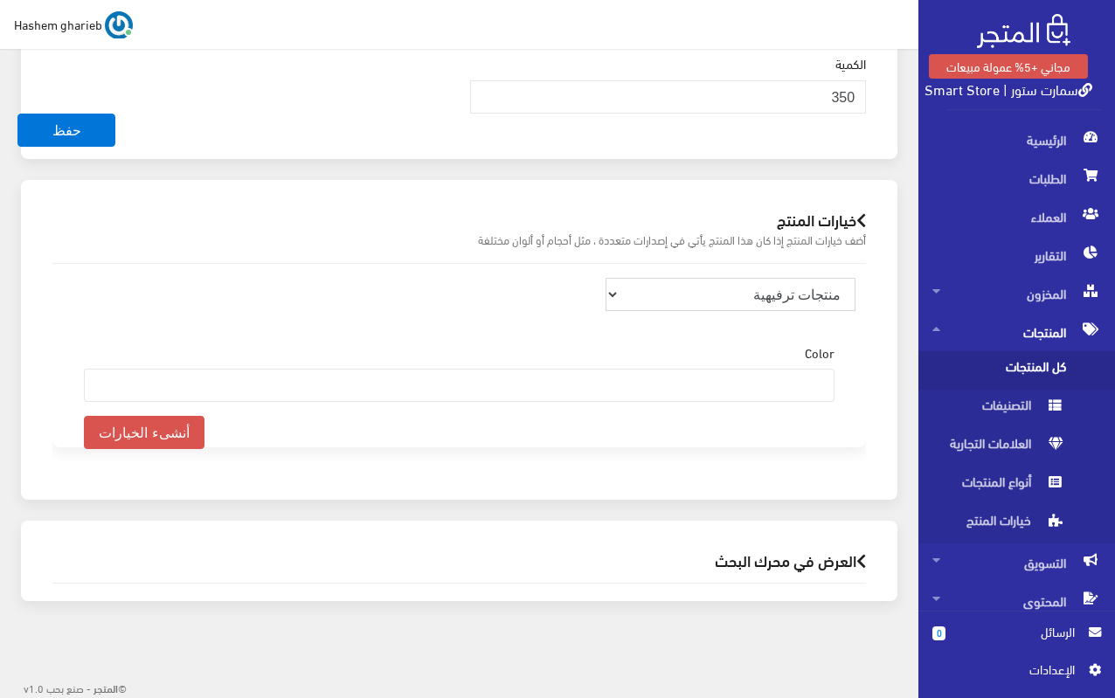
click at [757, 290] on select "منتجات ترفيهية الكترونيات اكسسوارات الهواتف الصحة والجمال تحف ومقتنيات موضة وأز…" at bounding box center [731, 294] width 250 height 33
select select "32"
click at [606, 278] on select "منتجات ترفيهية الكترونيات اكسسوارات الهواتف الصحة والجمال تحف ومقتنيات موضة وأز…" at bounding box center [731, 294] width 250 height 33
select select
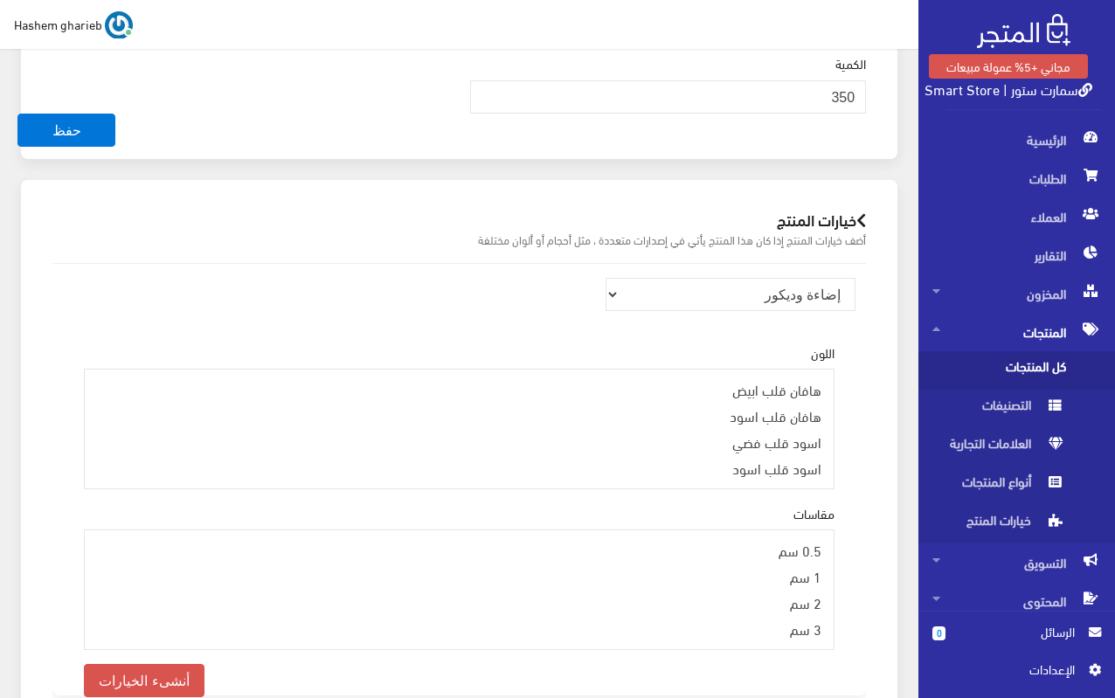
click at [899, 252] on div "خيارات المنتج أضف خيارات المنتج إذا كان هذا المنتج يأتي في إصدارات متعددة ، مثل…" at bounding box center [459, 474] width 898 height 589
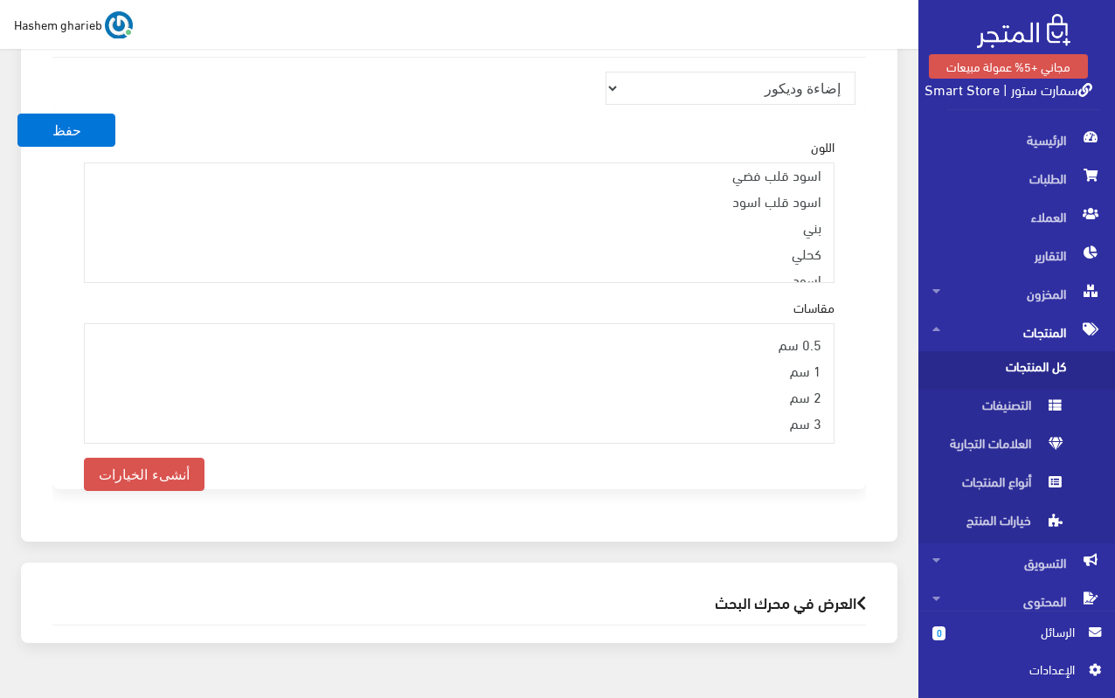
scroll to position [87, 0]
select select "18"
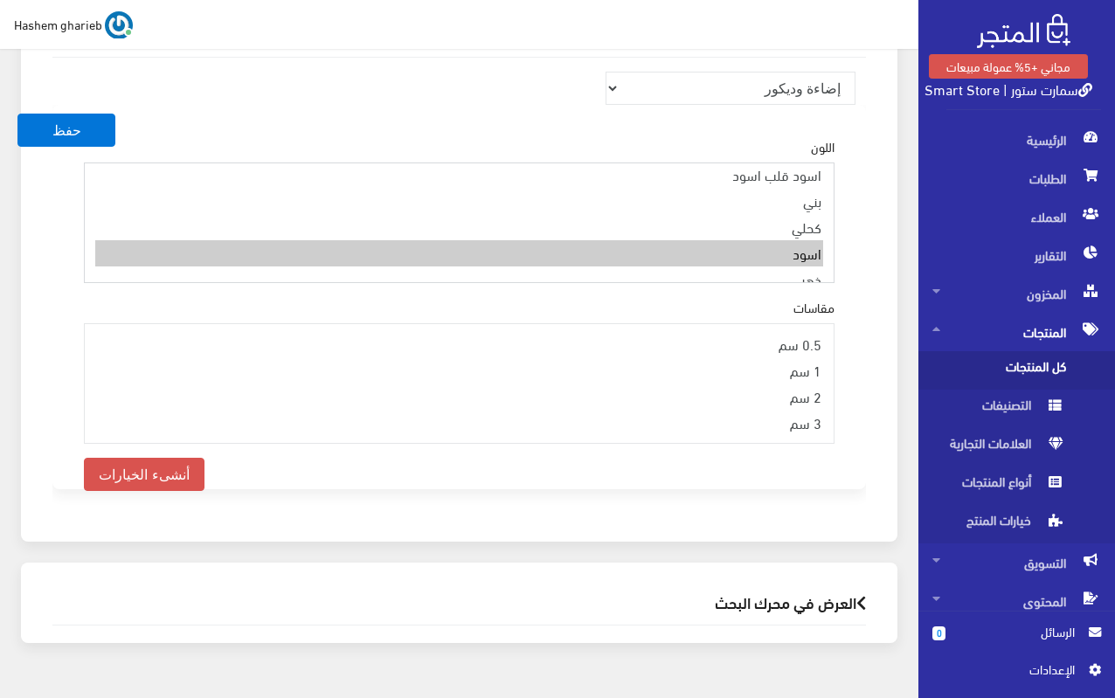
click at [801, 240] on option "اسود" at bounding box center [459, 253] width 728 height 26
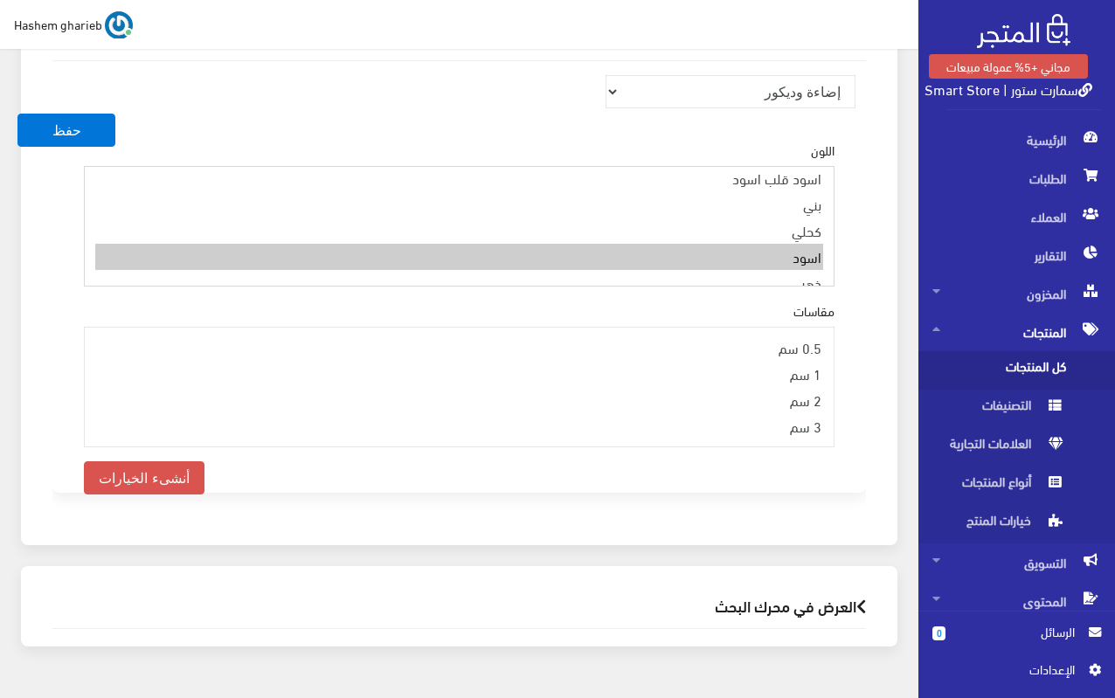
scroll to position [1906, 0]
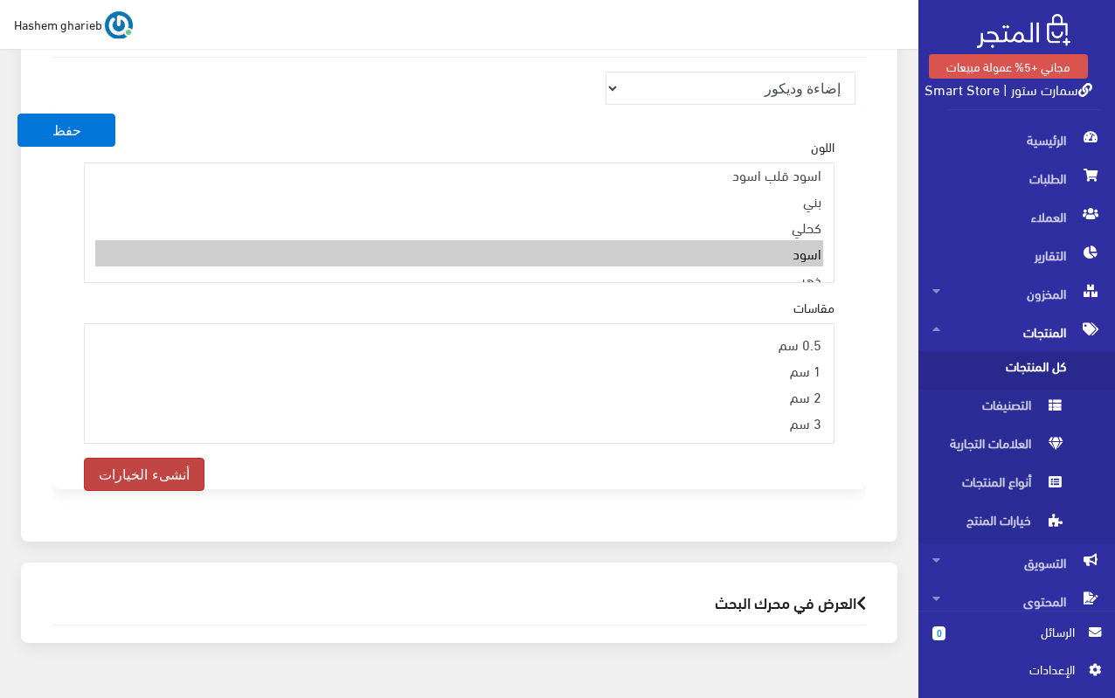
click at [157, 458] on button "أنشىء الخيارات" at bounding box center [144, 474] width 121 height 33
click at [878, 358] on div "منتجات ترفيهية الكترونيات اكسسوارات الهواتف الصحة والجمال تحف ومقتنيات موضة وأز…" at bounding box center [459, 292] width 842 height 468
click at [762, 594] on h2 "العرض في محرك البحث" at bounding box center [459, 602] width 814 height 17
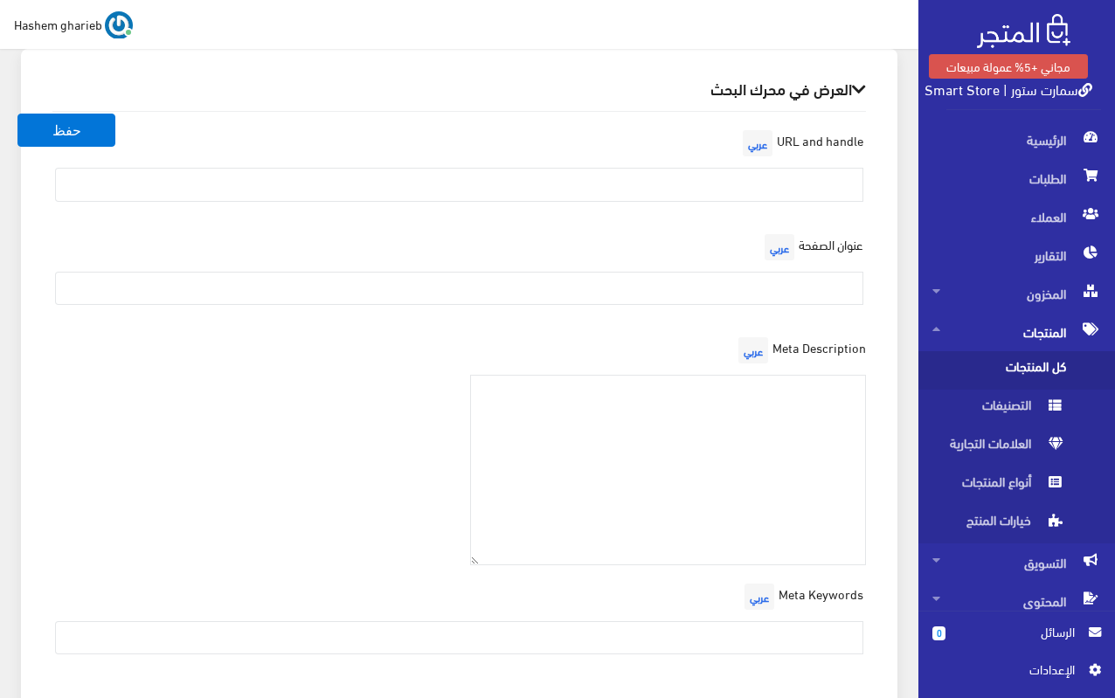
scroll to position [2430, 0]
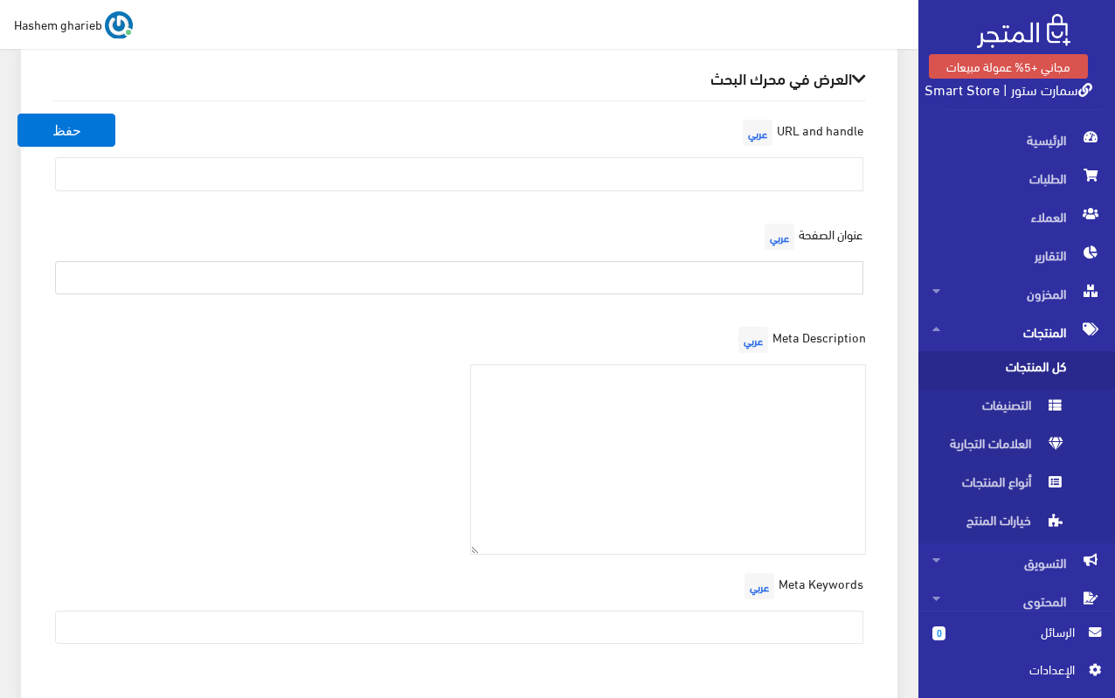
click at [745, 261] on input "text" at bounding box center [459, 277] width 809 height 33
paste input "مصباح مكتب أسود للمذاكرة والقراءة – تصميم معدني متين"
type input "مصباح مكتب أسود للمذاكرة والقراءة – تصميم معدني متين"
click at [767, 157] on input "text" at bounding box center [459, 173] width 809 height 33
paste input "أباجورة مكتب أنيقة بلون أسود"
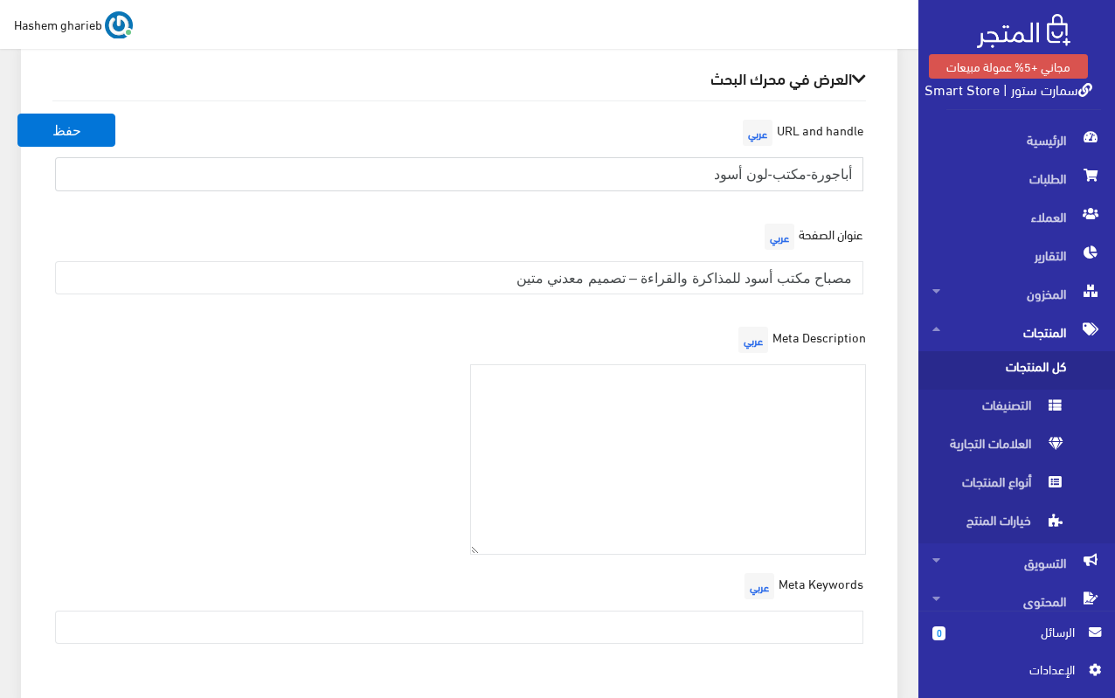
click at [746, 157] on input "أباجورة-مكتب-لون أسود" at bounding box center [459, 173] width 809 height 33
type input "أباجورة-مكتب-لون-أسود"
click at [885, 232] on div "العرض في محرك البحث URL and handle عربي أباجورة-مكتب-لون-أسود عنوان الصفحة عربي…" at bounding box center [459, 370] width 877 height 665
click at [786, 365] on textarea at bounding box center [668, 460] width 397 height 191
paste textarea "أباجورة مكتب أنيقة بلون أسود، معدن متين، قاعدة E27، إضاءة مثالية للقراءة والمذا…"
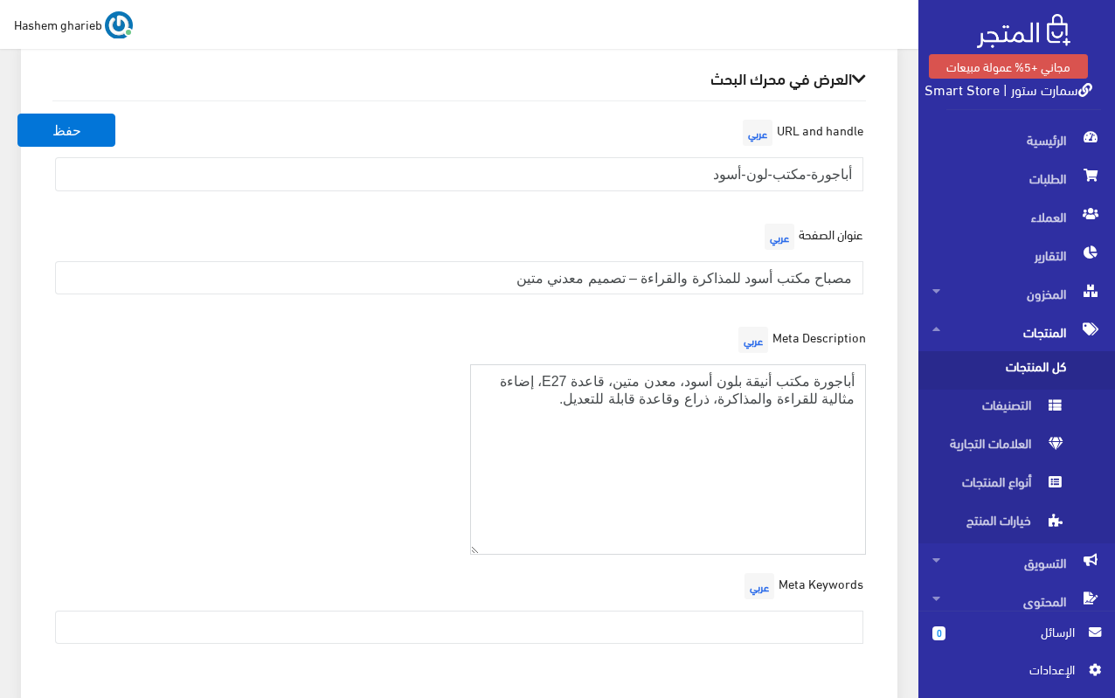
type textarea "أباجورة مكتب أنيقة بلون أسود، معدن متين، قاعدة E27، إضاءة مثالية للقراءة والمذا…"
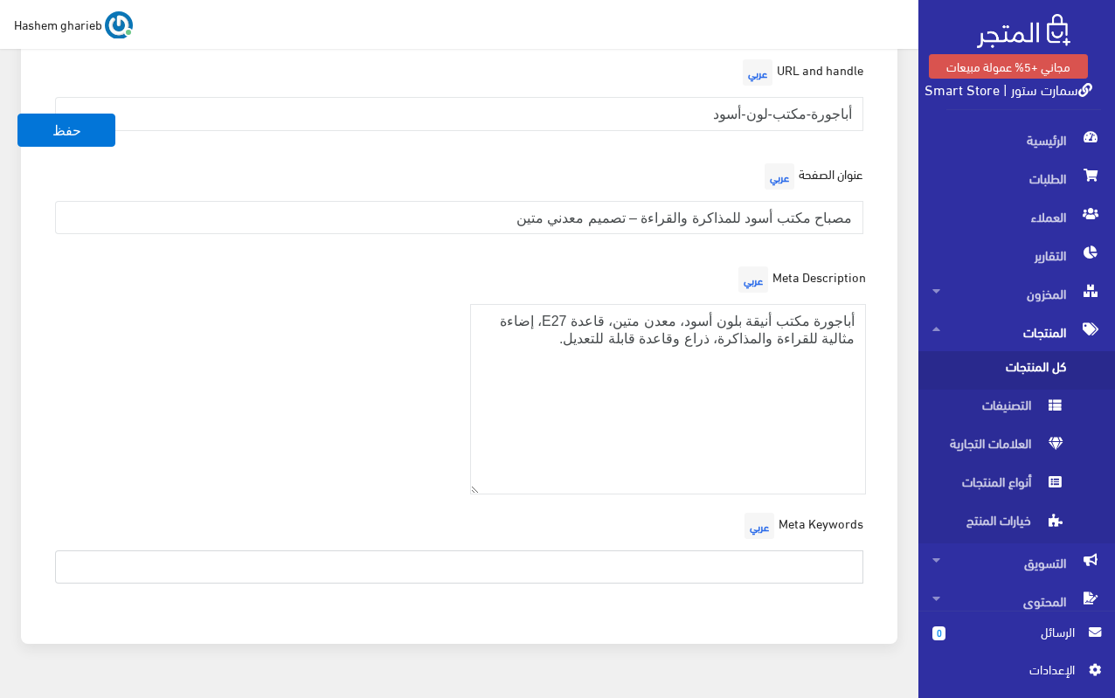
click at [805, 551] on input "text" at bounding box center [459, 567] width 809 height 33
paste input "أباجورة مكتب، لمبة مكتب للمذاكرة، إضاءة مكتب، أباجورة قراءة، إضاءة LED للدراسة،…"
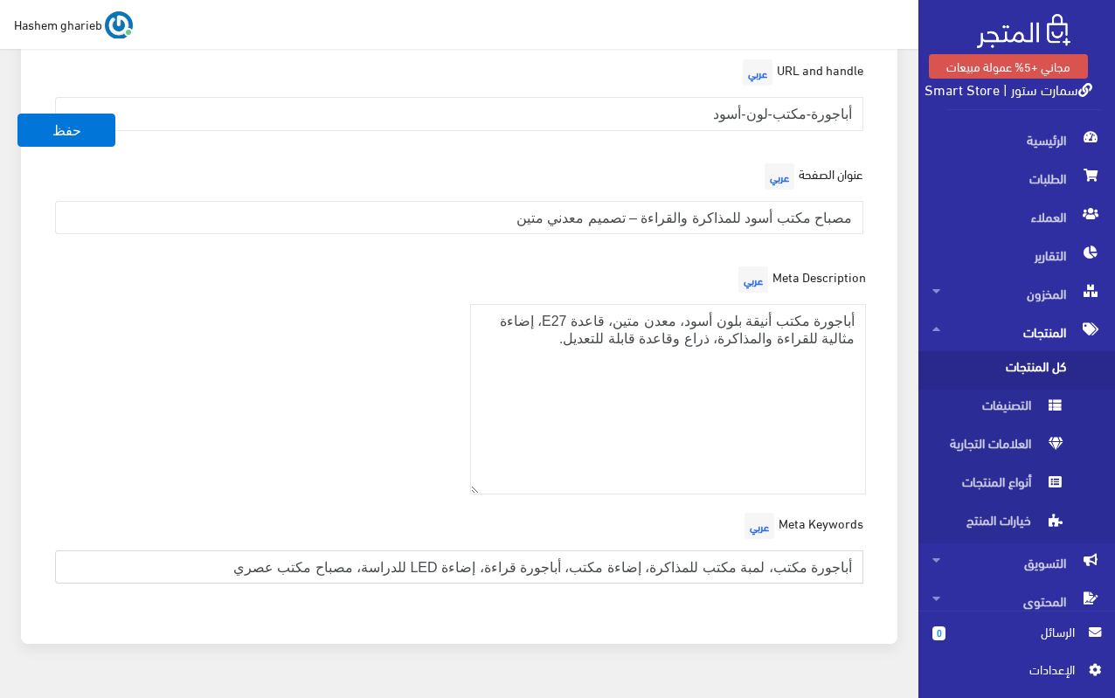
type input "أباجورة مكتب، لمبة مكتب للمذاكرة، إضاءة مكتب، أباجورة قراءة، إضاءة LED للدراسة،…"
click at [385, 412] on div "Meta Description عربي أباجورة مكتب أنيقة بلون أسود، معدن متين، قاعدة E27، إضاءة…" at bounding box center [459, 385] width 835 height 247
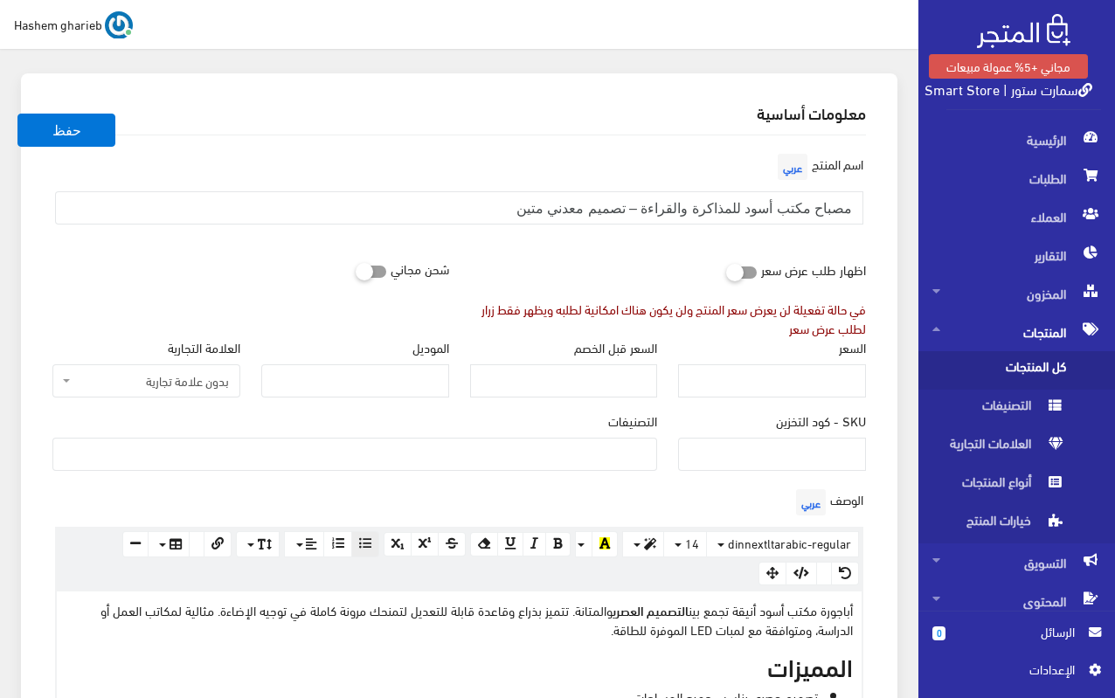
scroll to position [0, 0]
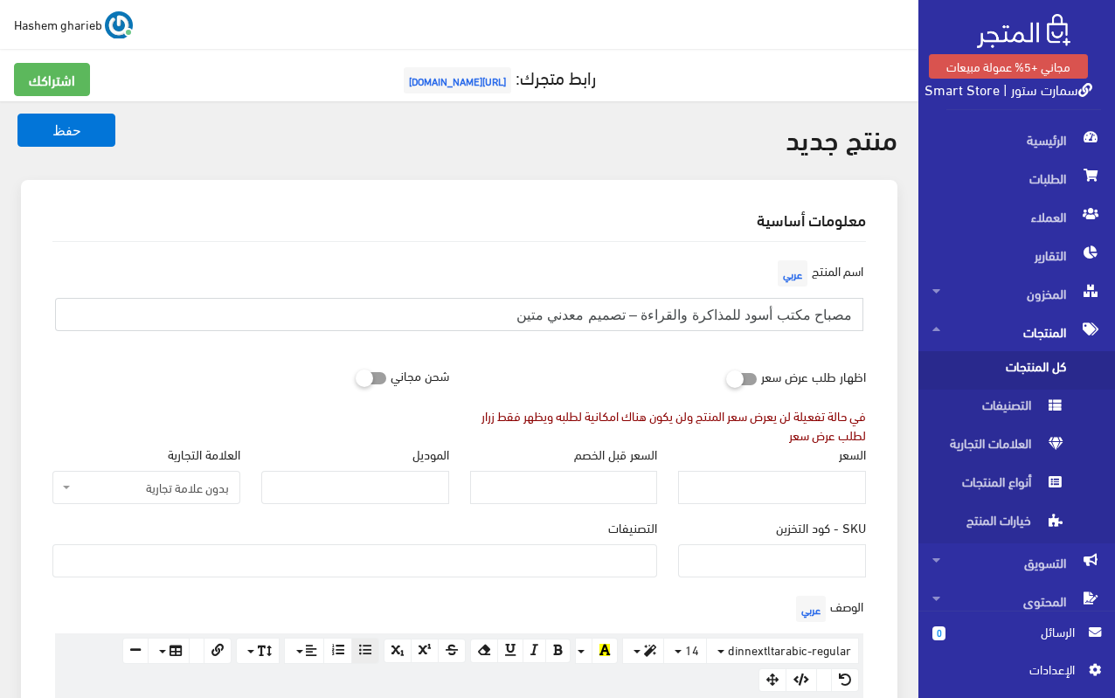
drag, startPoint x: 448, startPoint y: 317, endPoint x: 947, endPoint y: 318, distance: 499.1
click at [501, 320] on input "مصباح مكتب أسود للمذاكرة والقراءة – تصميم معدني متين" at bounding box center [459, 314] width 809 height 33
drag, startPoint x: 501, startPoint y: 320, endPoint x: 914, endPoint y: 310, distance: 413.6
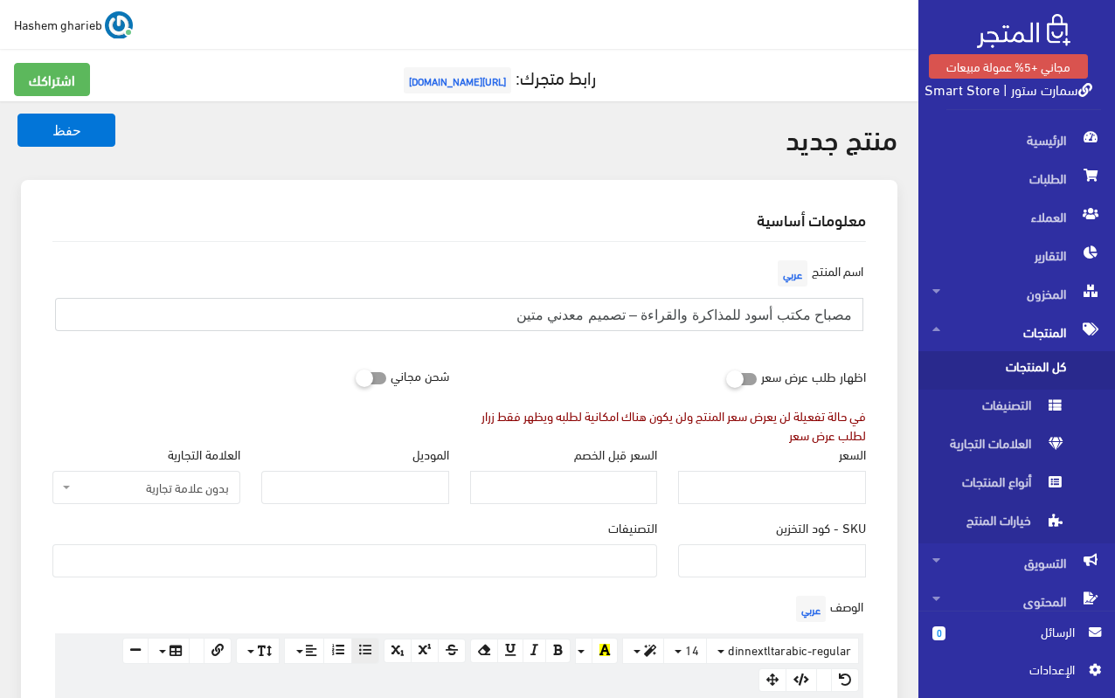
paste input "text"
click at [764, 317] on input "مصباح مكتب أسود للمذاكرة والقراءة - لون أسود" at bounding box center [459, 314] width 809 height 33
click at [755, 318] on input "مصباح مكتب معدن للمذاكرة والقراءة - لون أسود" at bounding box center [459, 314] width 809 height 33
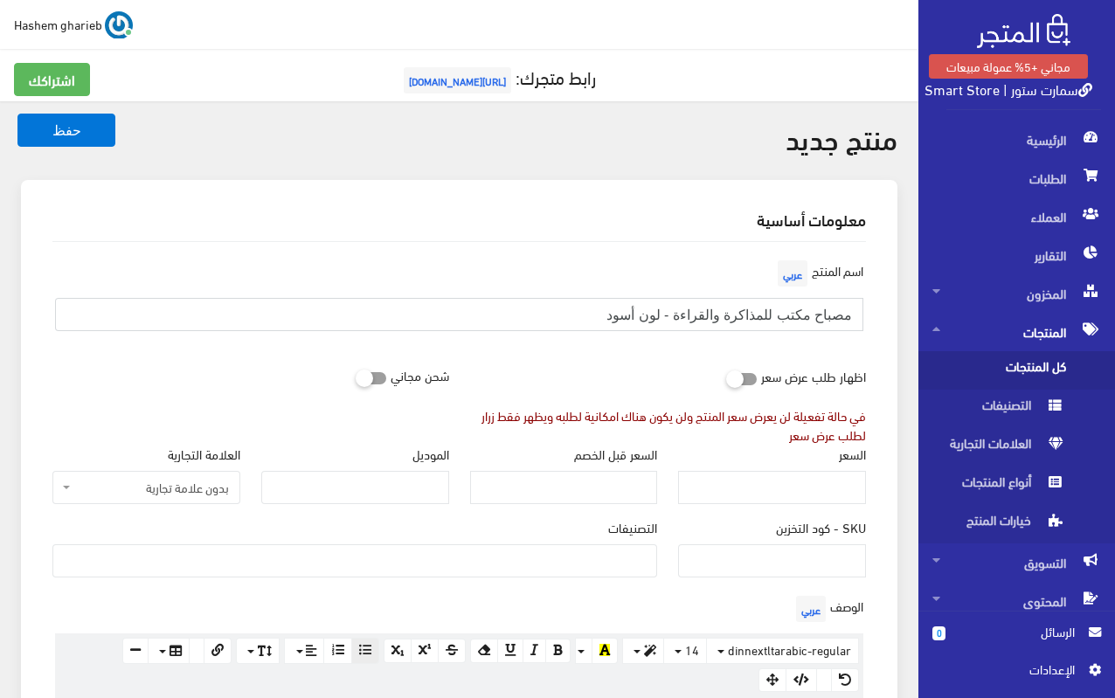
click at [670, 316] on input "مصباح مكتب للمذاكرة والقراءة - لون أسود" at bounding box center [459, 314] width 809 height 33
paste input "معدن"
type input "مصباح مكتب للمذاكرة والقراءة - معدن لون أسود"
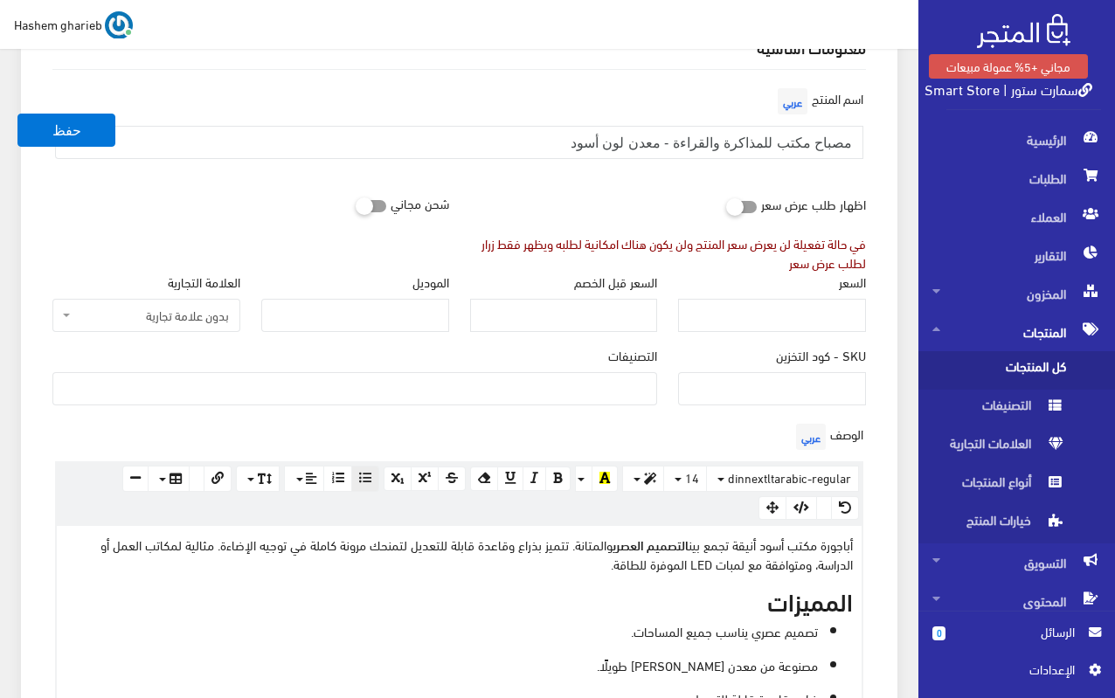
scroll to position [175, 0]
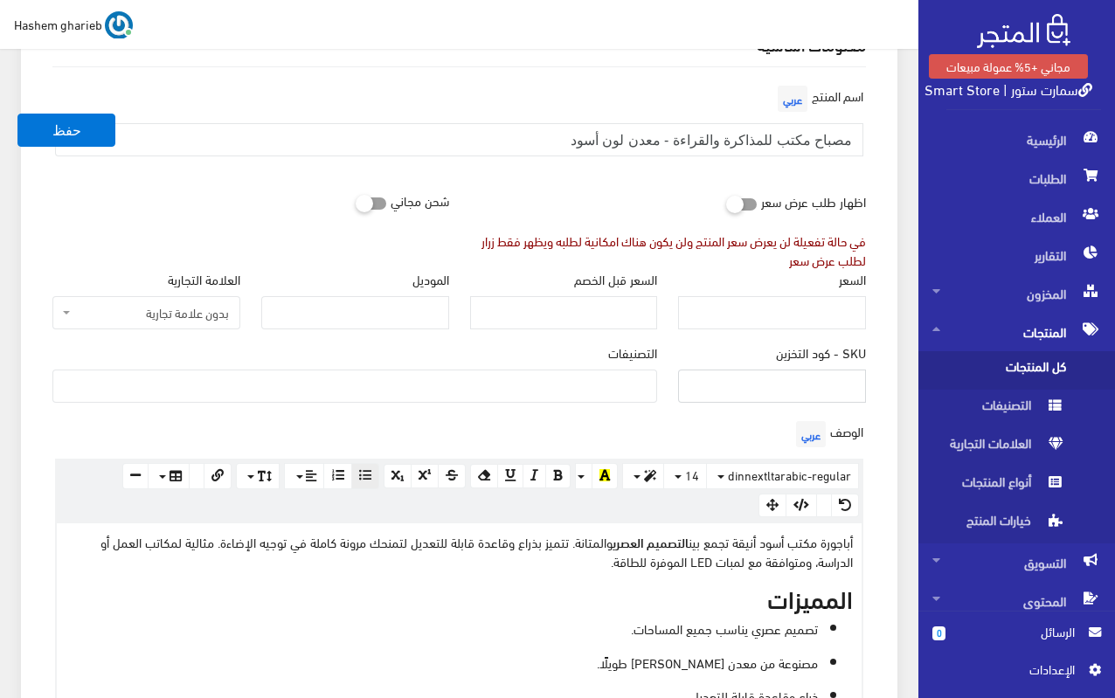
click at [783, 385] on input "SKU - كود التخزين" at bounding box center [772, 386] width 188 height 33
drag, startPoint x: 836, startPoint y: 380, endPoint x: 886, endPoint y: 385, distance: 51.0
paste input "27-853"
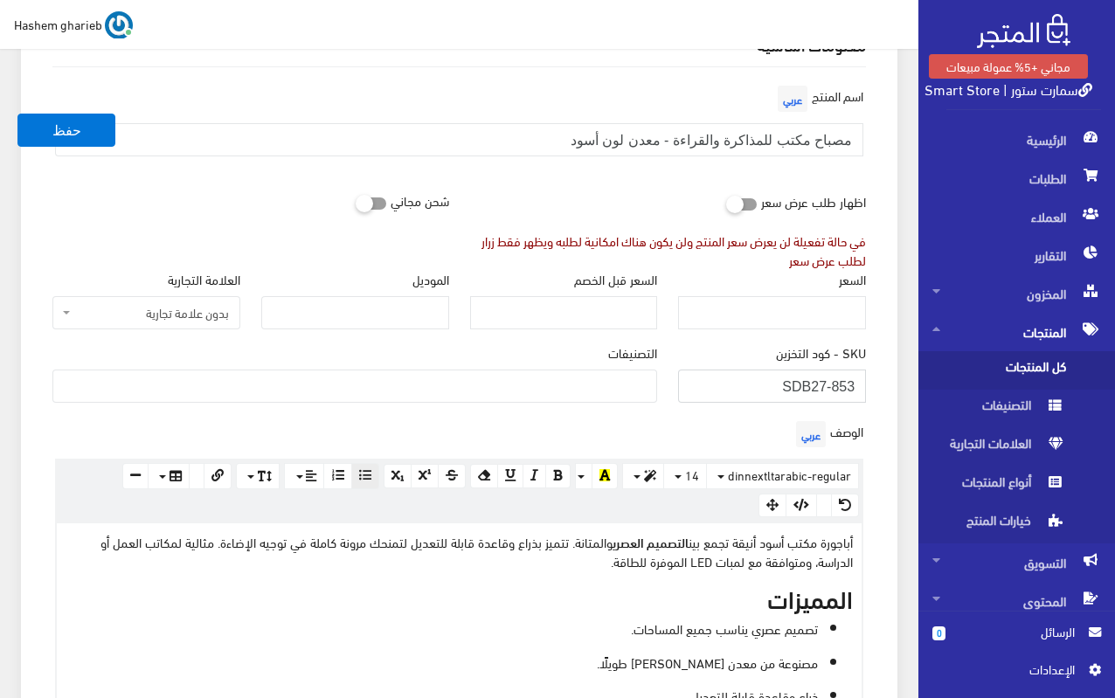
click at [828, 381] on input "SDB27-853" at bounding box center [772, 386] width 188 height 33
type input "SDB27853"
click at [821, 308] on input "السعر" at bounding box center [772, 312] width 188 height 33
type input "759"
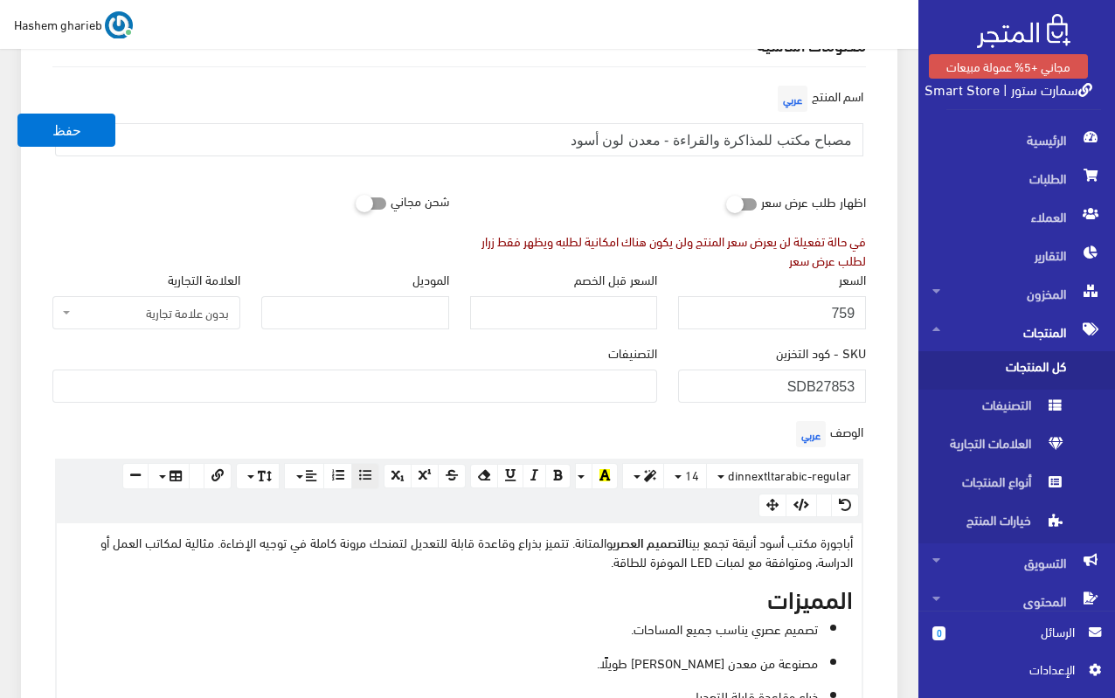
click at [562, 385] on ul at bounding box center [354, 385] width 603 height 28
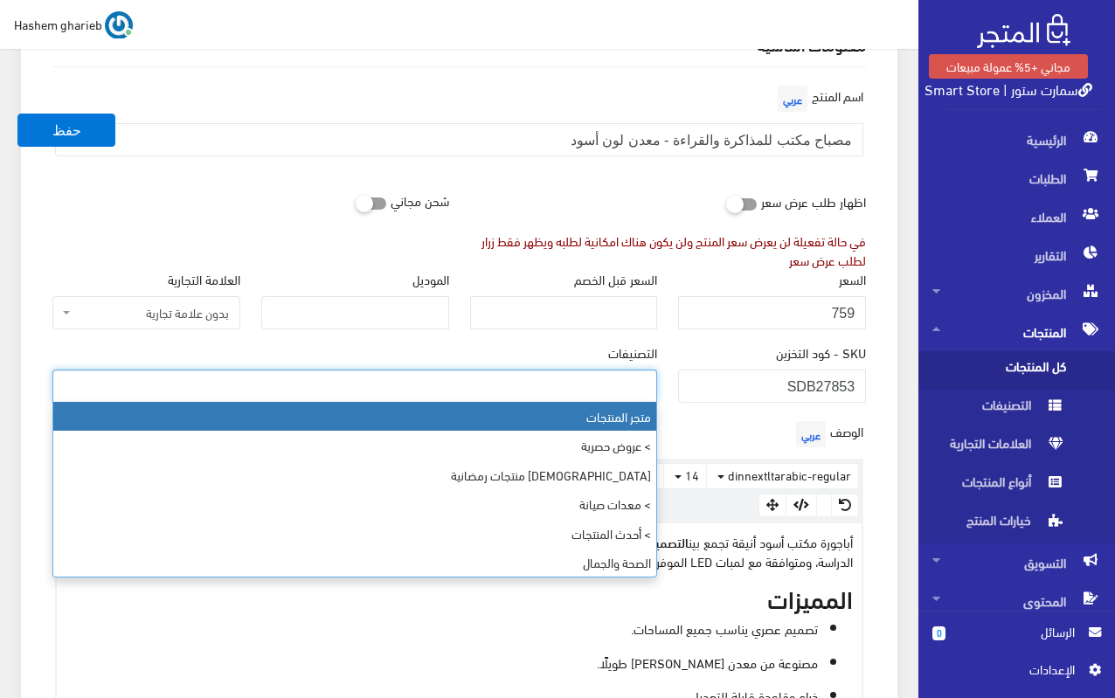
select select "403"
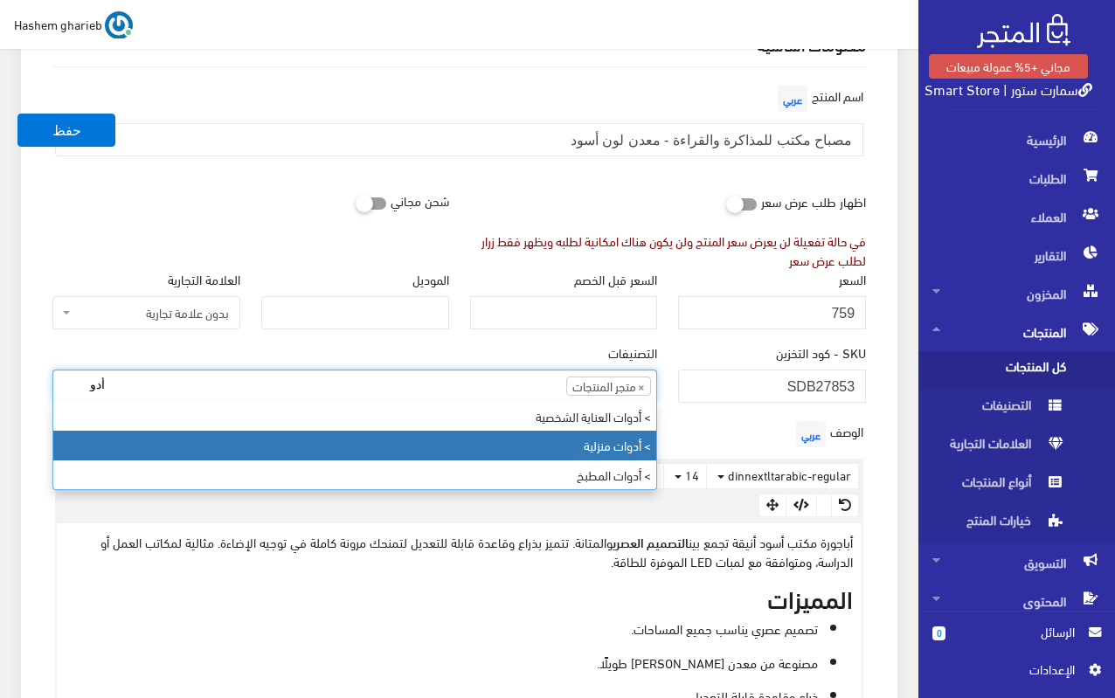
type input "أدو"
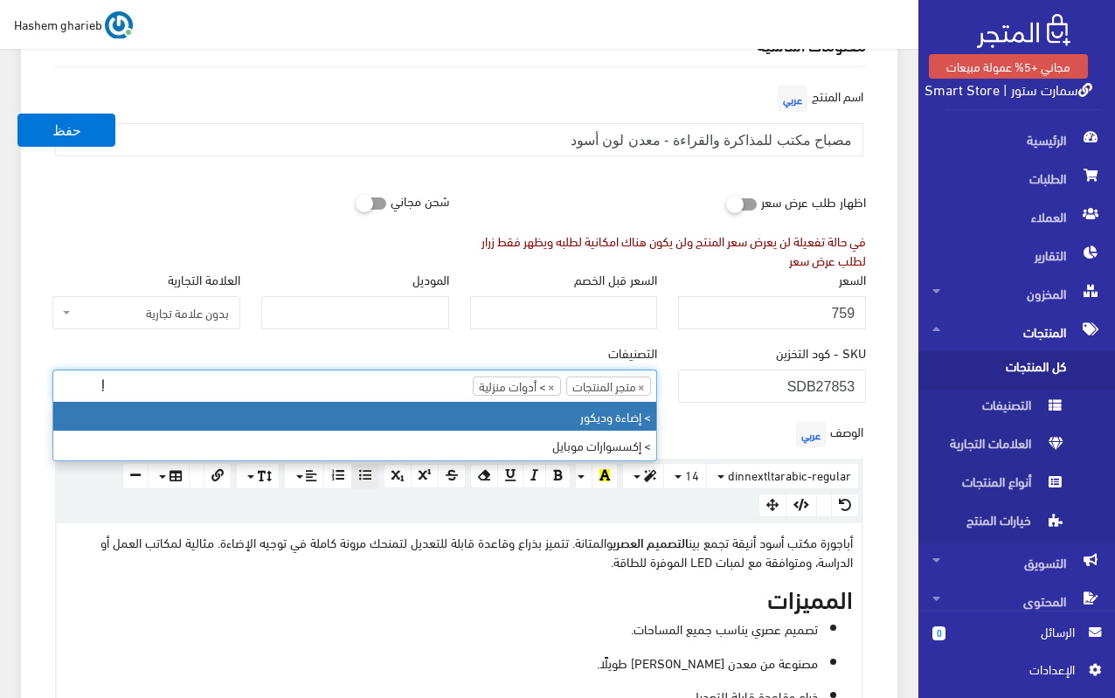
type input "إ"
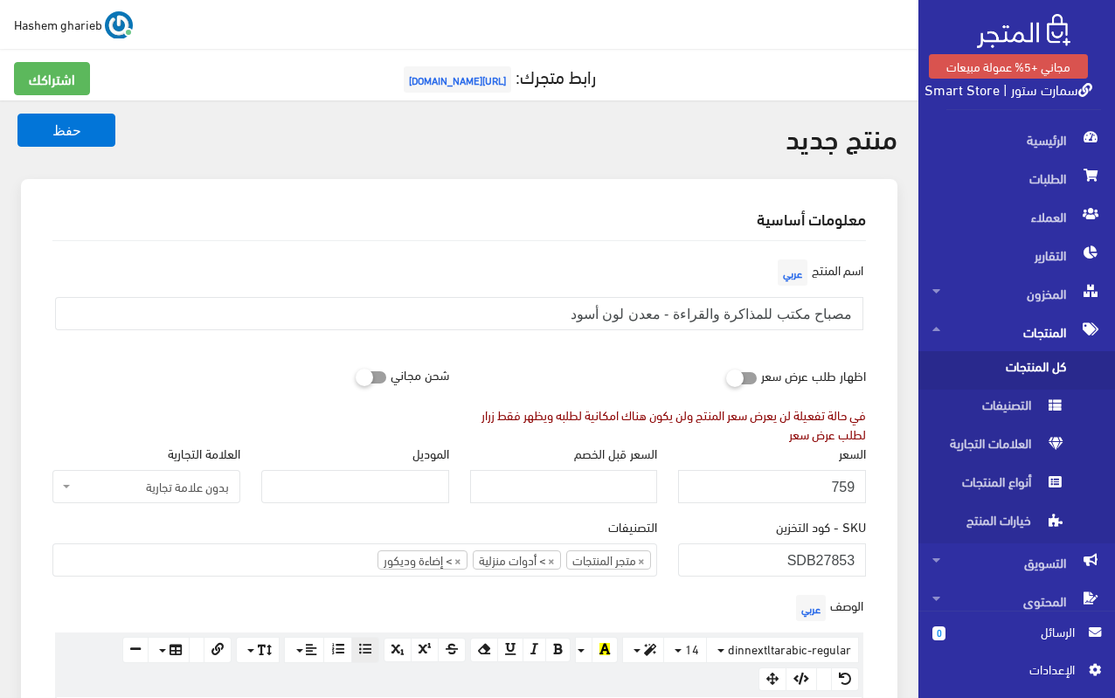
scroll to position [0, 0]
click at [662, 316] on input "مصباح مكتب للمذاكرة والقراءة - معدن لون أسود" at bounding box center [459, 314] width 809 height 33
type input "مصباح مكتب للمذاكرة والقراءة - تصميم معدني لون أسود"
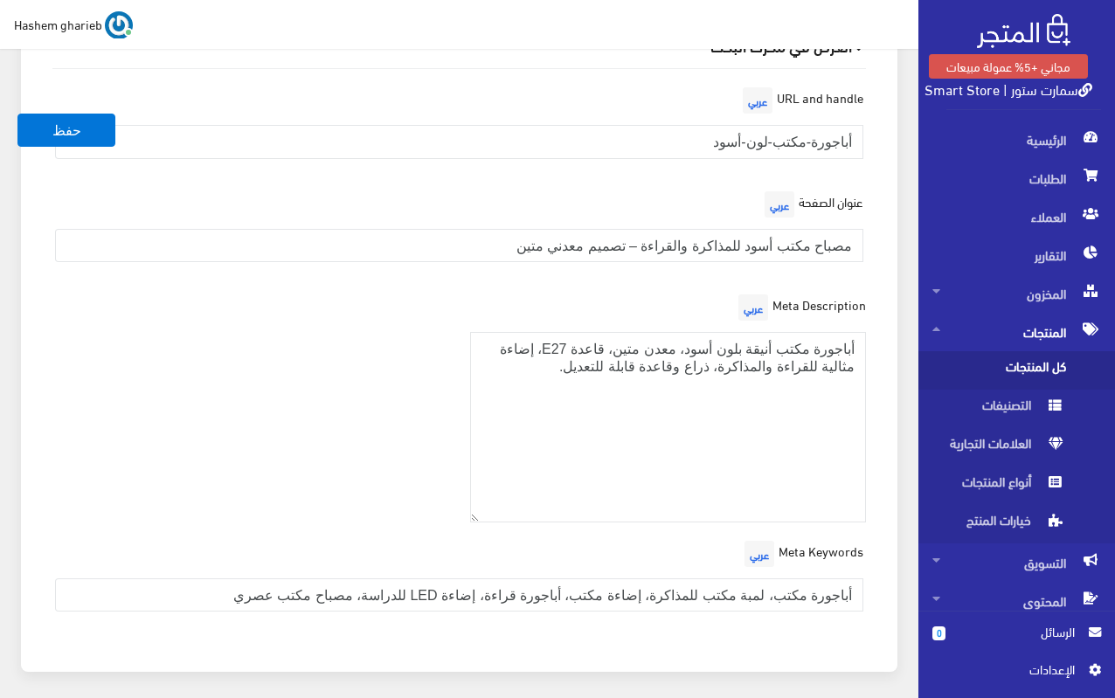
scroll to position [2490, 0]
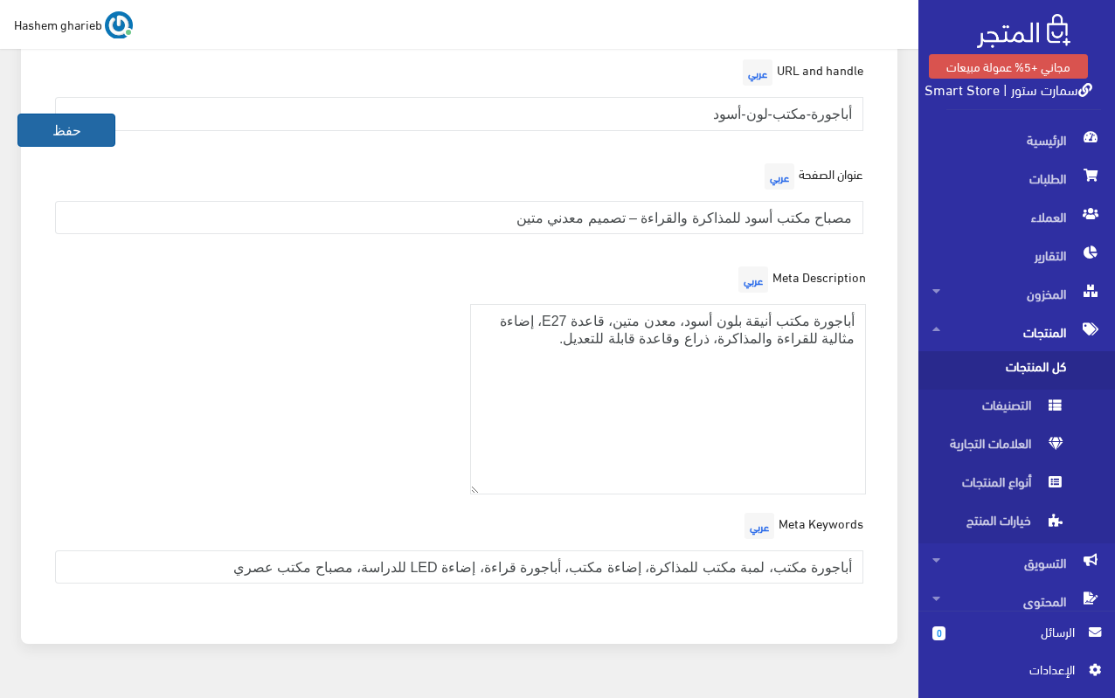
click at [76, 136] on button "حفظ" at bounding box center [66, 130] width 98 height 33
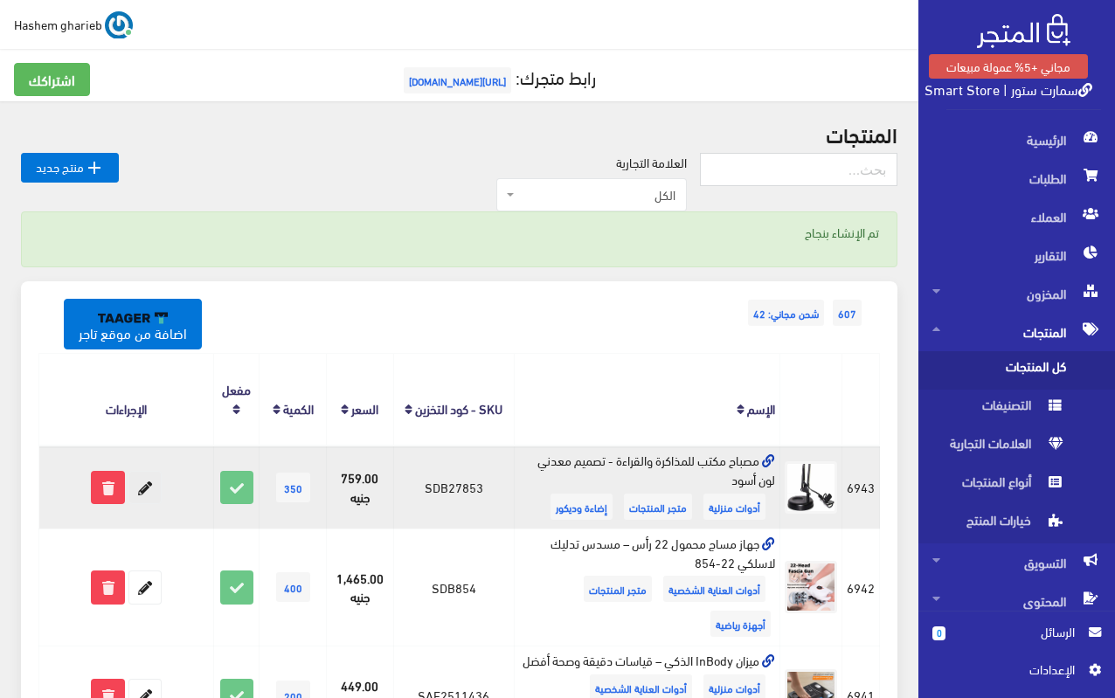
click at [148, 486] on icon at bounding box center [144, 487] width 31 height 31
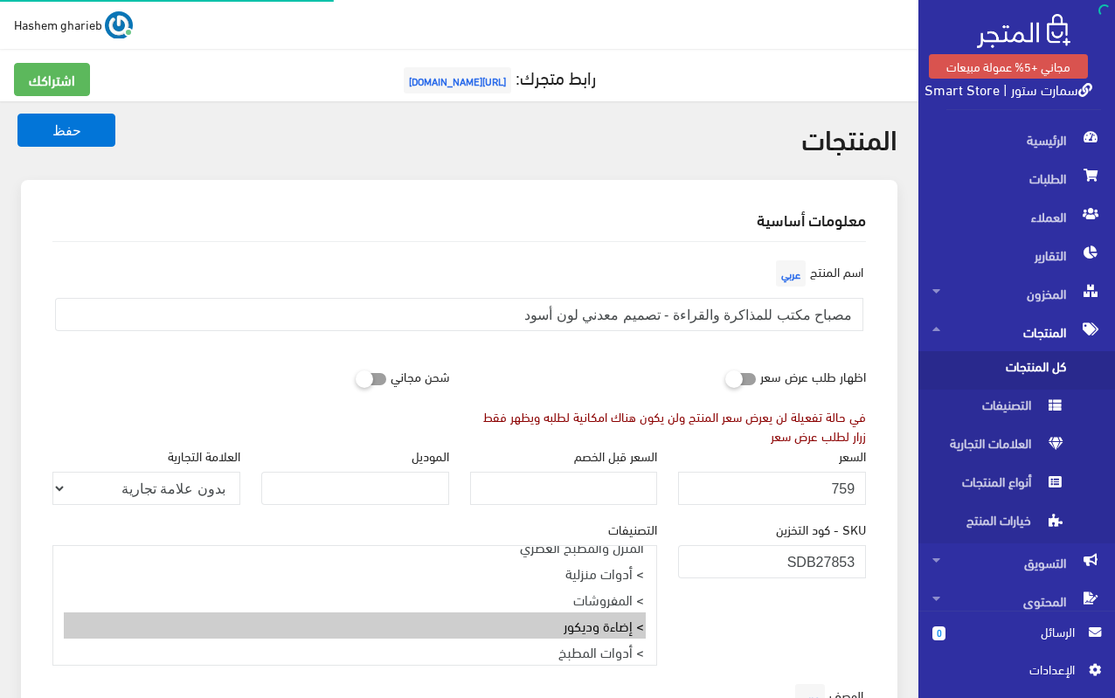
select select
select select "32"
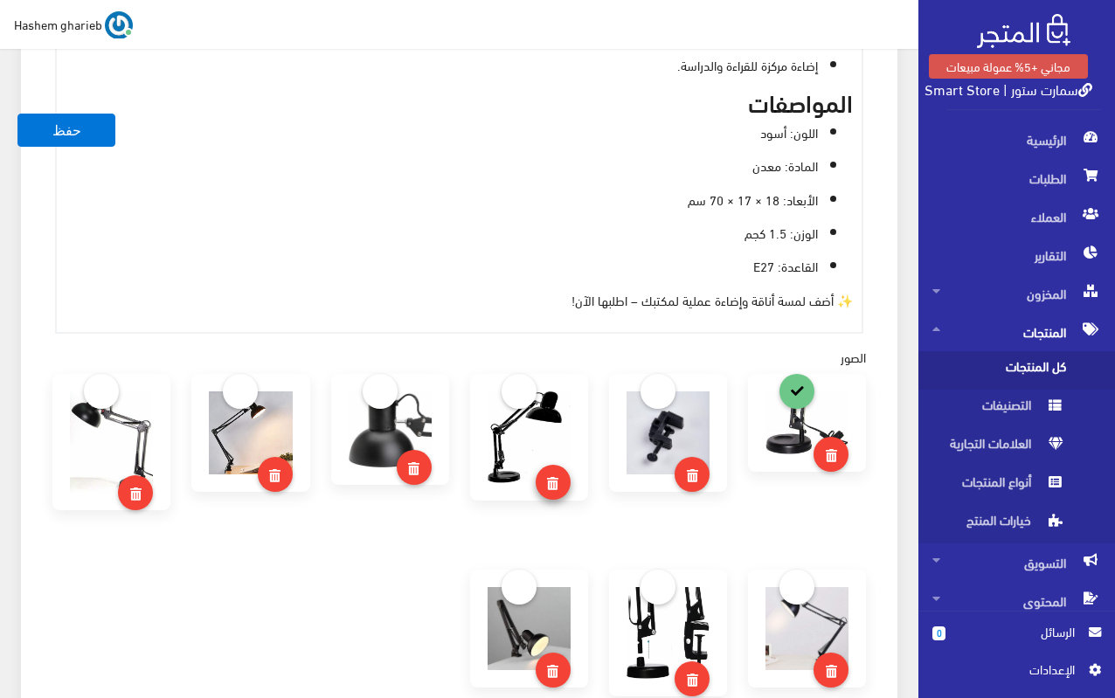
scroll to position [1049, 0]
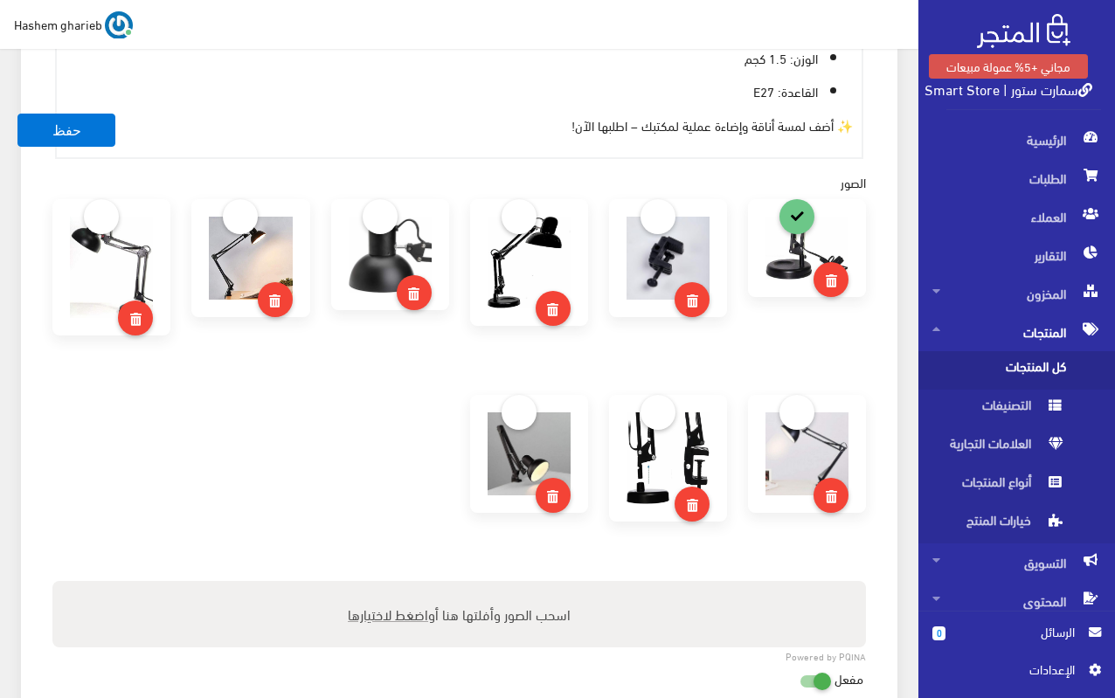
click at [513, 235] on img at bounding box center [529, 263] width 83 height 93
click at [521, 214] on link at bounding box center [519, 215] width 35 height 35
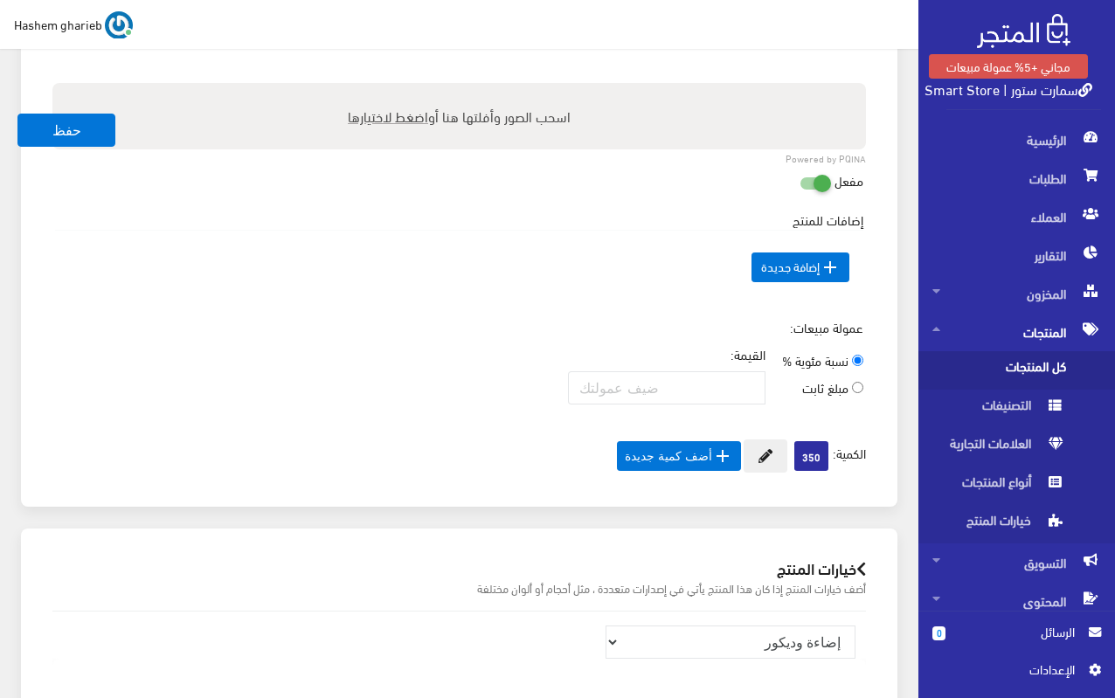
scroll to position [1969, 0]
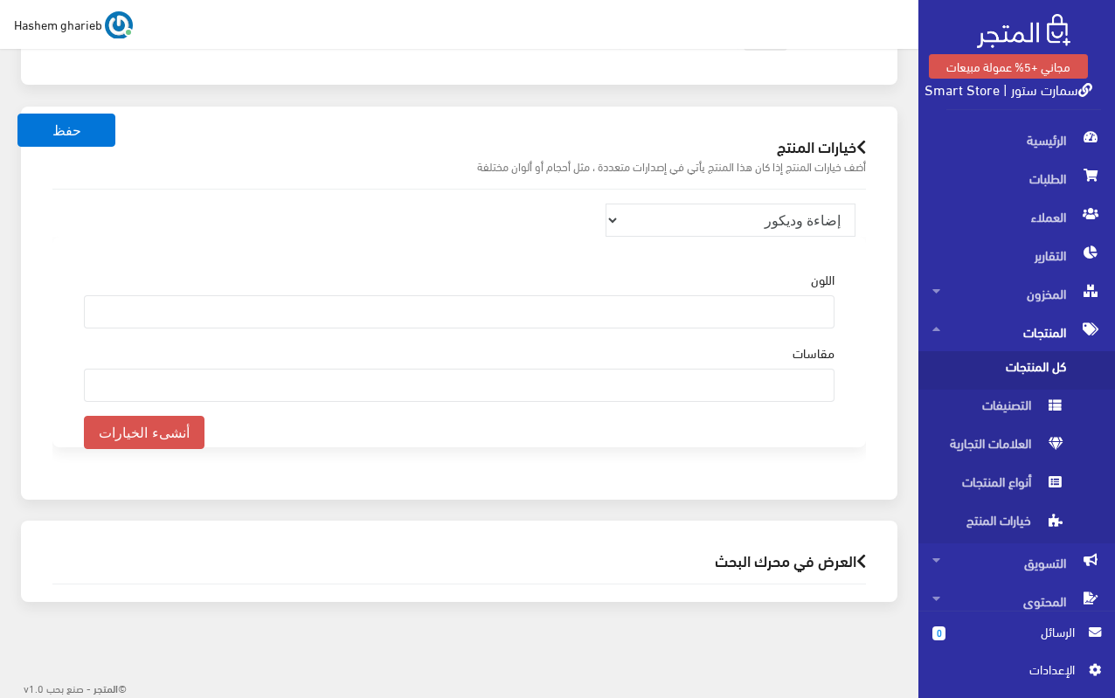
click at [723, 313] on ul at bounding box center [459, 310] width 749 height 28
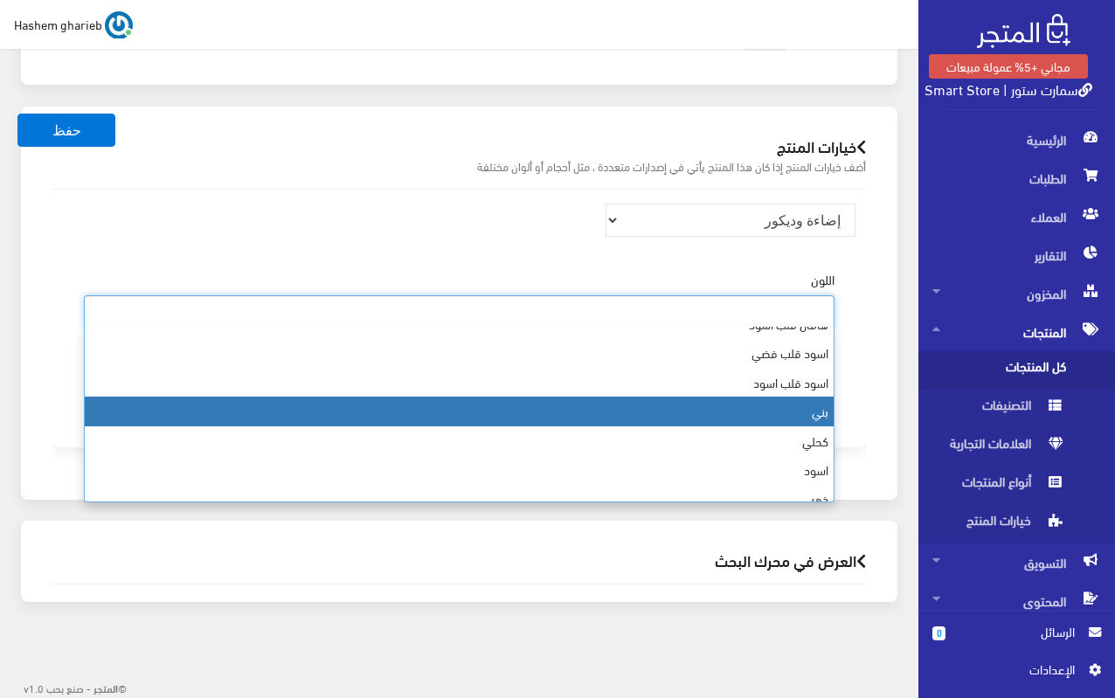
scroll to position [87, 0]
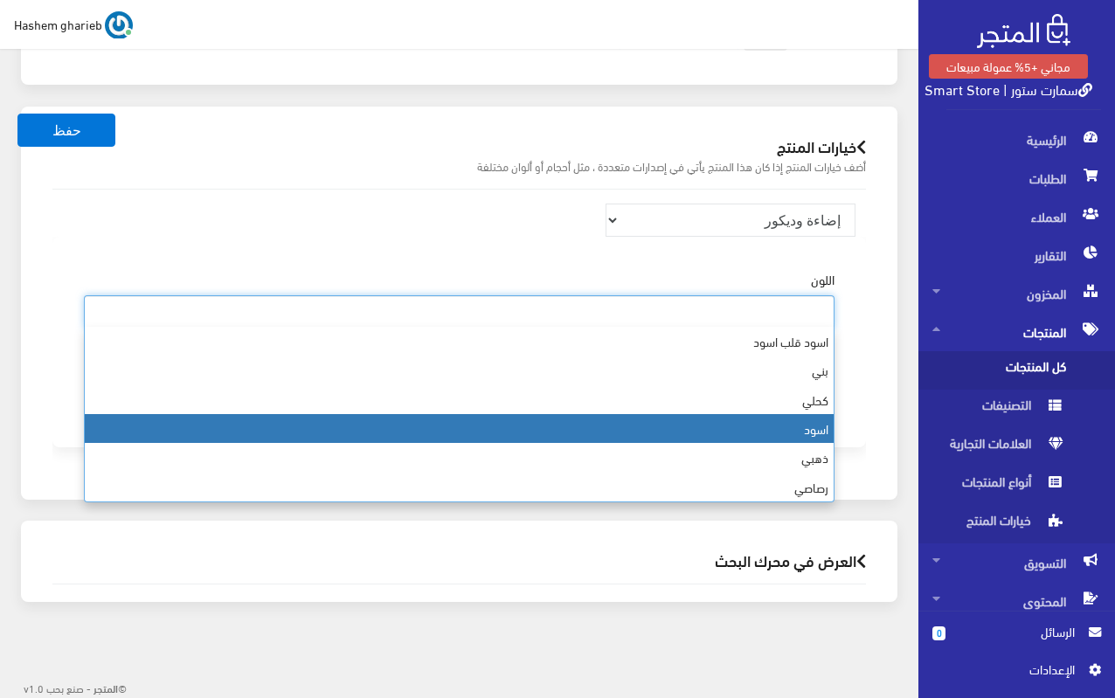
select select "18"
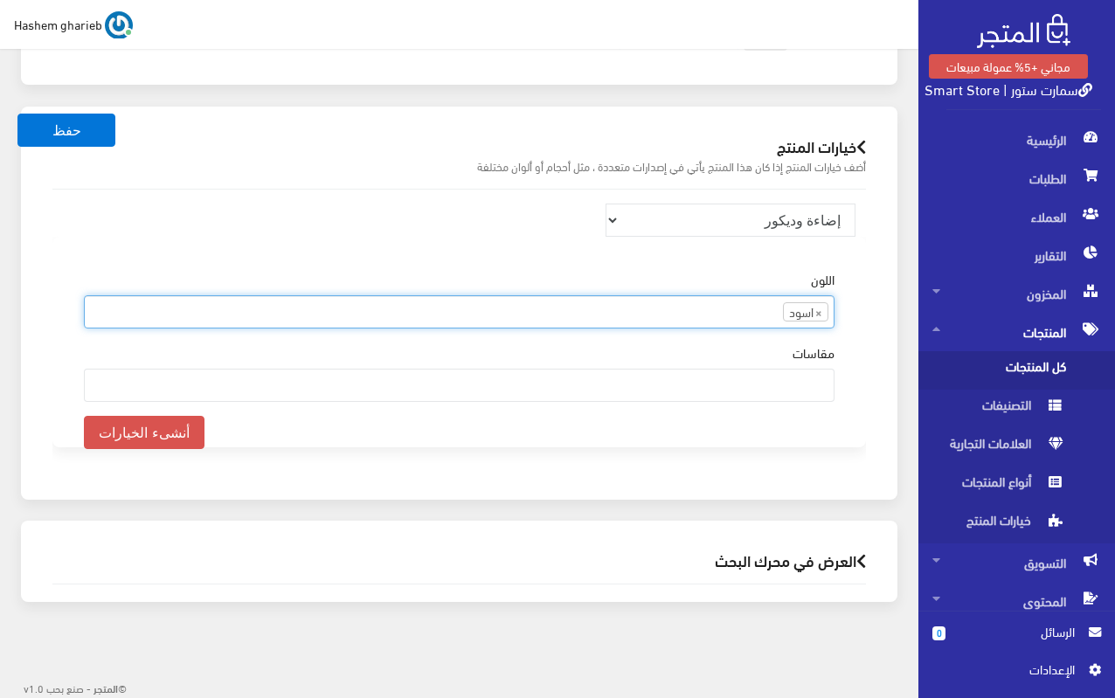
scroll to position [126, 0]
click at [127, 421] on button "أنشىء الخيارات" at bounding box center [144, 432] width 121 height 33
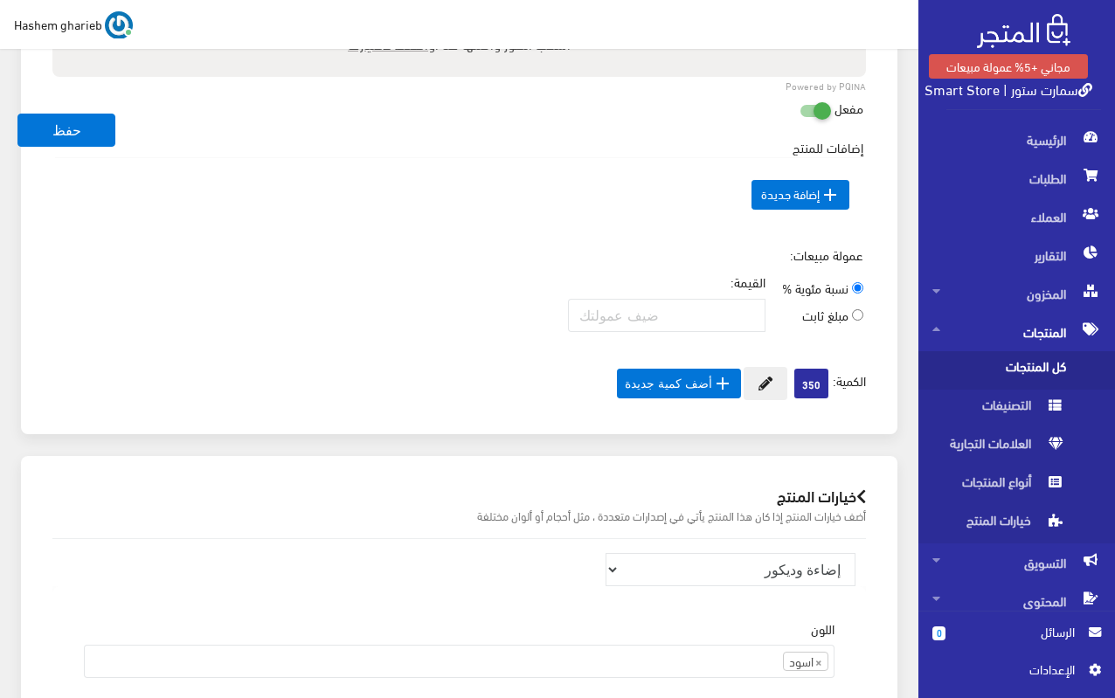
scroll to position [1969, 0]
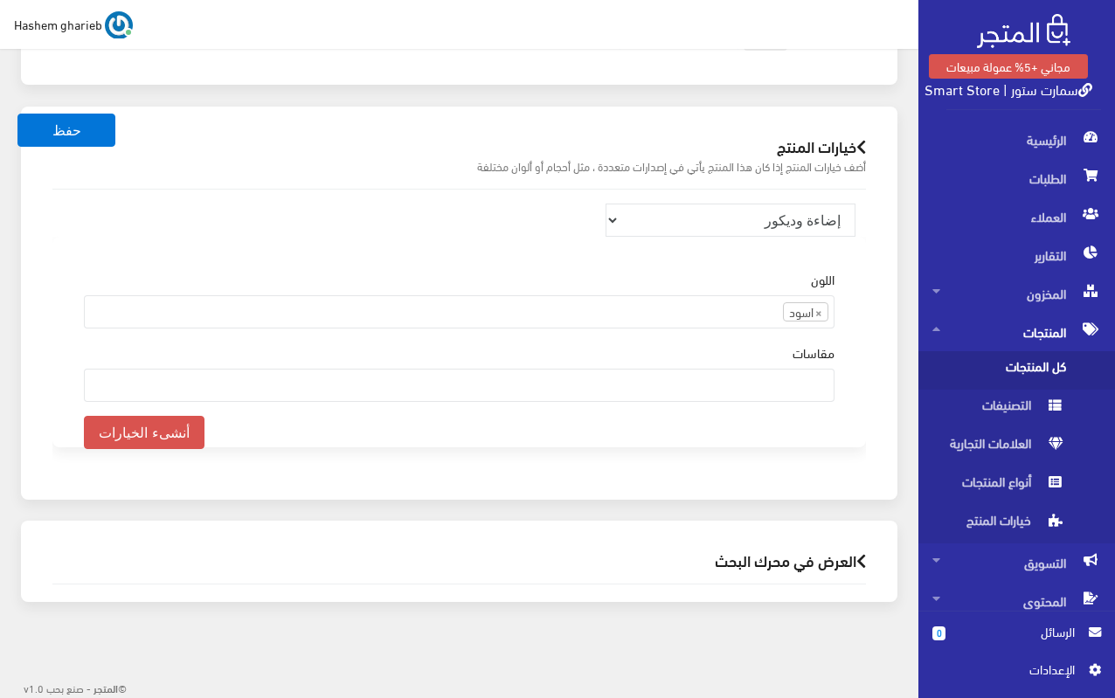
click at [658, 386] on ul at bounding box center [459, 384] width 749 height 28
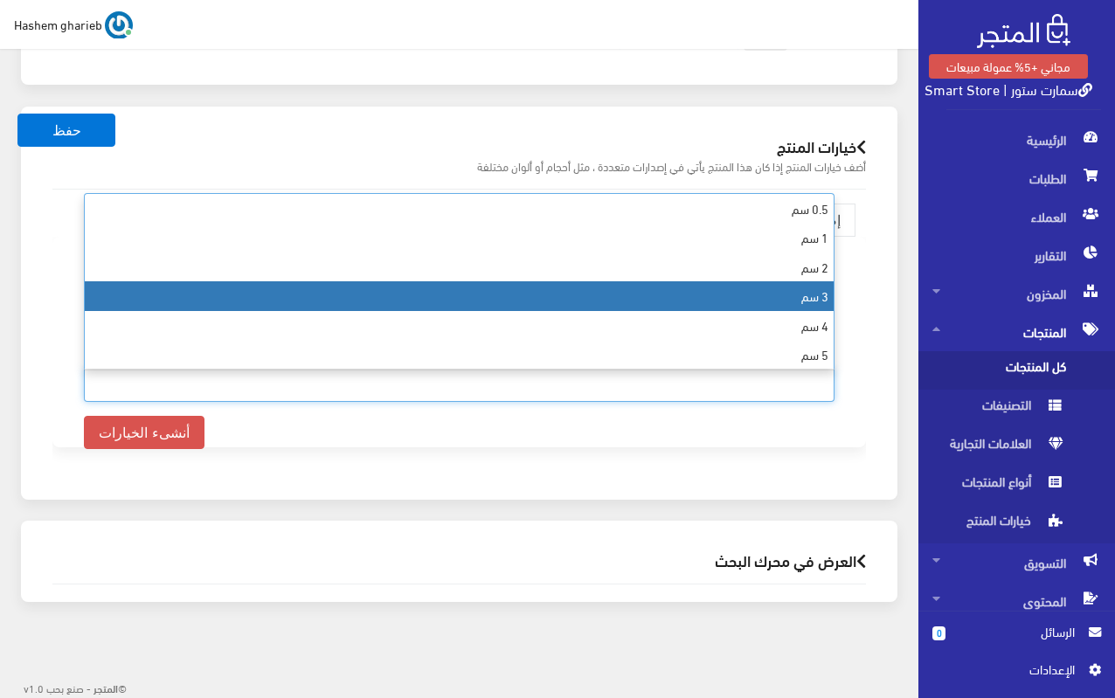
click at [878, 283] on div "منتجات ترفيهية الكترونيات اكسسوارات الهواتف الصحة والجمال تحف ومقتنيات موضة وأز…" at bounding box center [459, 336] width 842 height 293
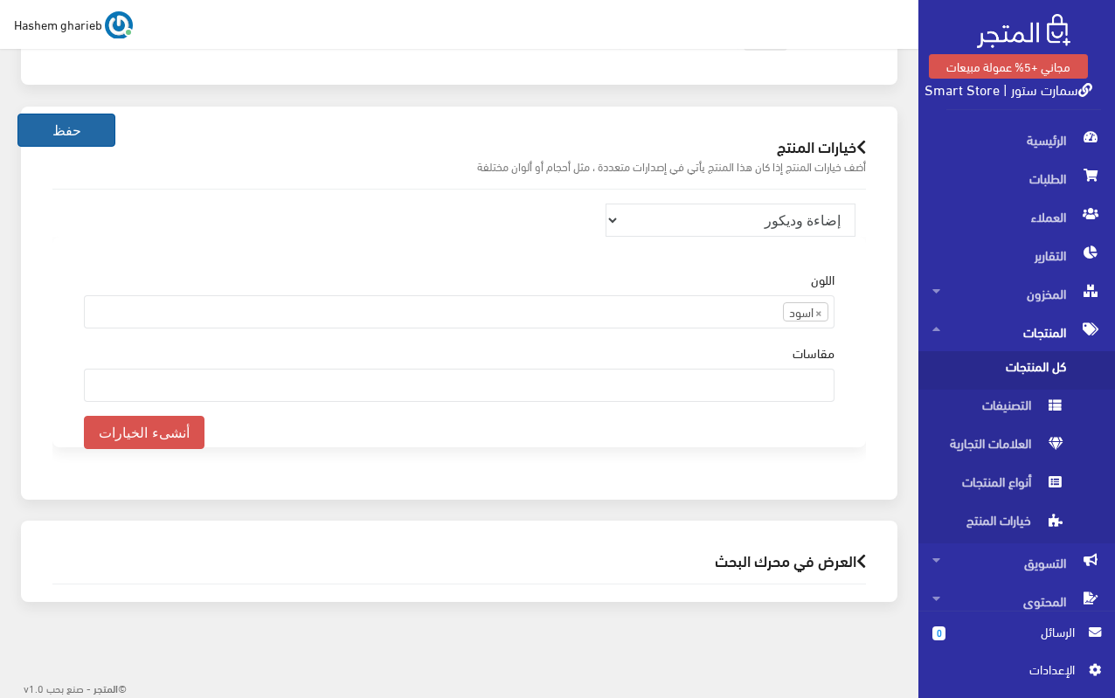
click at [56, 128] on button "حفظ" at bounding box center [66, 130] width 98 height 33
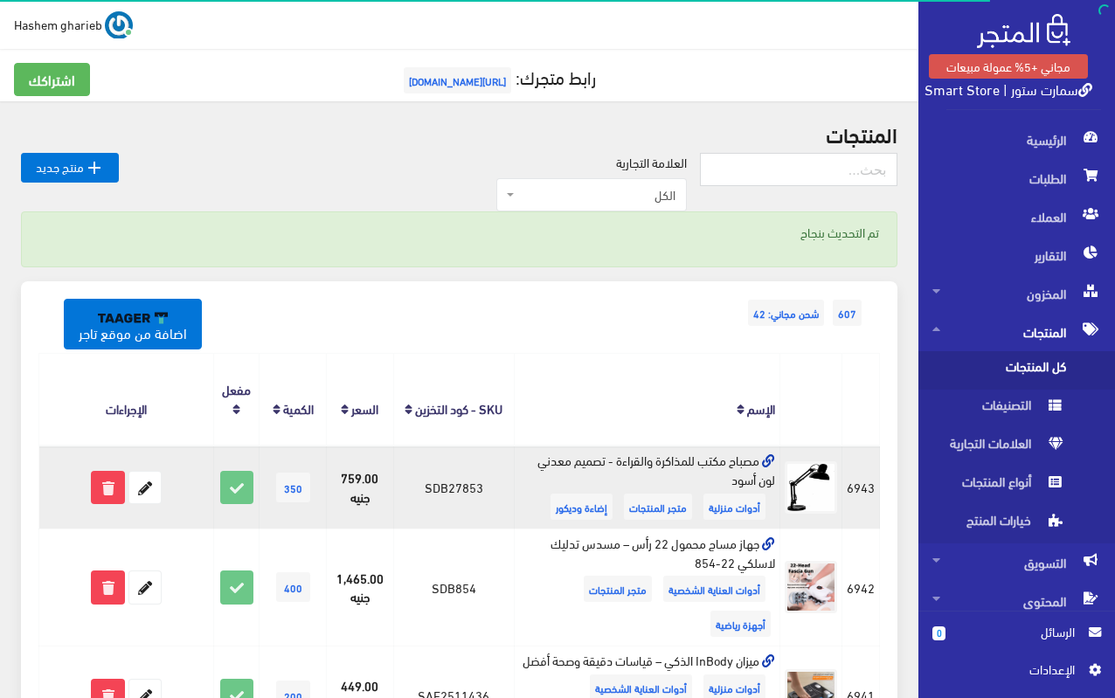
click at [770, 460] on icon at bounding box center [768, 461] width 13 height 13
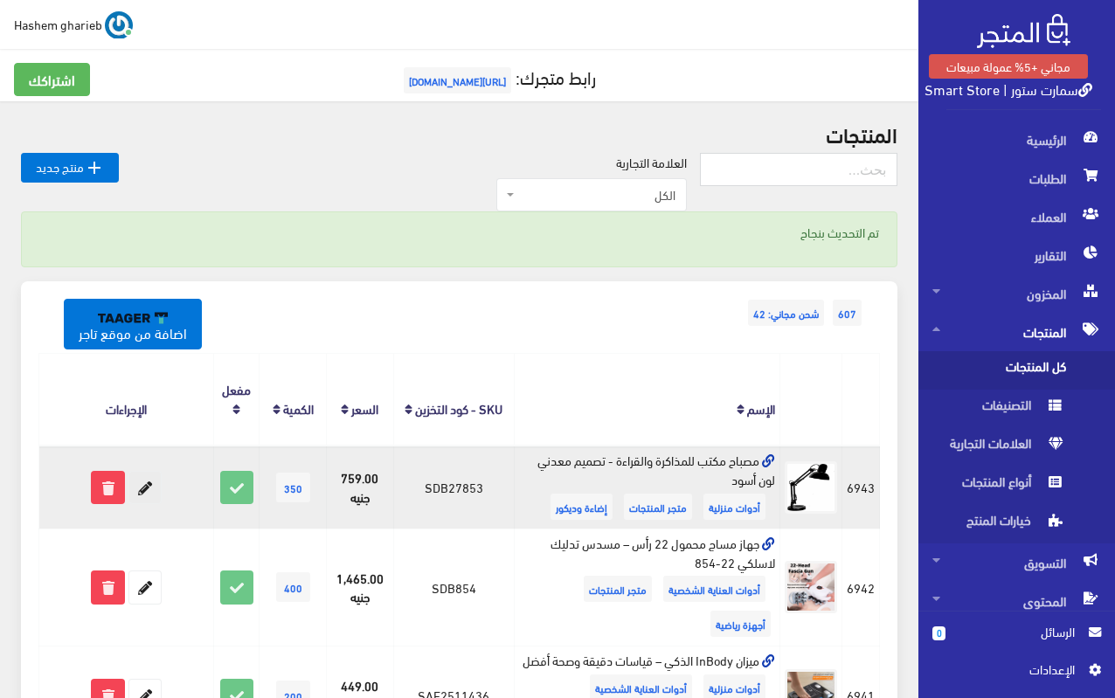
click at [147, 494] on icon at bounding box center [144, 487] width 31 height 31
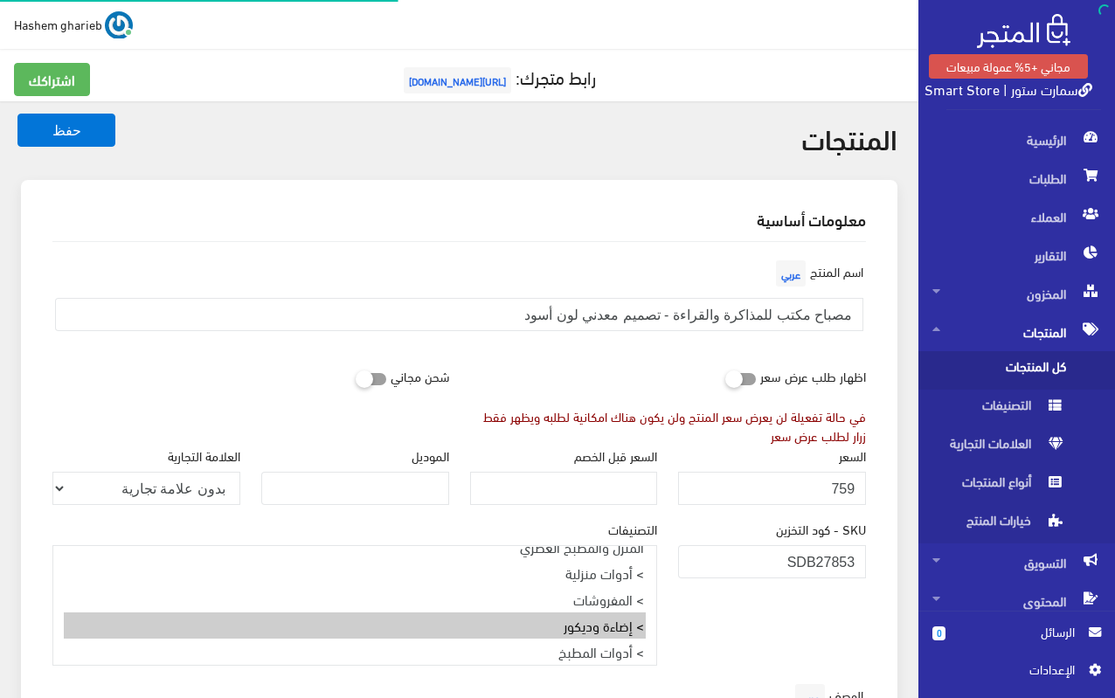
select select
select select "32"
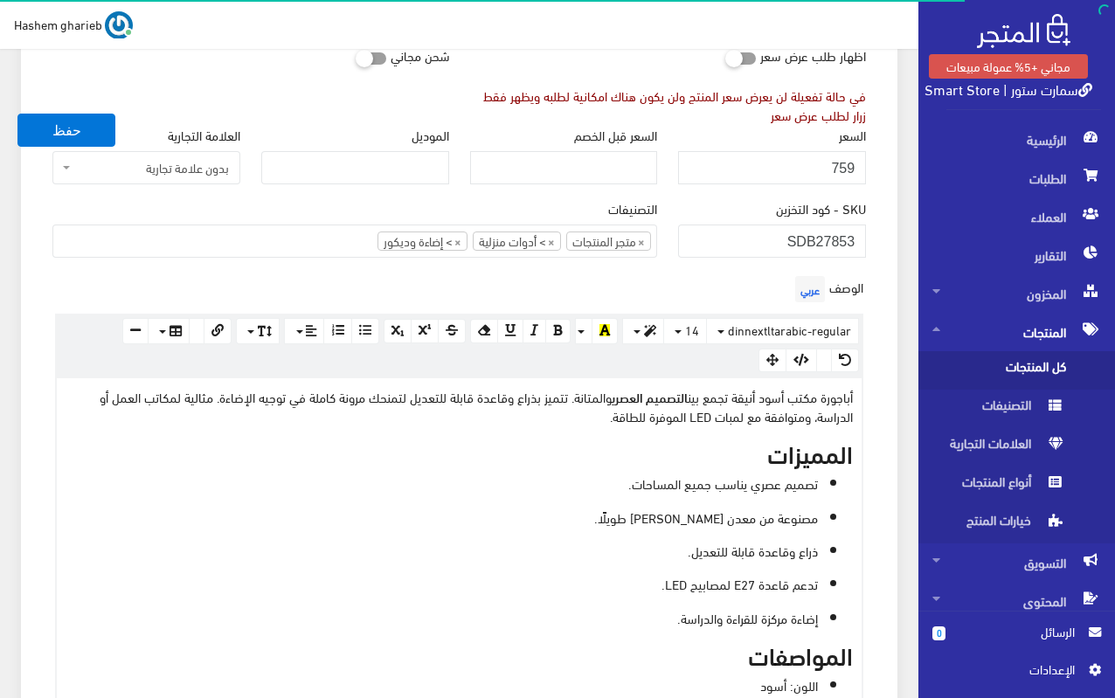
scroll to position [437, 0]
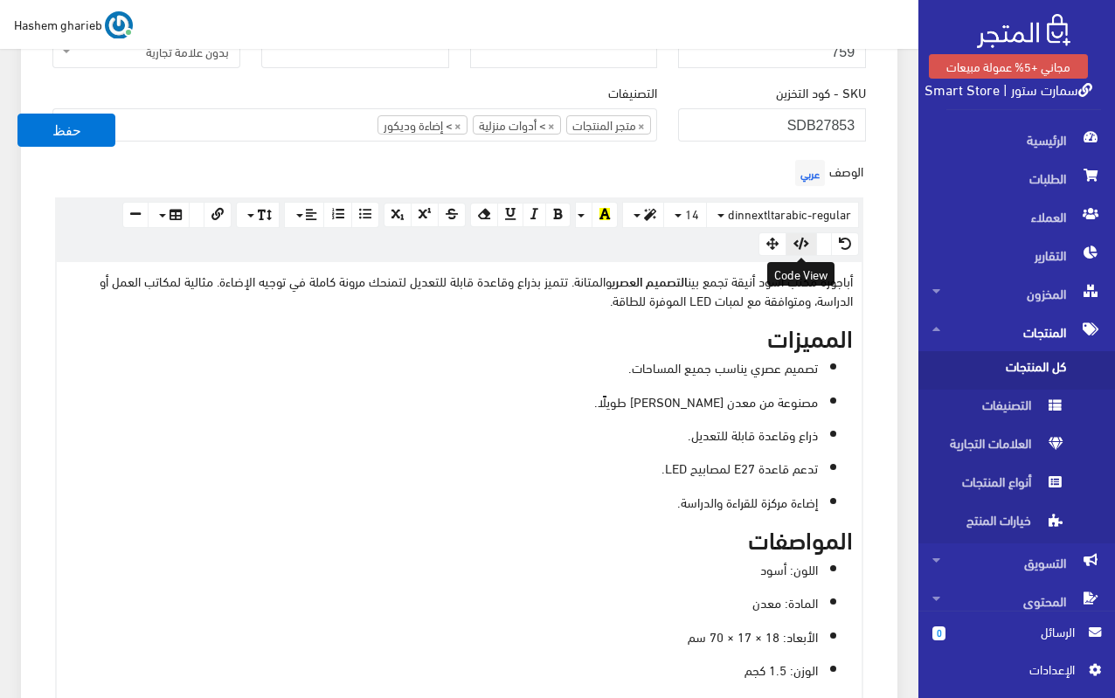
click at [802, 249] on icon "button" at bounding box center [802, 244] width 16 height 12
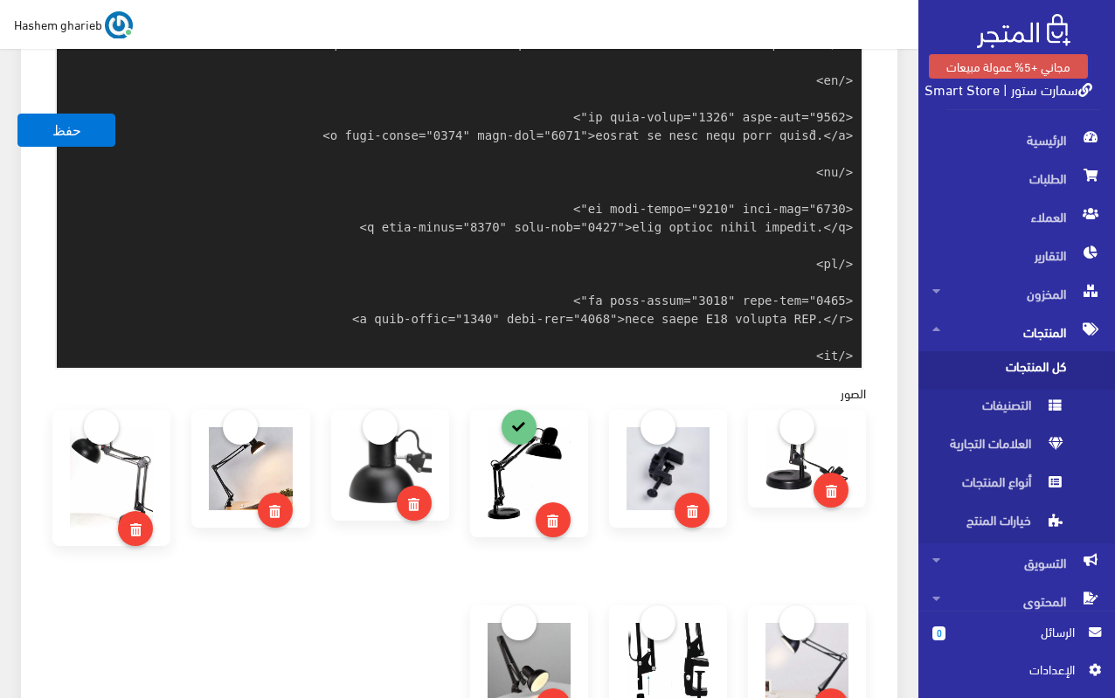
scroll to position [704, 0]
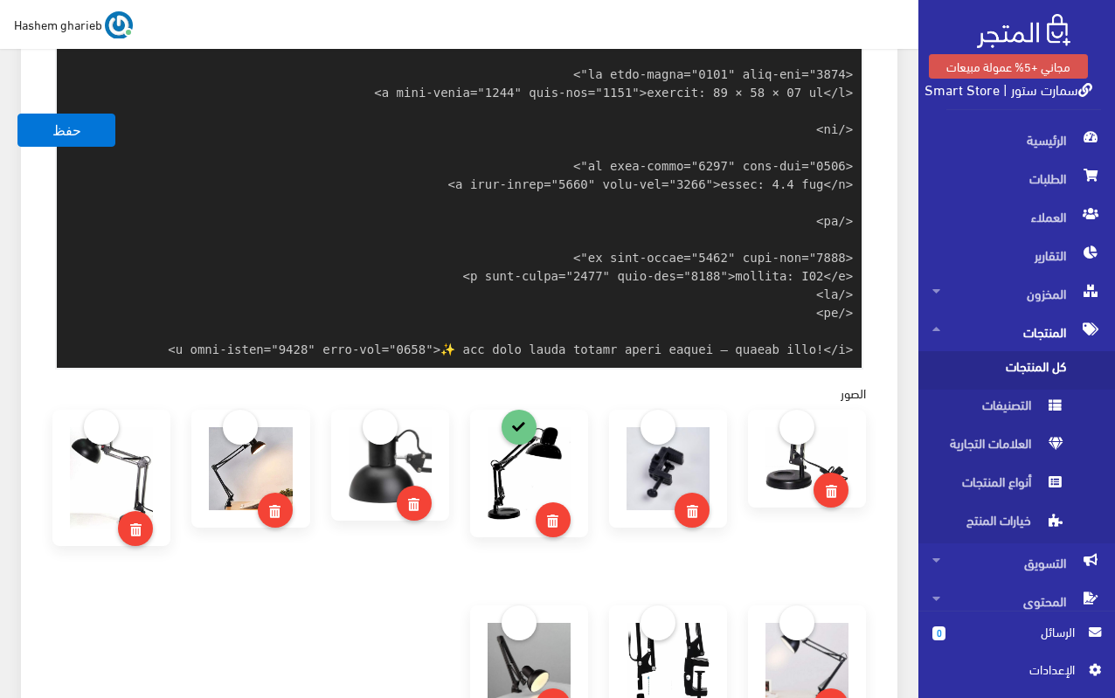
paste textarea "<lore ipsumdo="sit-6" /> <amet cons="adipis" elitsed="doeiu,tempor" /> <inci ut…"
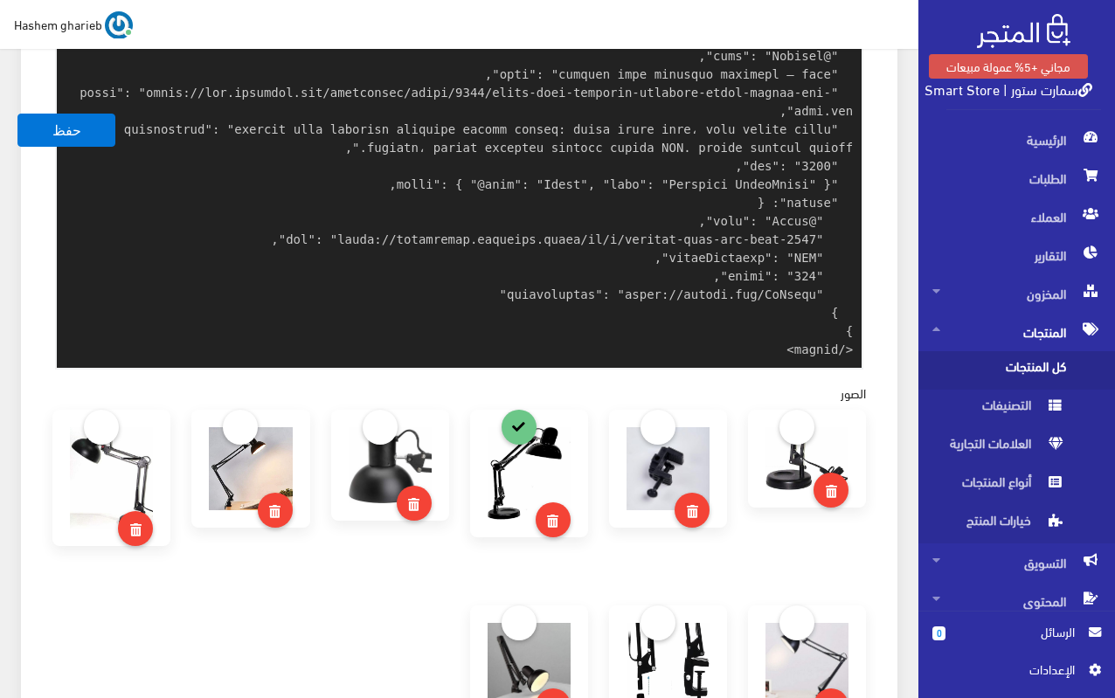
type textarea "<l ipsu-dolor="3255" sita-con="9965">adipisc elit sedd eiusm temp inc <utlabo e…"
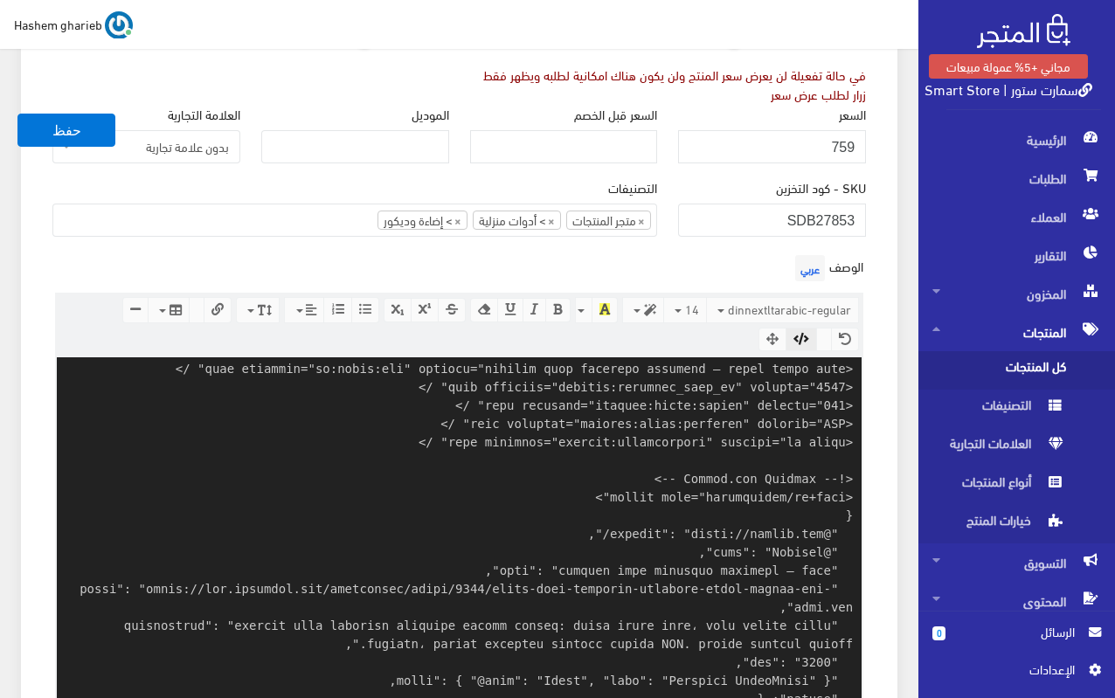
scroll to position [322, 0]
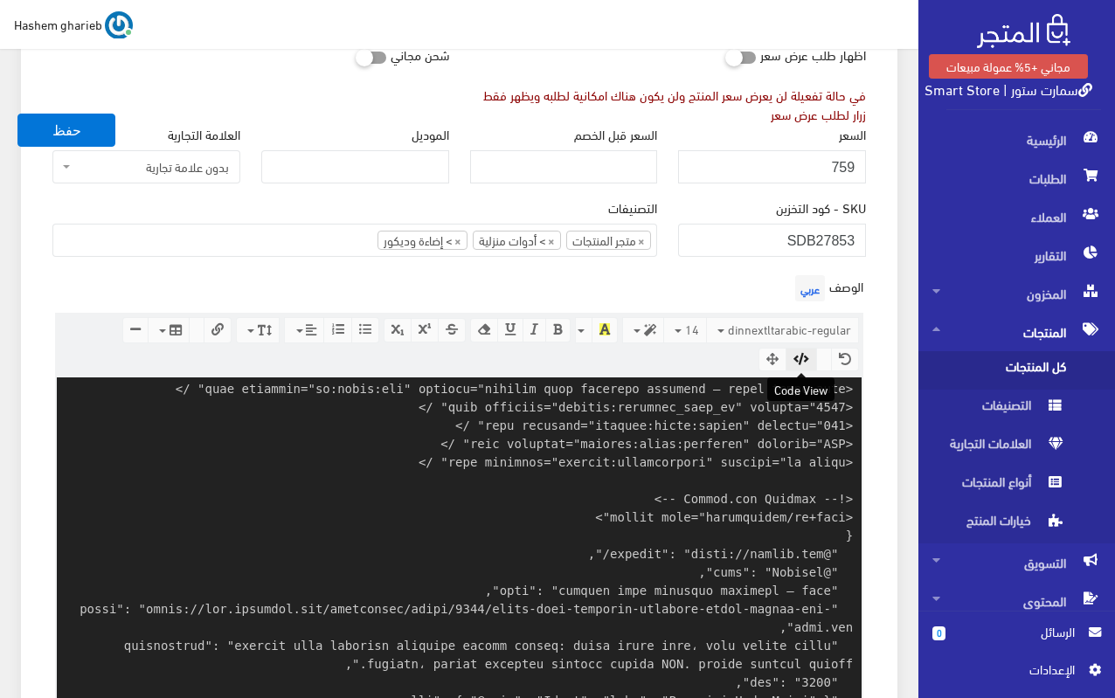
click at [802, 358] on icon "button" at bounding box center [802, 359] width 16 height 12
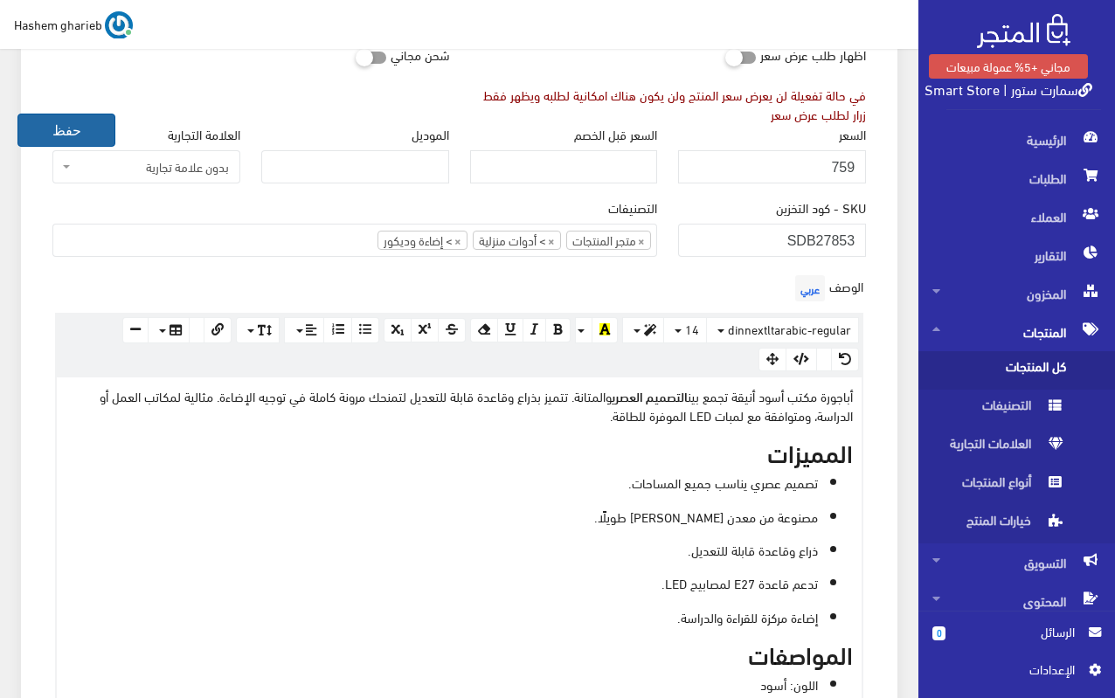
click at [94, 128] on button "حفظ" at bounding box center [66, 130] width 98 height 33
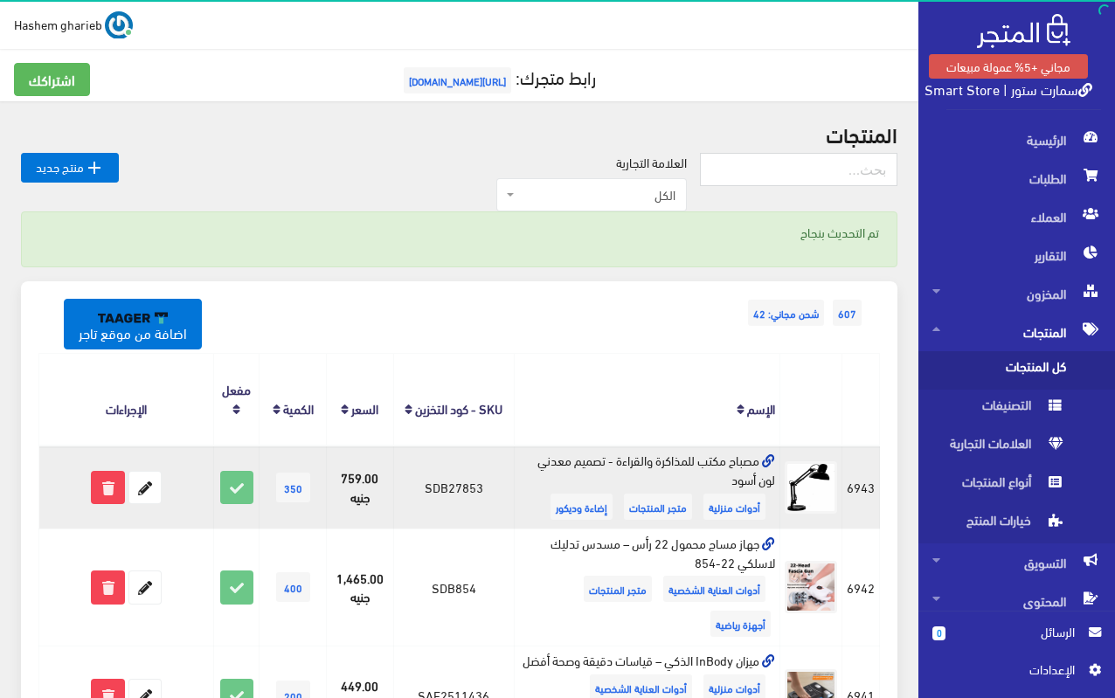
click at [767, 464] on icon at bounding box center [768, 461] width 13 height 13
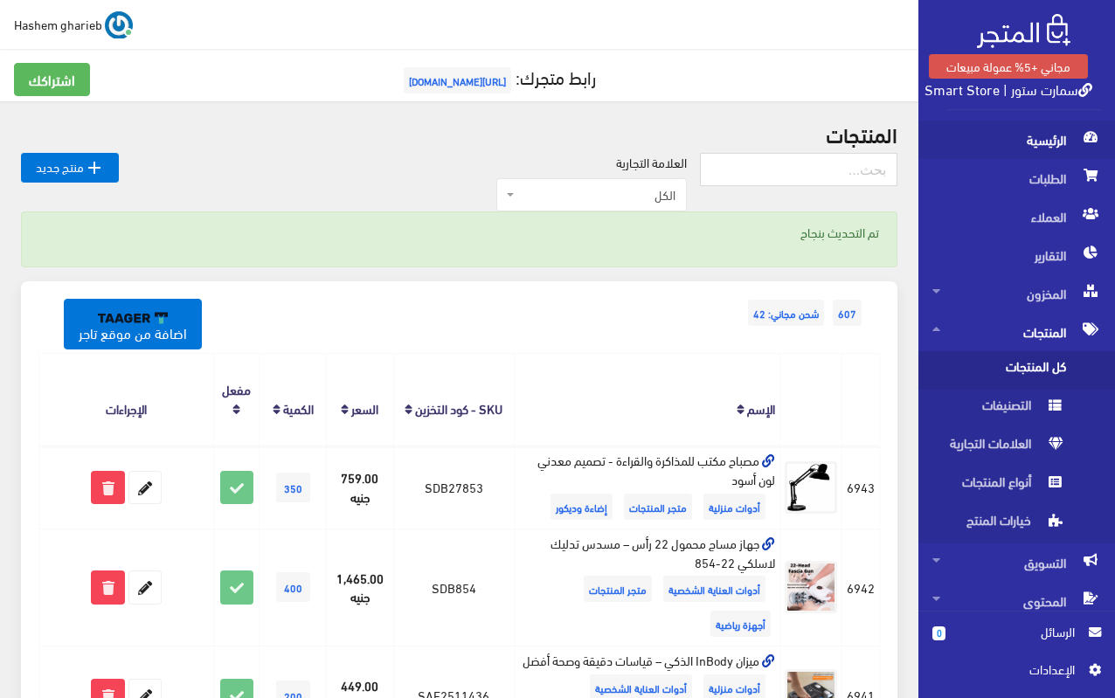
click at [1048, 146] on span "الرئيسية" at bounding box center [1017, 140] width 169 height 38
